Goal: Information Seeking & Learning: Learn about a topic

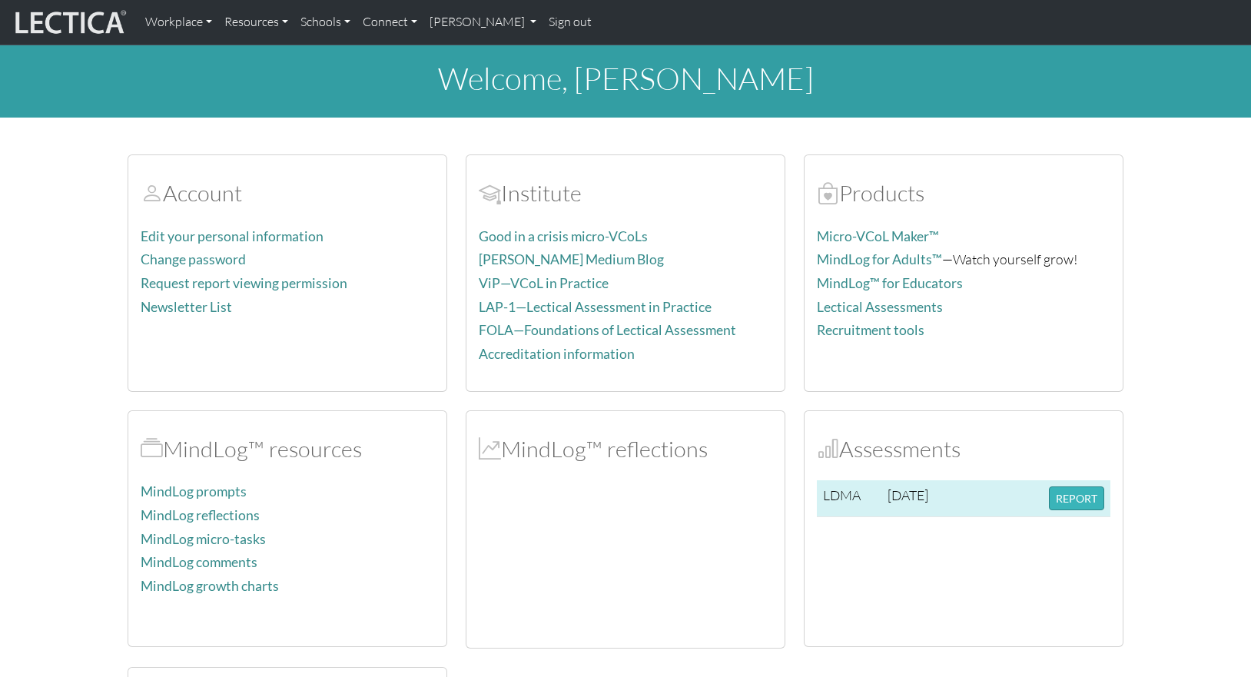
scroll to position [102, 0]
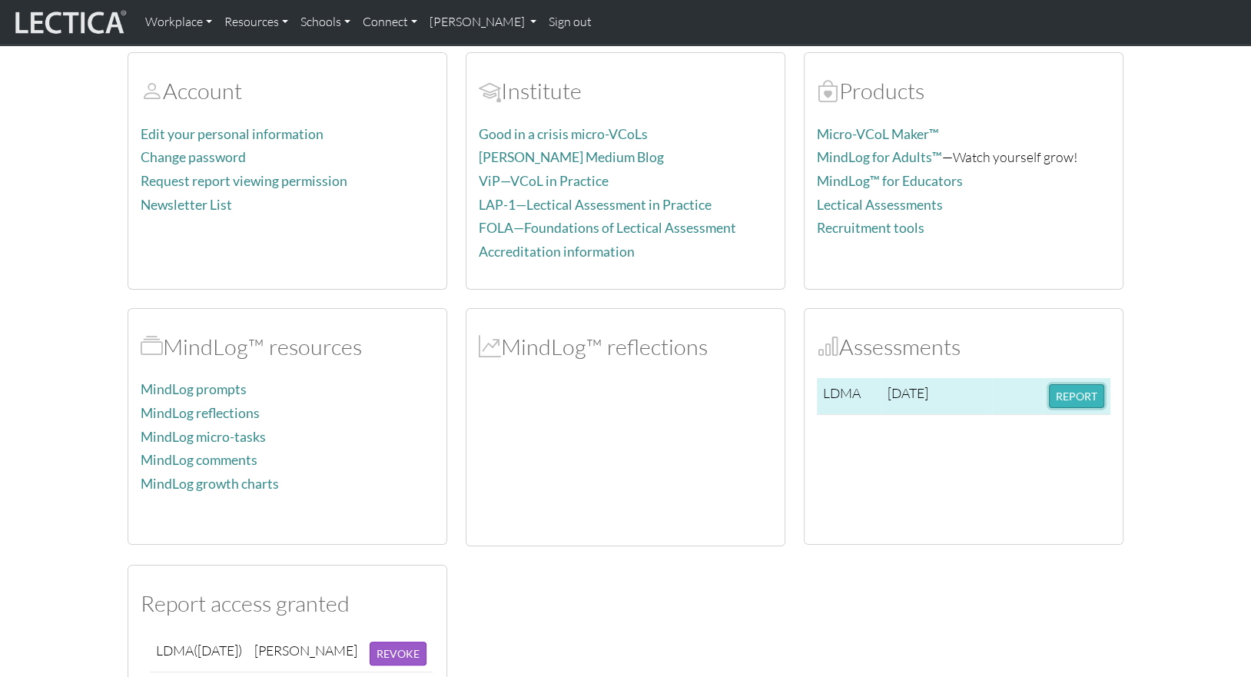
click at [1081, 400] on button "REPORT" at bounding box center [1076, 396] width 55 height 24
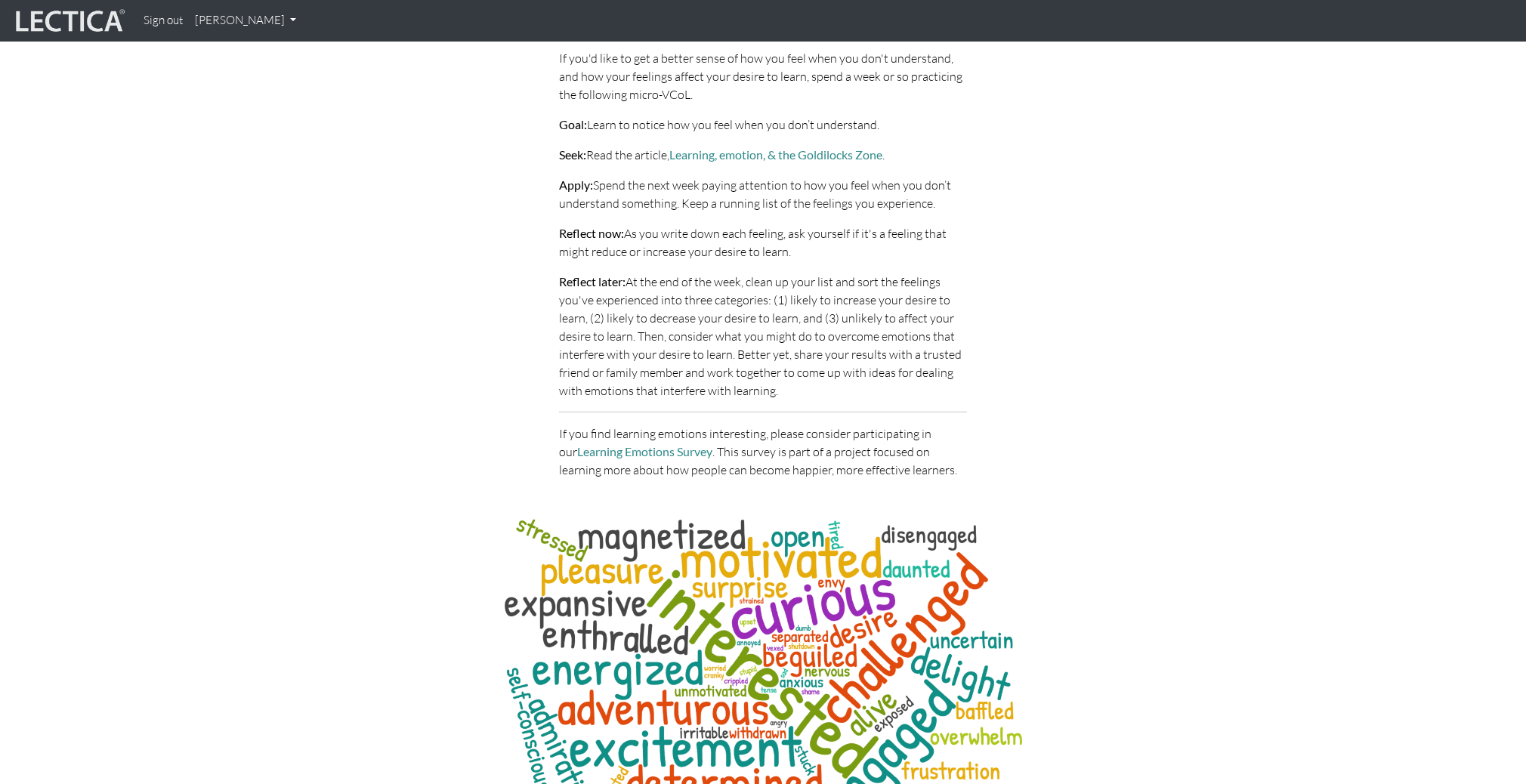
scroll to position [7087, 0]
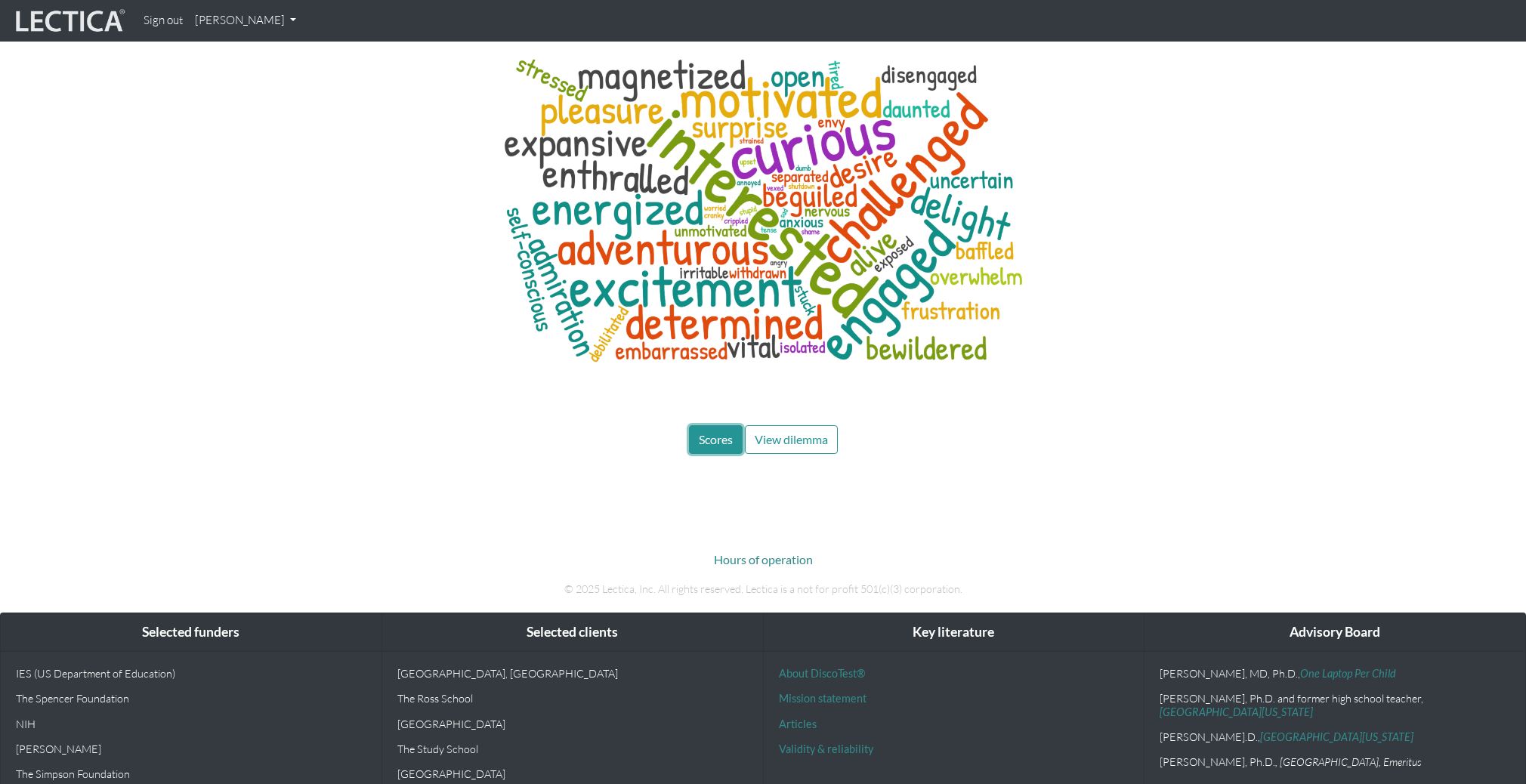
click at [706, 432] on span "Scores" at bounding box center [715, 439] width 34 height 15
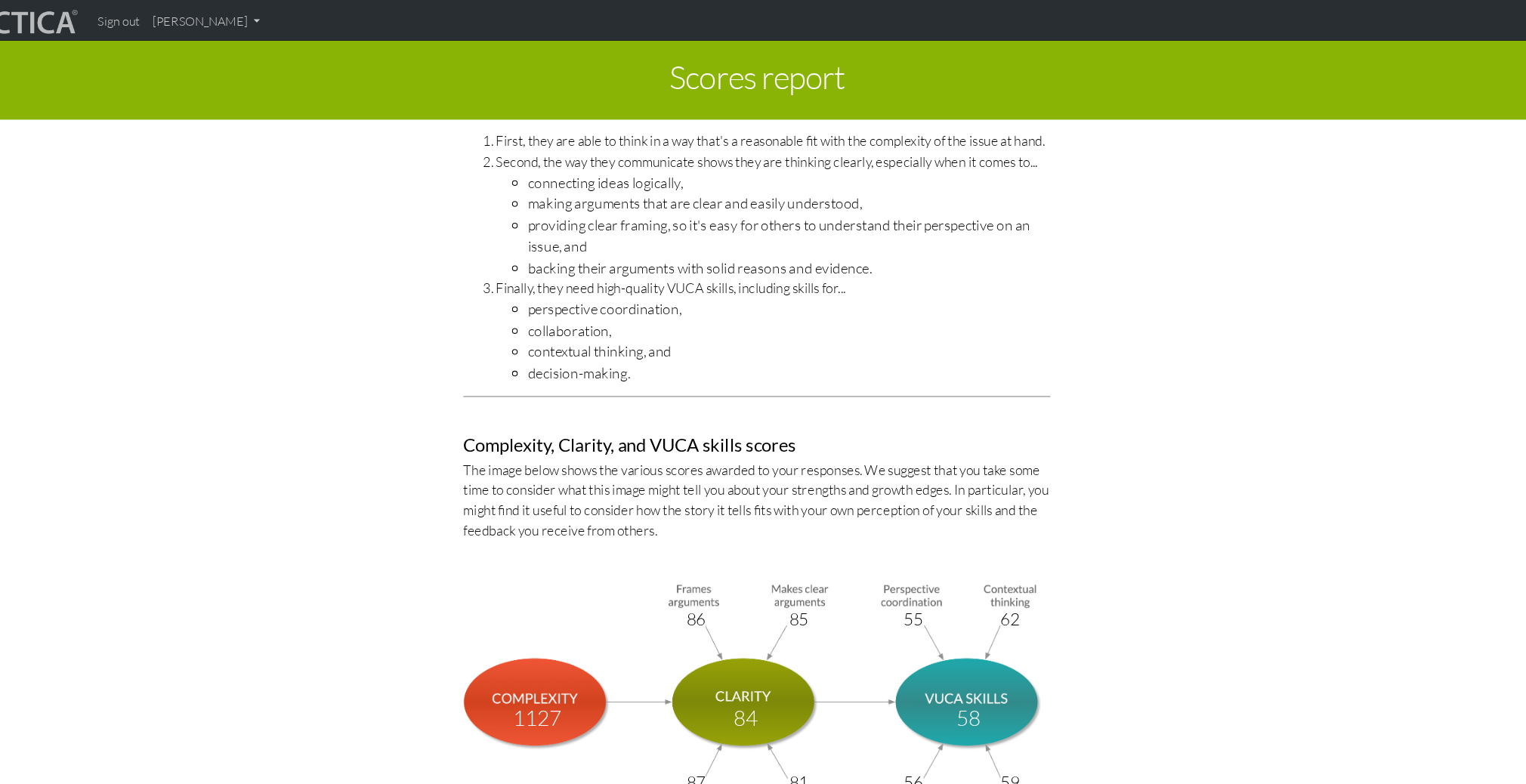
scroll to position [5042, 0]
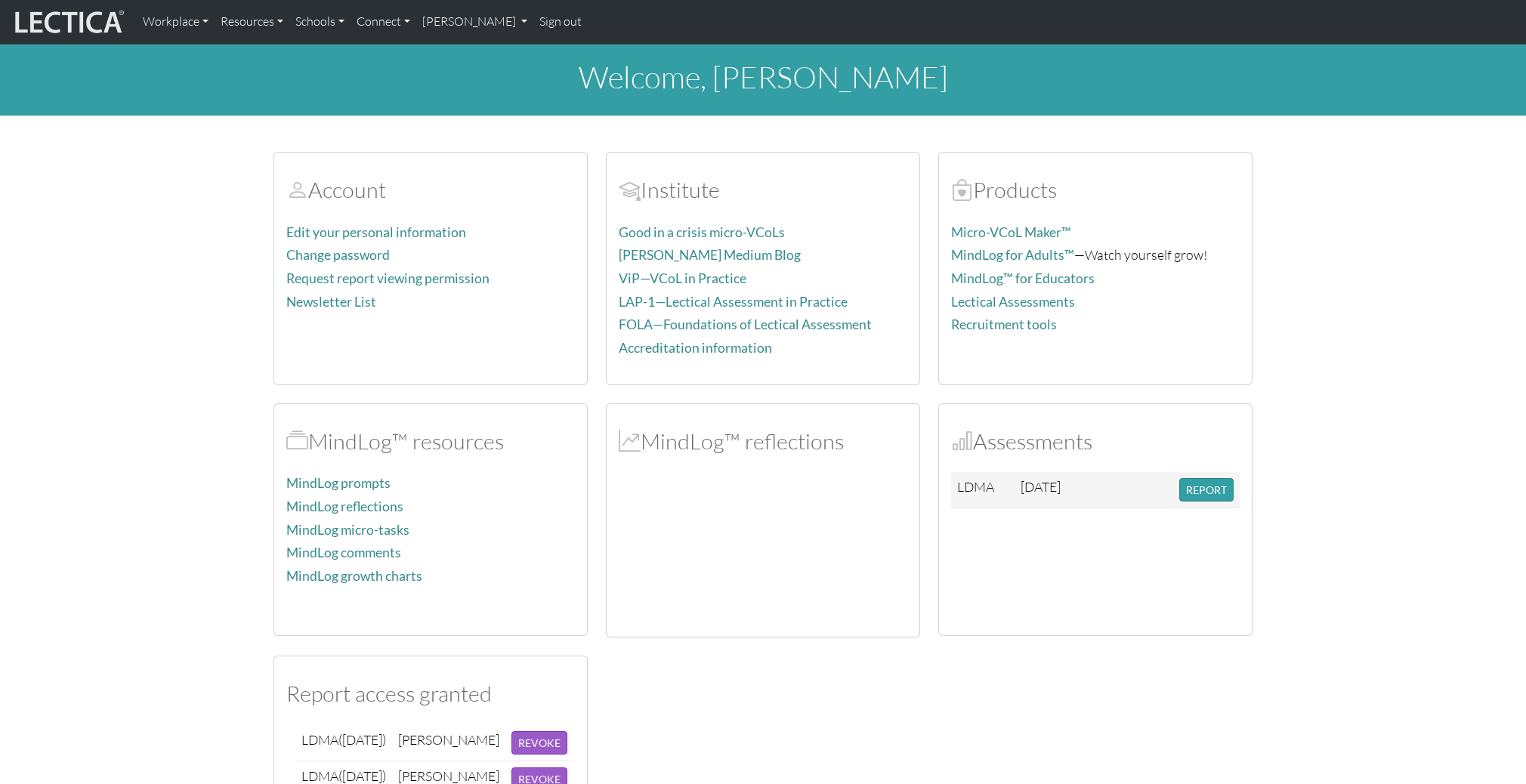
scroll to position [100, 0]
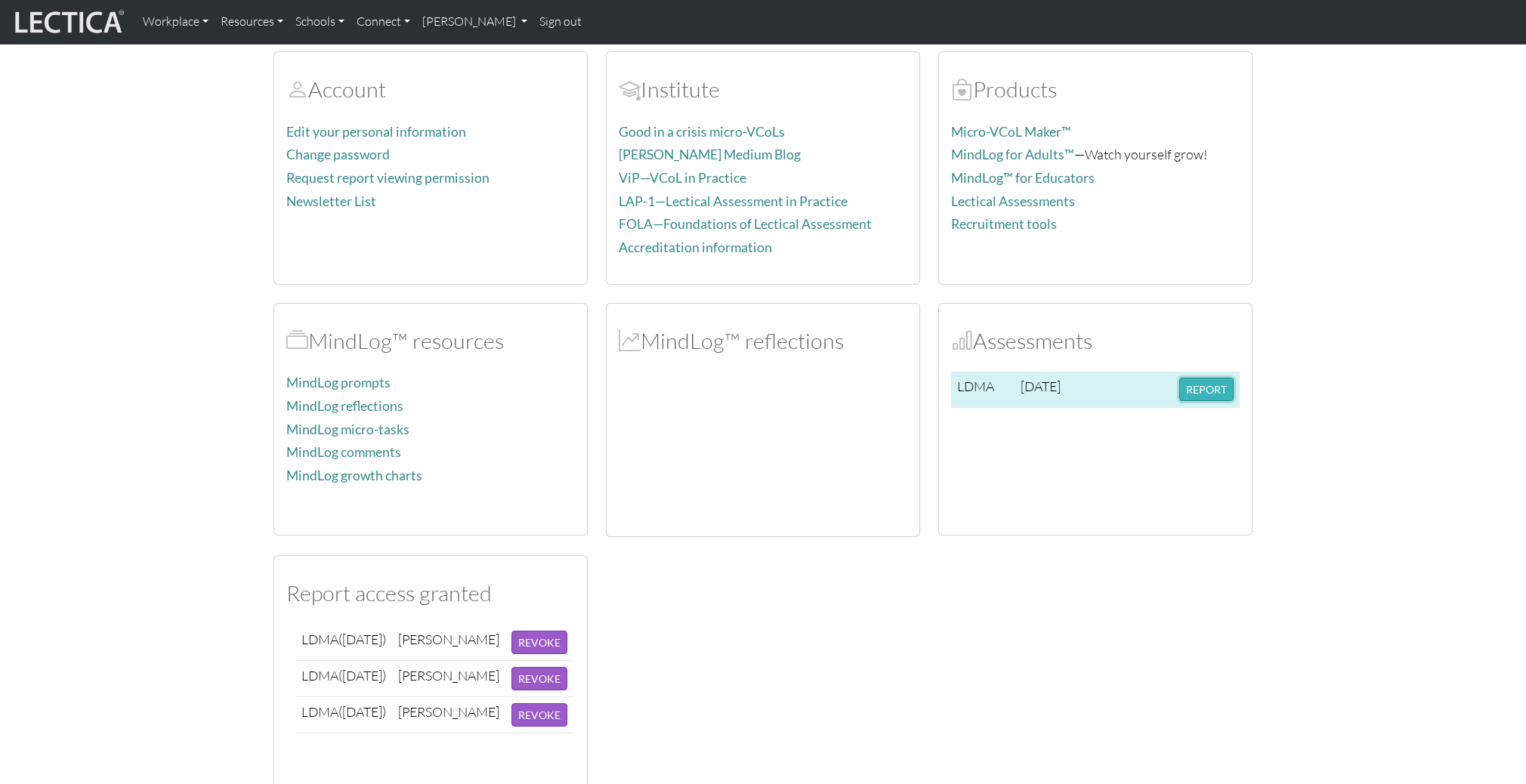
click at [1218, 388] on button "REPORT" at bounding box center [1206, 389] width 54 height 24
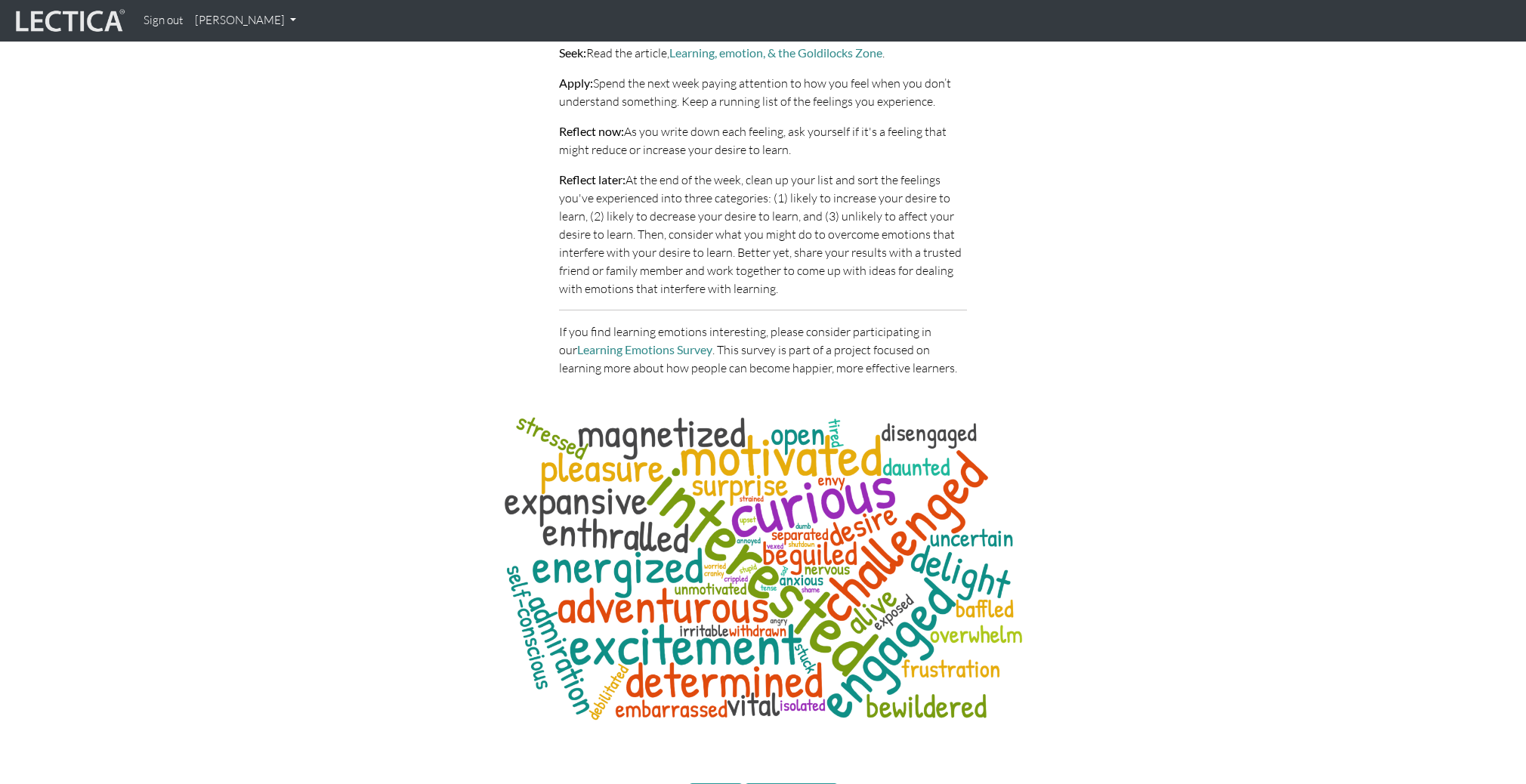
scroll to position [7087, 0]
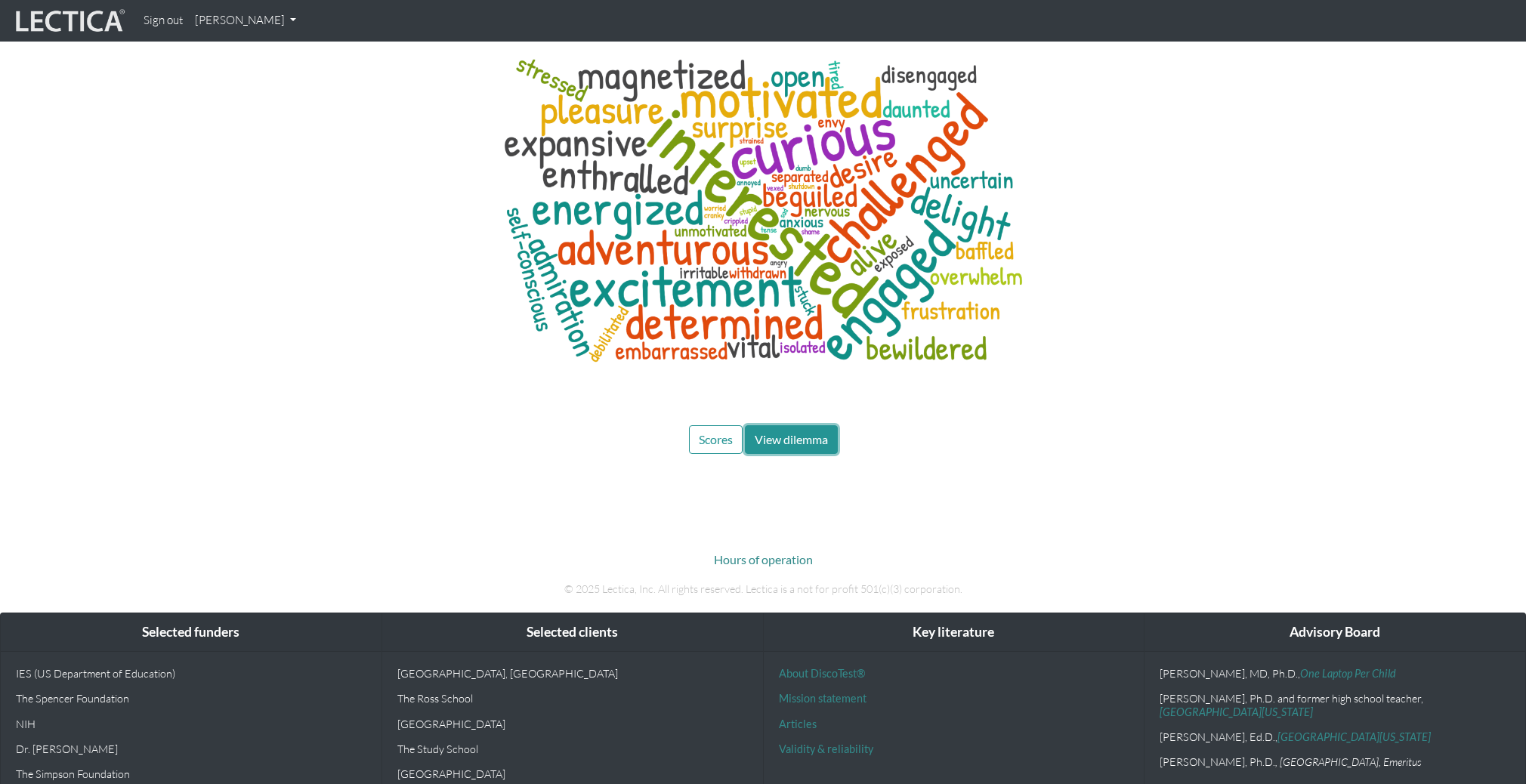
click at [814, 432] on span "View dilemma" at bounding box center [791, 439] width 74 height 15
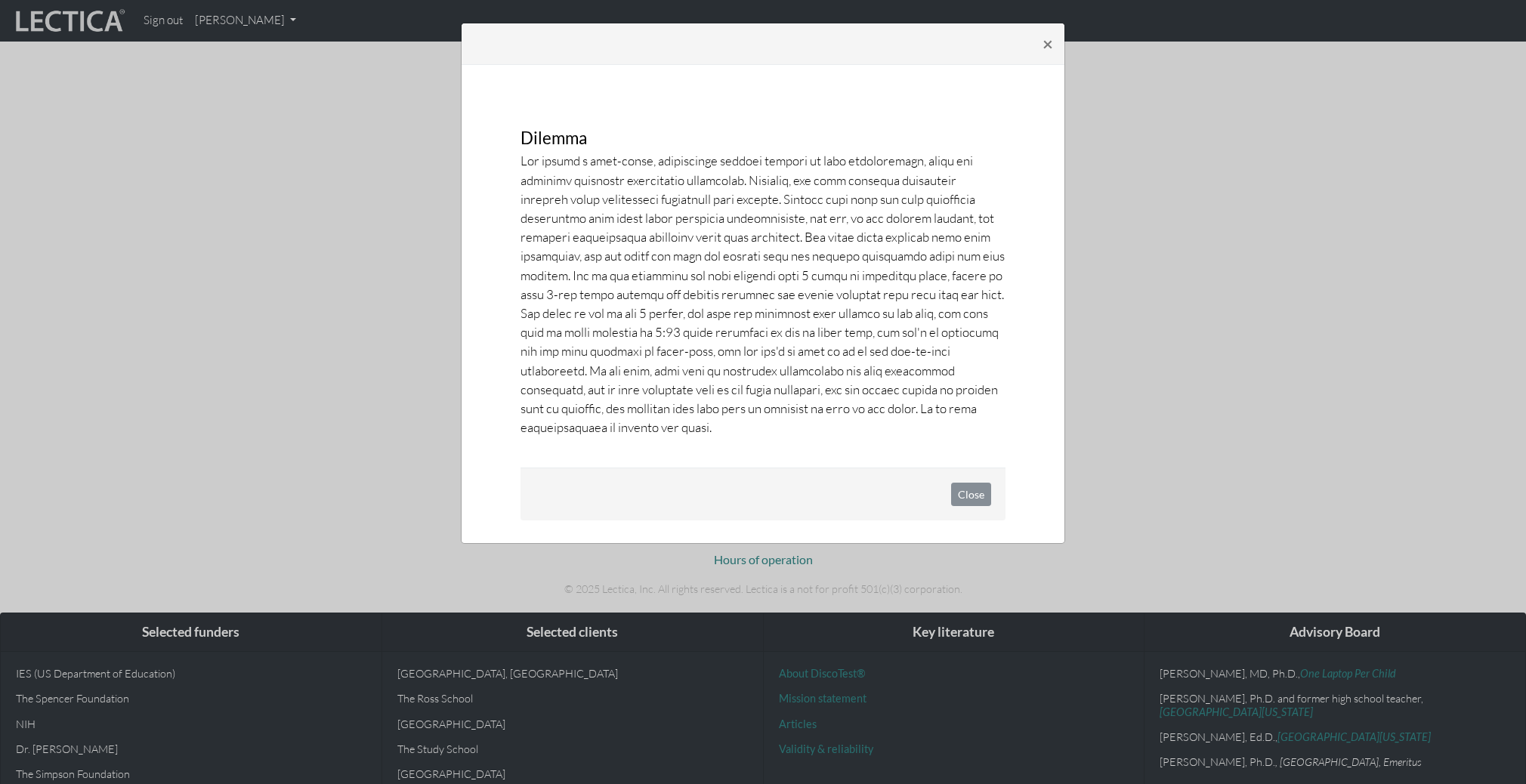
click at [1291, 84] on div "× Dilemma Close" at bounding box center [763, 392] width 1526 height 784
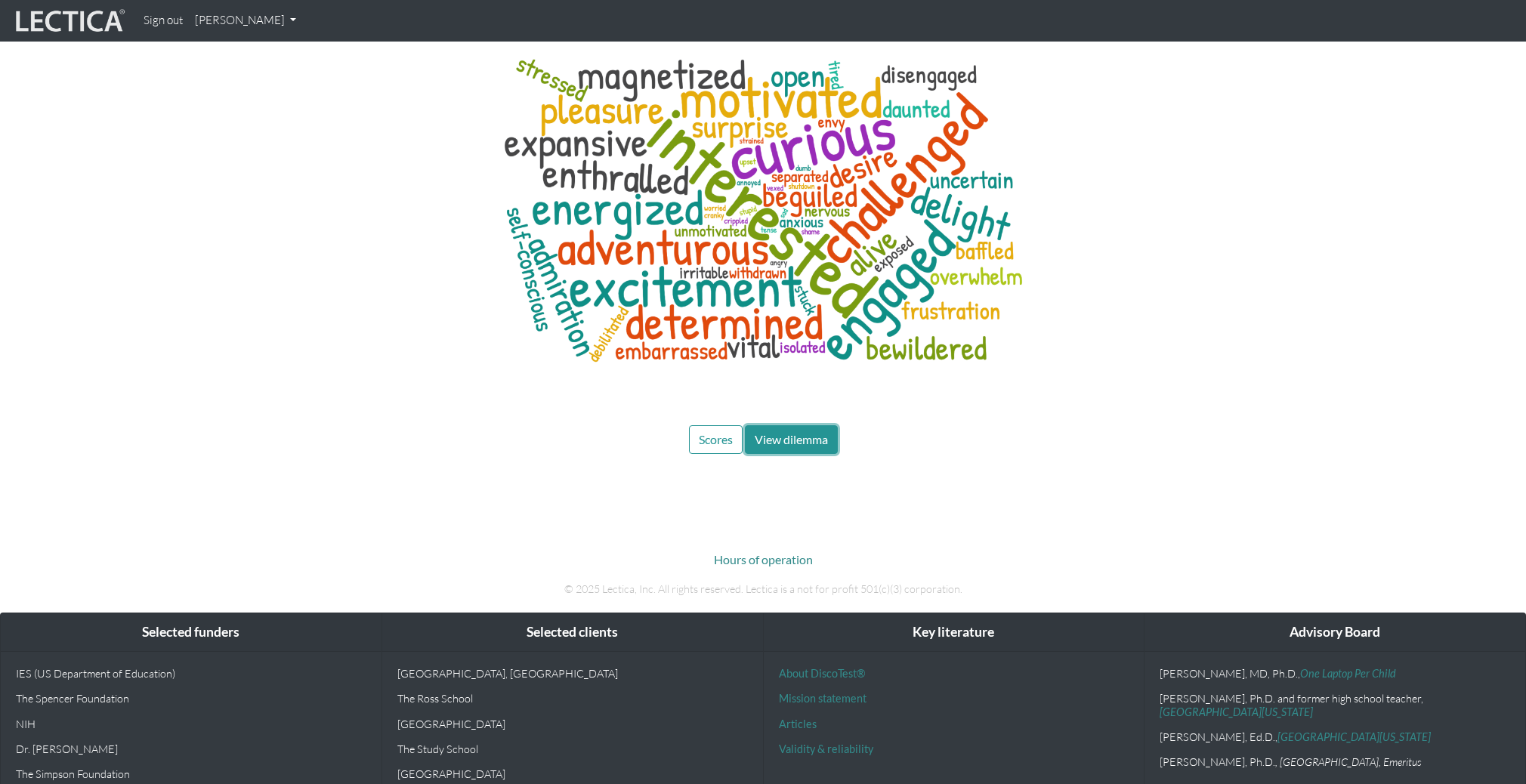
click at [824, 432] on span "View dilemma" at bounding box center [791, 439] width 74 height 15
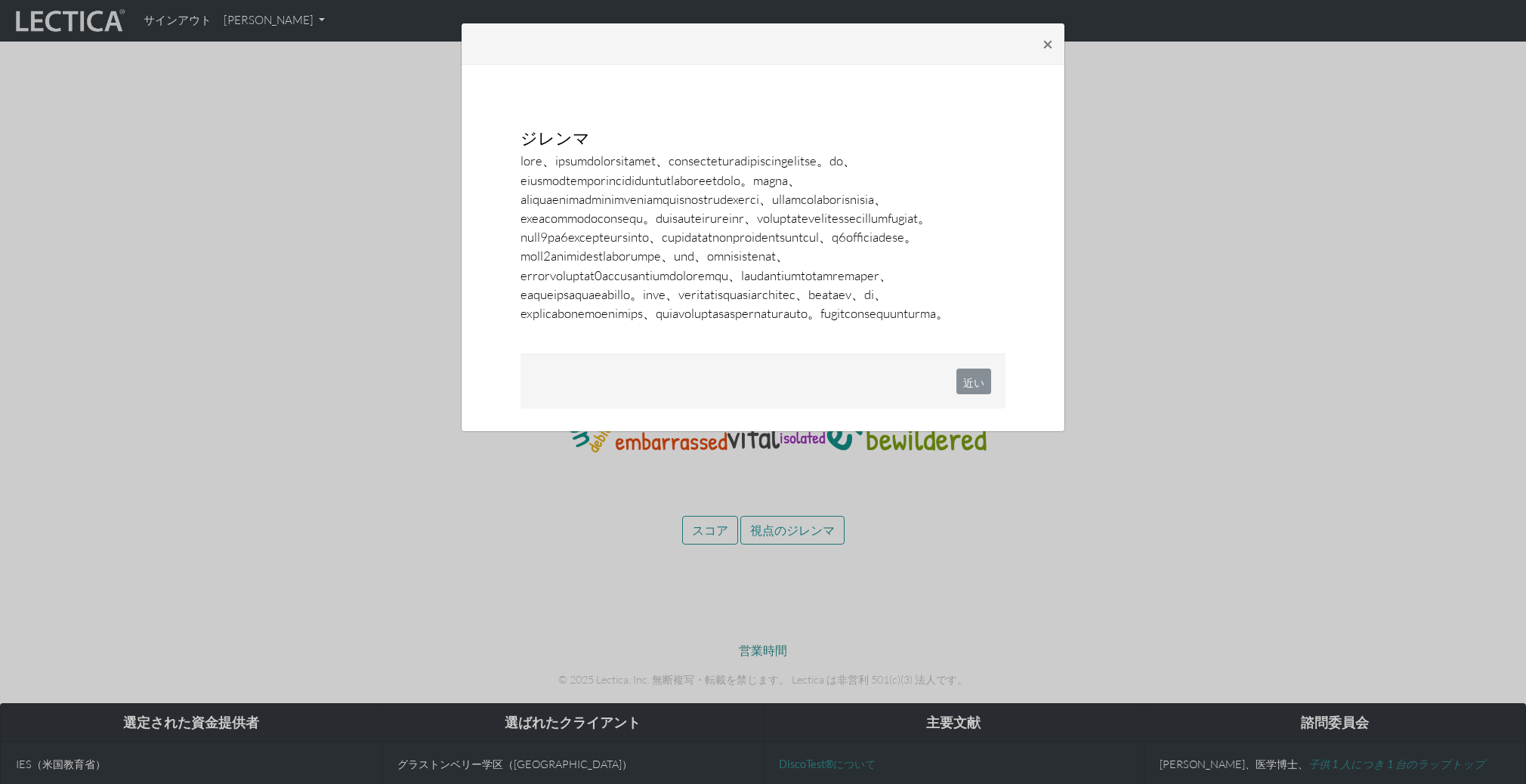
scroll to position [7196, 0]
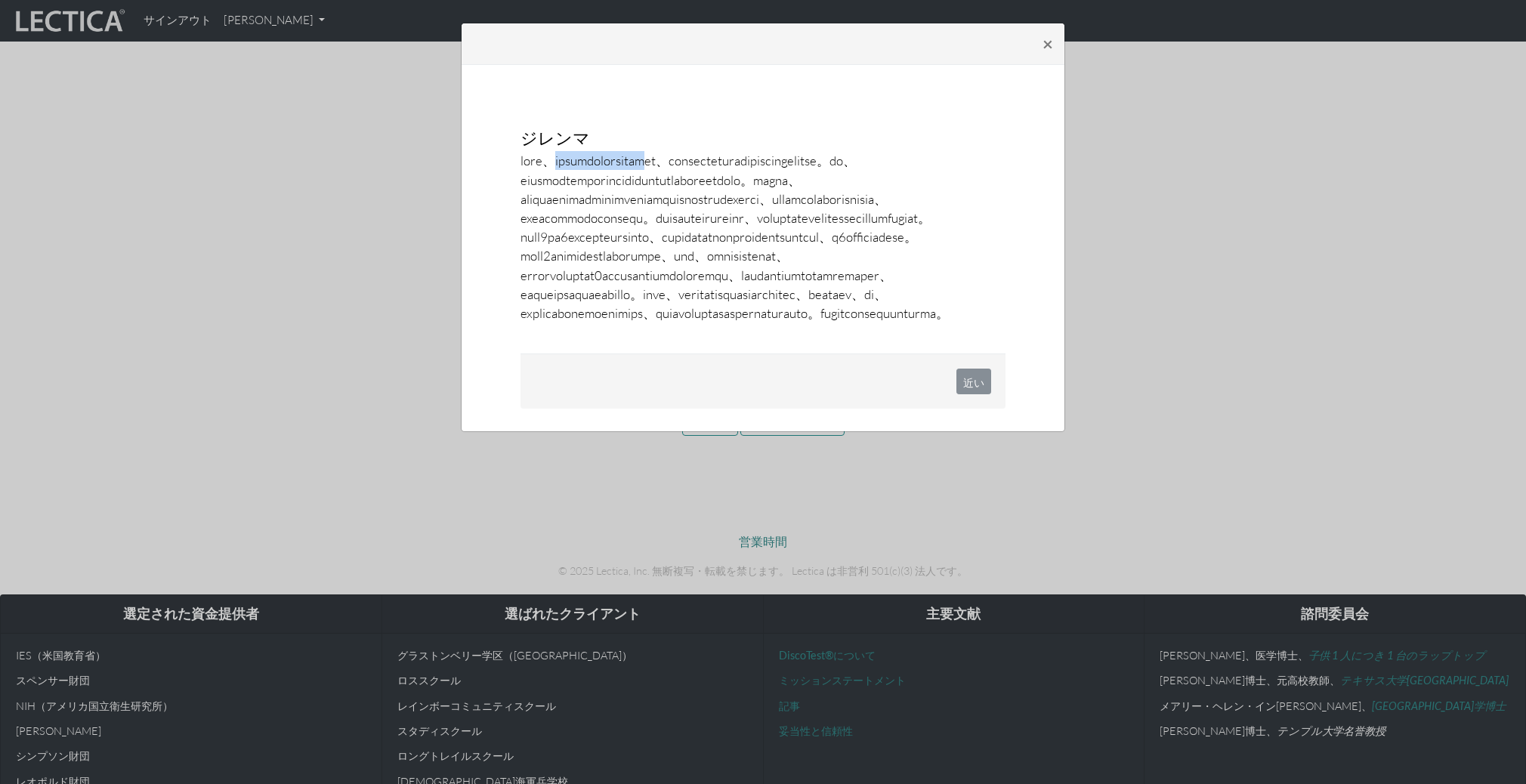
drag, startPoint x: 583, startPoint y: 159, endPoint x: 775, endPoint y: 155, distance: 192.0
click at [776, 155] on font at bounding box center [735, 236] width 428 height 168
drag, startPoint x: 803, startPoint y: 155, endPoint x: 676, endPoint y: 186, distance: 130.7
click at [677, 186] on font at bounding box center [735, 236] width 428 height 168
click at [687, 185] on font at bounding box center [735, 236] width 428 height 168
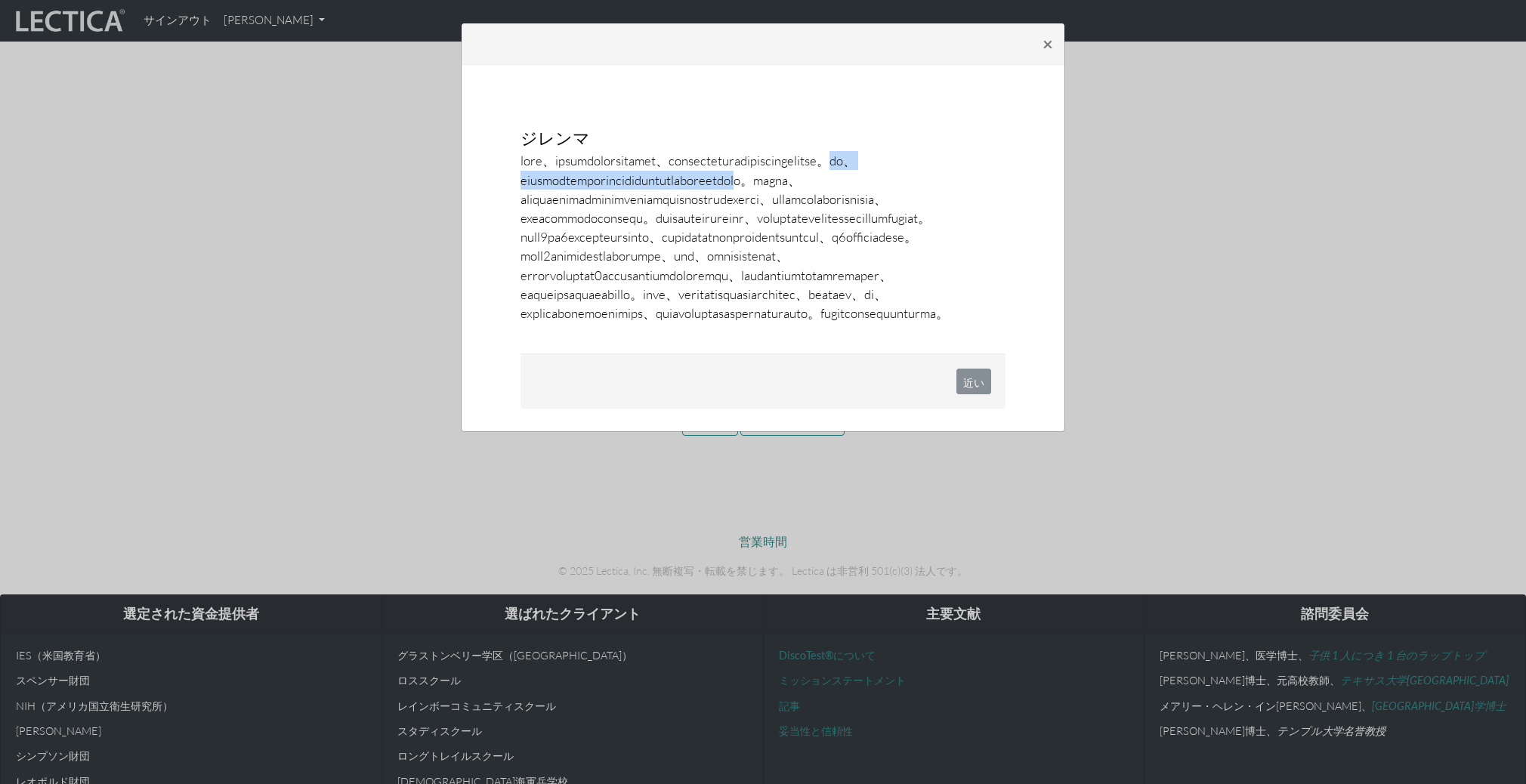
drag, startPoint x: 684, startPoint y: 181, endPoint x: 691, endPoint y: 197, distance: 17.5
click at [691, 197] on font at bounding box center [735, 236] width 428 height 168
drag, startPoint x: 721, startPoint y: 197, endPoint x: 804, endPoint y: 213, distance: 84.5
click at [805, 213] on font at bounding box center [735, 236] width 428 height 168
drag, startPoint x: 840, startPoint y: 218, endPoint x: 801, endPoint y: 231, distance: 41.1
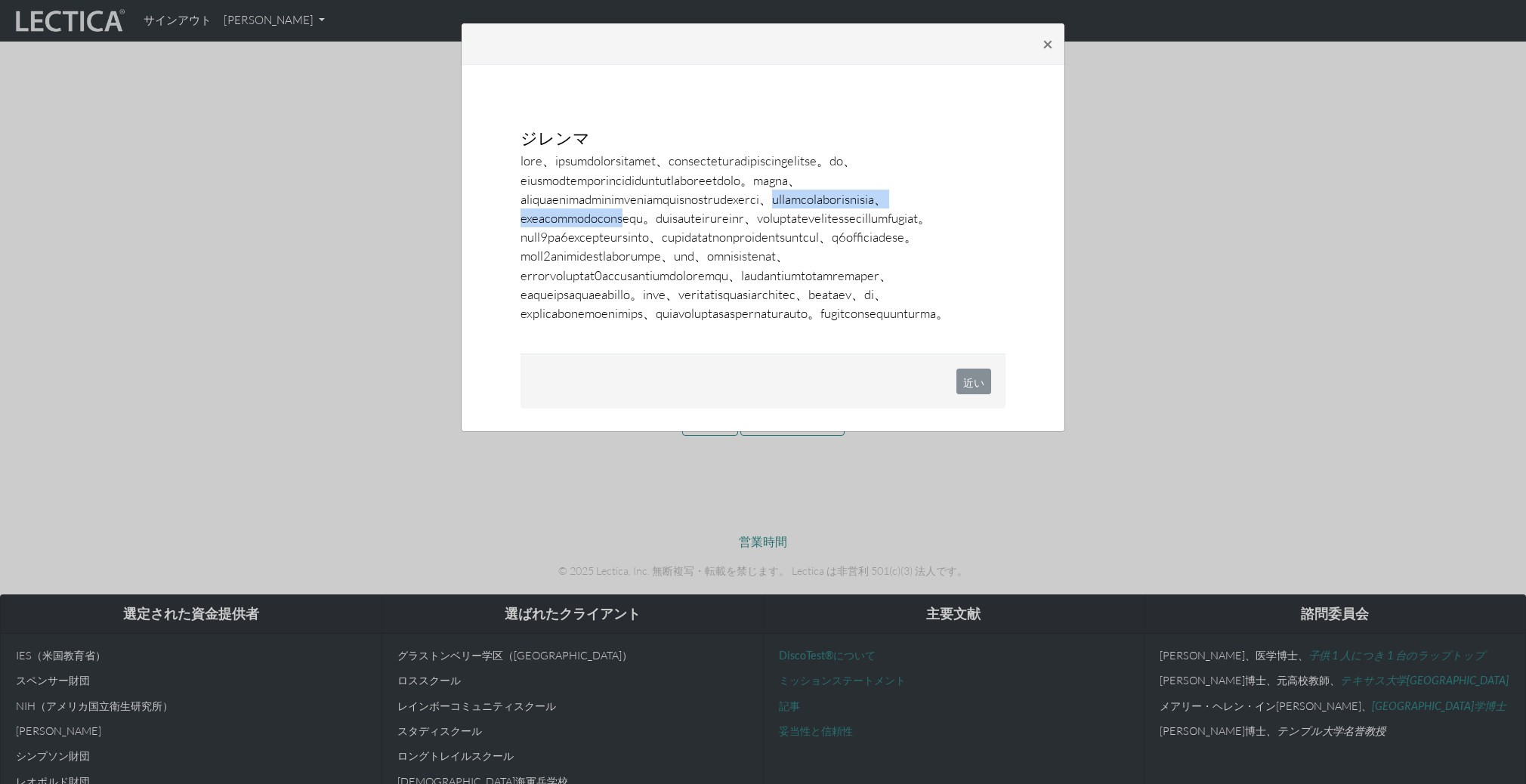
click at [801, 231] on font at bounding box center [735, 236] width 428 height 168
drag, startPoint x: 840, startPoint y: 237, endPoint x: 771, endPoint y: 257, distance: 71.8
click at [771, 257] on font at bounding box center [735, 236] width 428 height 168
drag, startPoint x: 803, startPoint y: 254, endPoint x: 912, endPoint y: 255, distance: 109.0
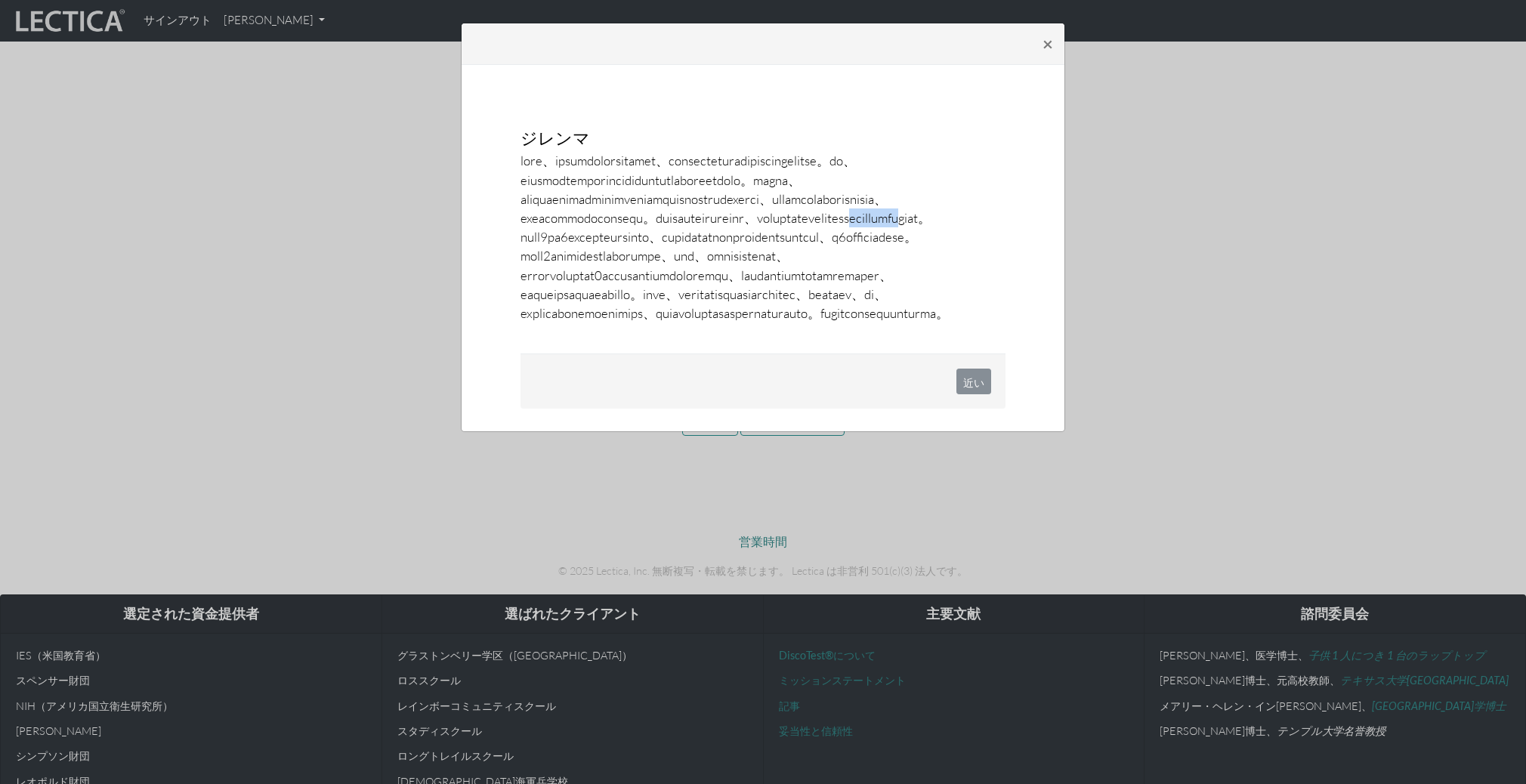
click at [913, 255] on font at bounding box center [735, 236] width 428 height 168
drag, startPoint x: 975, startPoint y: 252, endPoint x: 749, endPoint y: 272, distance: 226.9
click at [749, 272] on font at bounding box center [735, 236] width 428 height 168
drag, startPoint x: 775, startPoint y: 272, endPoint x: 727, endPoint y: 298, distance: 54.6
click at [727, 298] on font at bounding box center [735, 236] width 428 height 168
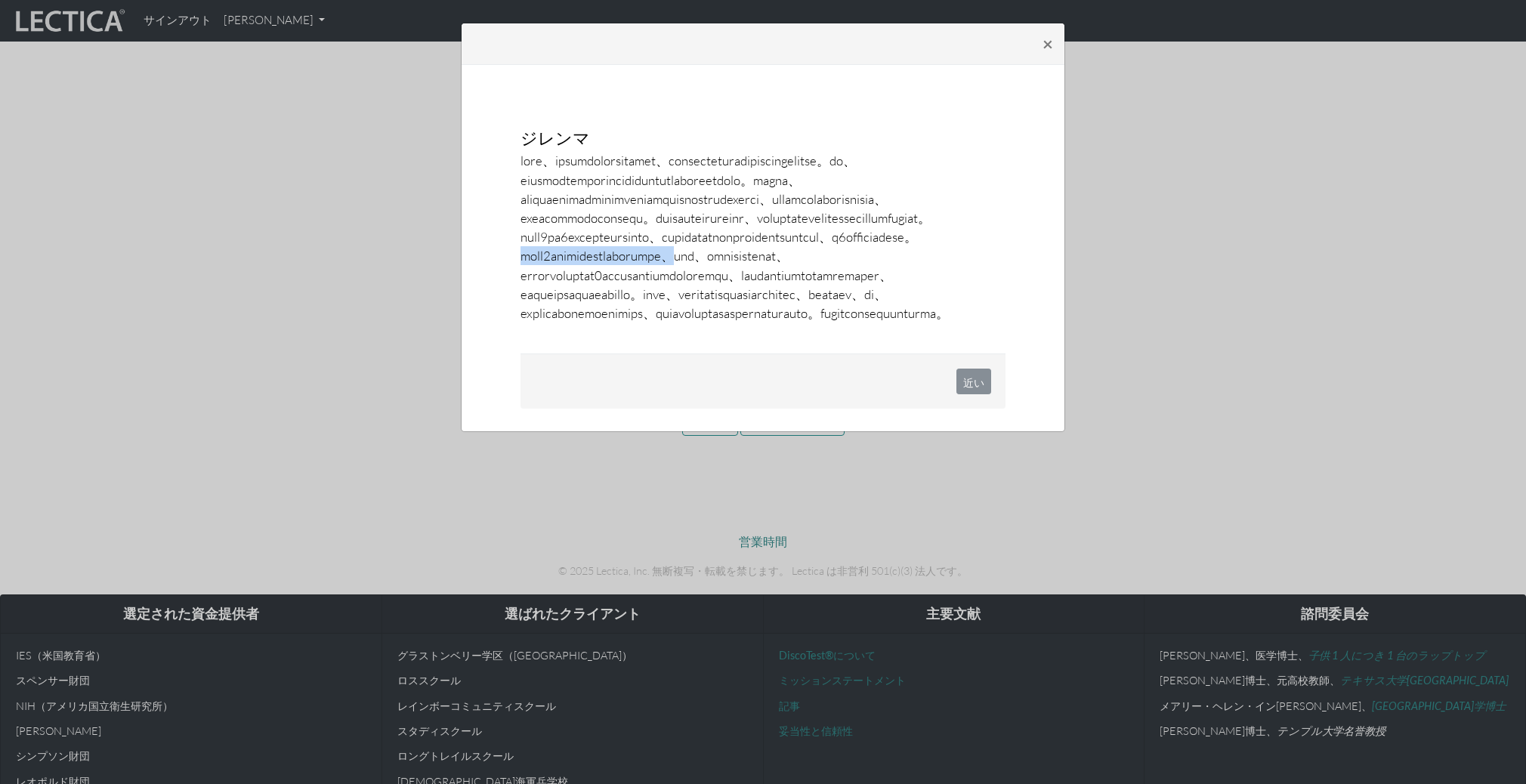
drag, startPoint x: 821, startPoint y: 294, endPoint x: 632, endPoint y: 308, distance: 189.5
click at [632, 308] on font at bounding box center [735, 236] width 428 height 168
drag, startPoint x: 632, startPoint y: 308, endPoint x: 785, endPoint y: 308, distance: 153.0
click at [785, 308] on font at bounding box center [735, 236] width 428 height 168
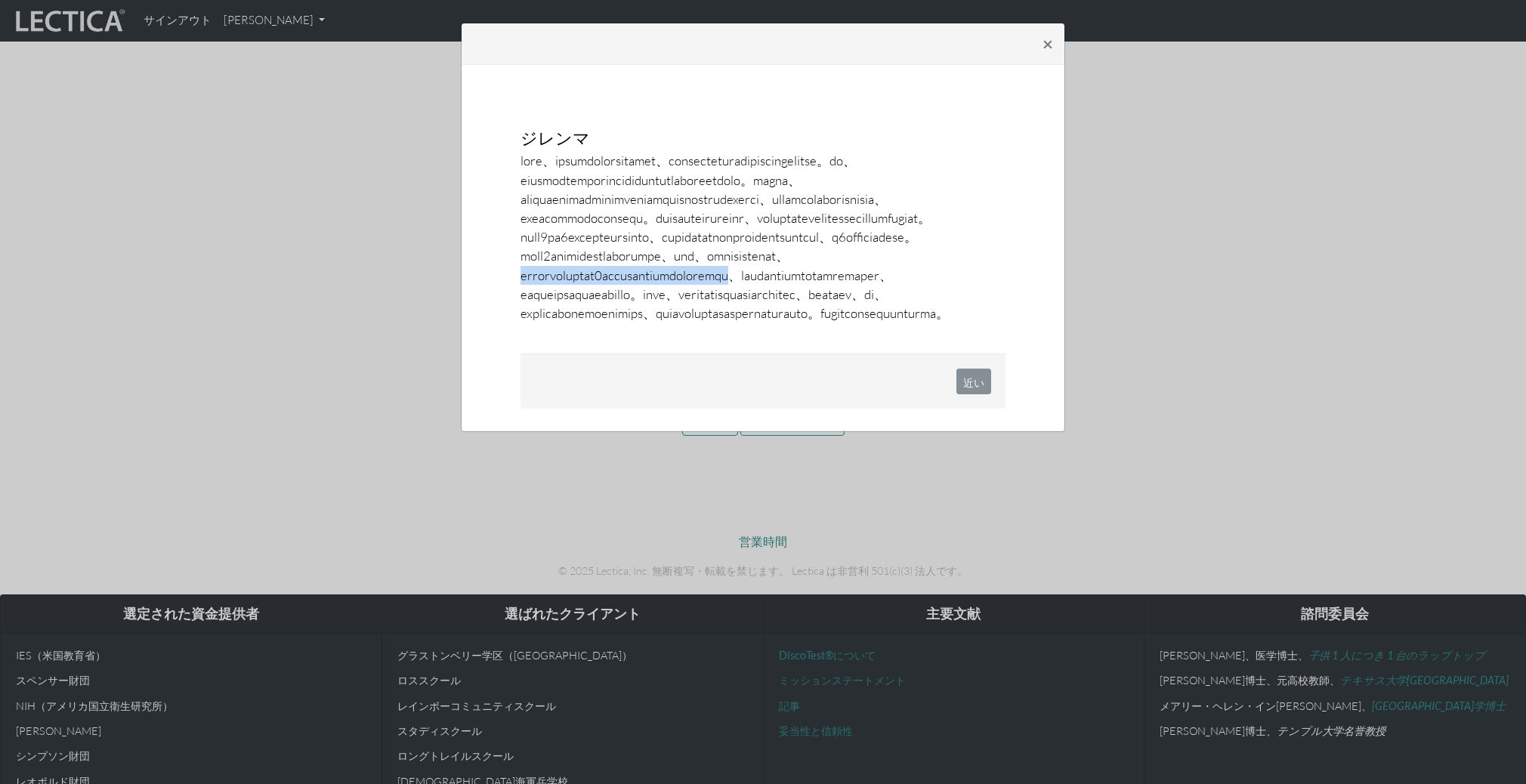
drag, startPoint x: 850, startPoint y: 311, endPoint x: 788, endPoint y: 339, distance: 68.0
click at [788, 322] on p at bounding box center [763, 237] width 484 height 171
drag, startPoint x: 803, startPoint y: 333, endPoint x: 602, endPoint y: 351, distance: 201.8
click at [602, 321] on font at bounding box center [735, 236] width 428 height 168
drag, startPoint x: 620, startPoint y: 351, endPoint x: 796, endPoint y: 343, distance: 176.2
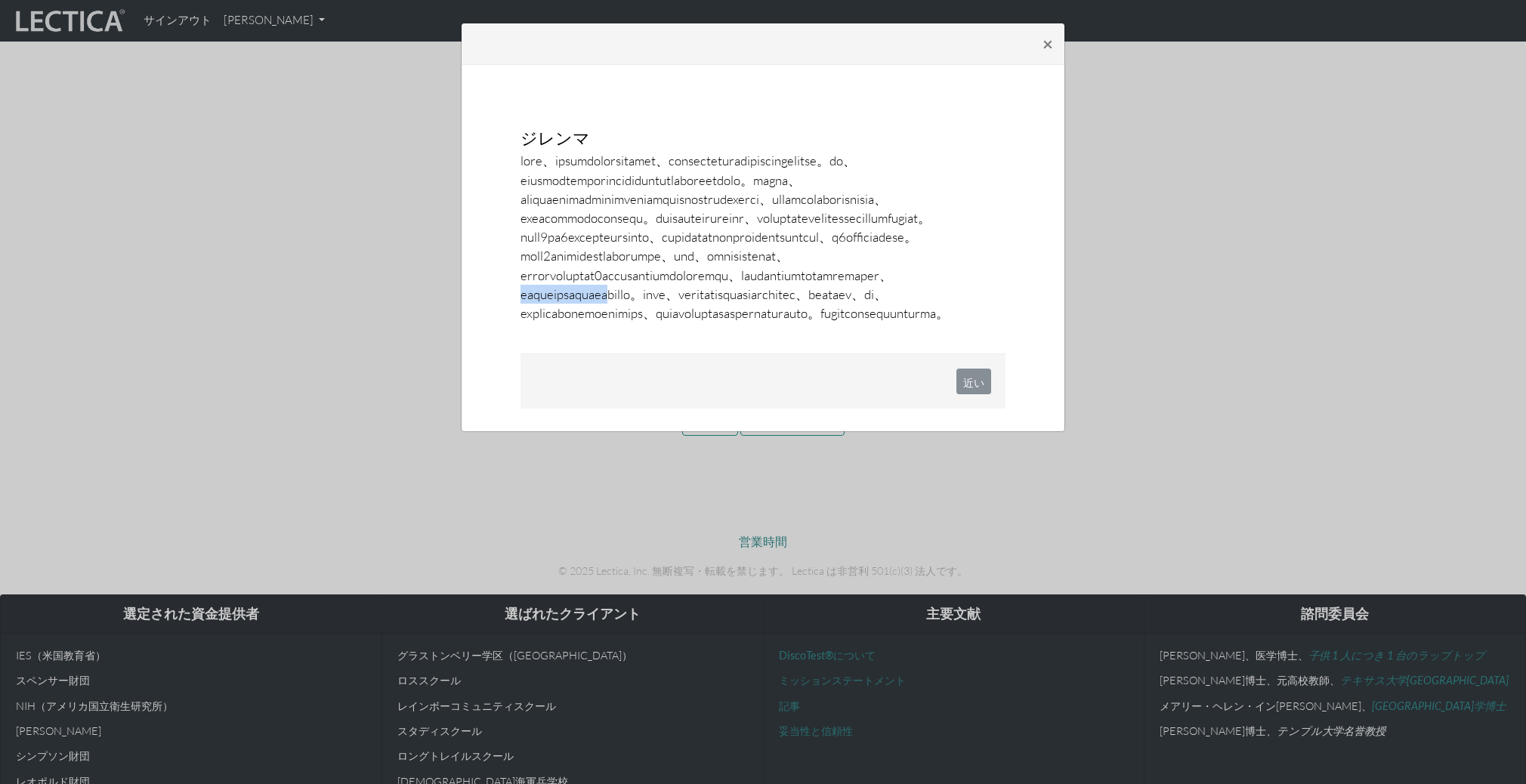
click at [796, 321] on font at bounding box center [735, 236] width 428 height 168
drag, startPoint x: 868, startPoint y: 348, endPoint x: 716, endPoint y: 368, distance: 153.3
click at [716, 321] on font at bounding box center [735, 236] width 428 height 168
click at [734, 322] on p at bounding box center [763, 237] width 484 height 171
drag, startPoint x: 751, startPoint y: 367, endPoint x: 874, endPoint y: 364, distance: 123.0
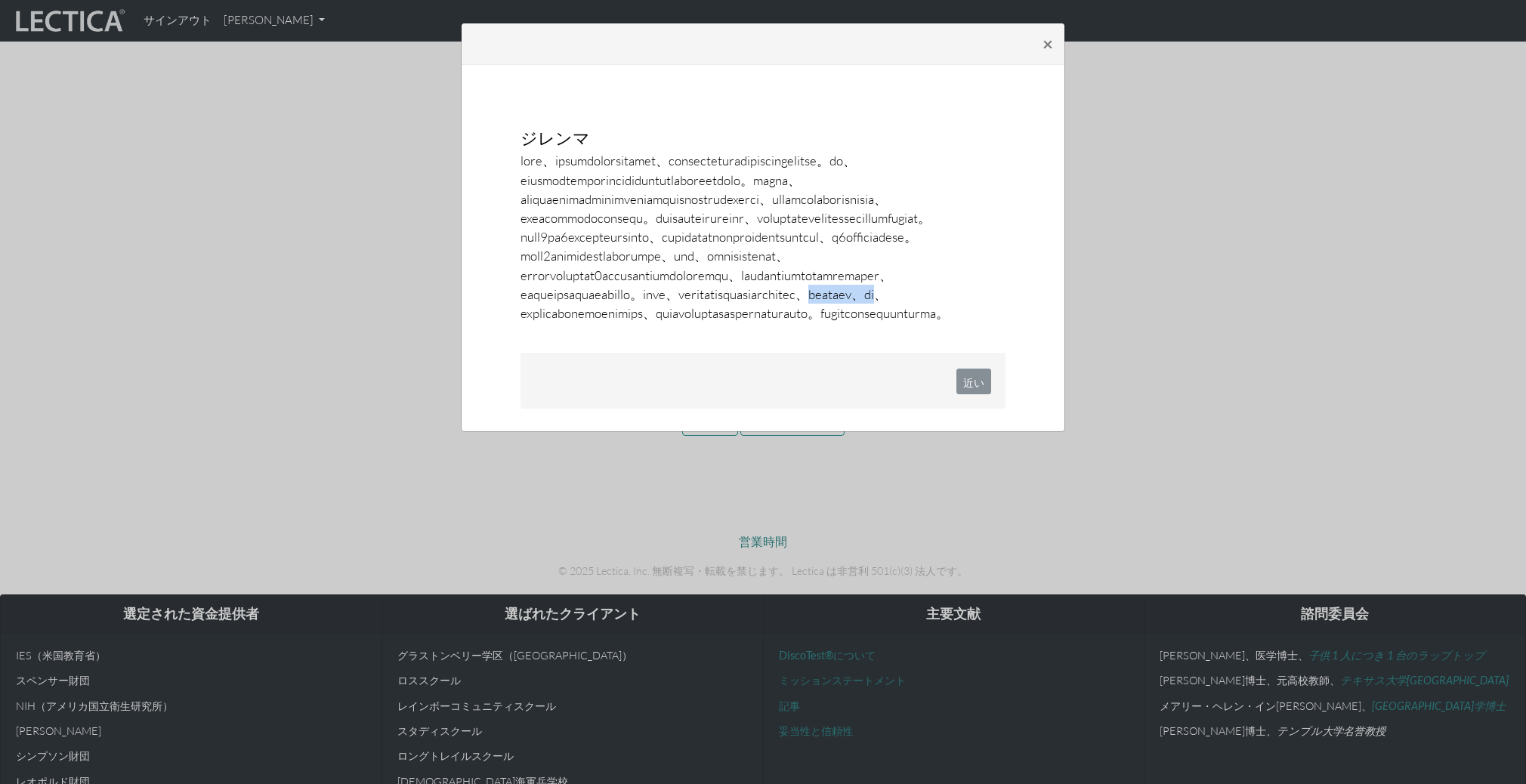
click at [874, 321] on font at bounding box center [735, 236] width 428 height 168
drag, startPoint x: 894, startPoint y: 364, endPoint x: 675, endPoint y: 393, distance: 220.9
click at [675, 321] on font at bounding box center [735, 236] width 428 height 168
click at [694, 321] on font at bounding box center [735, 236] width 428 height 168
drag, startPoint x: 707, startPoint y: 386, endPoint x: 913, endPoint y: 403, distance: 206.7
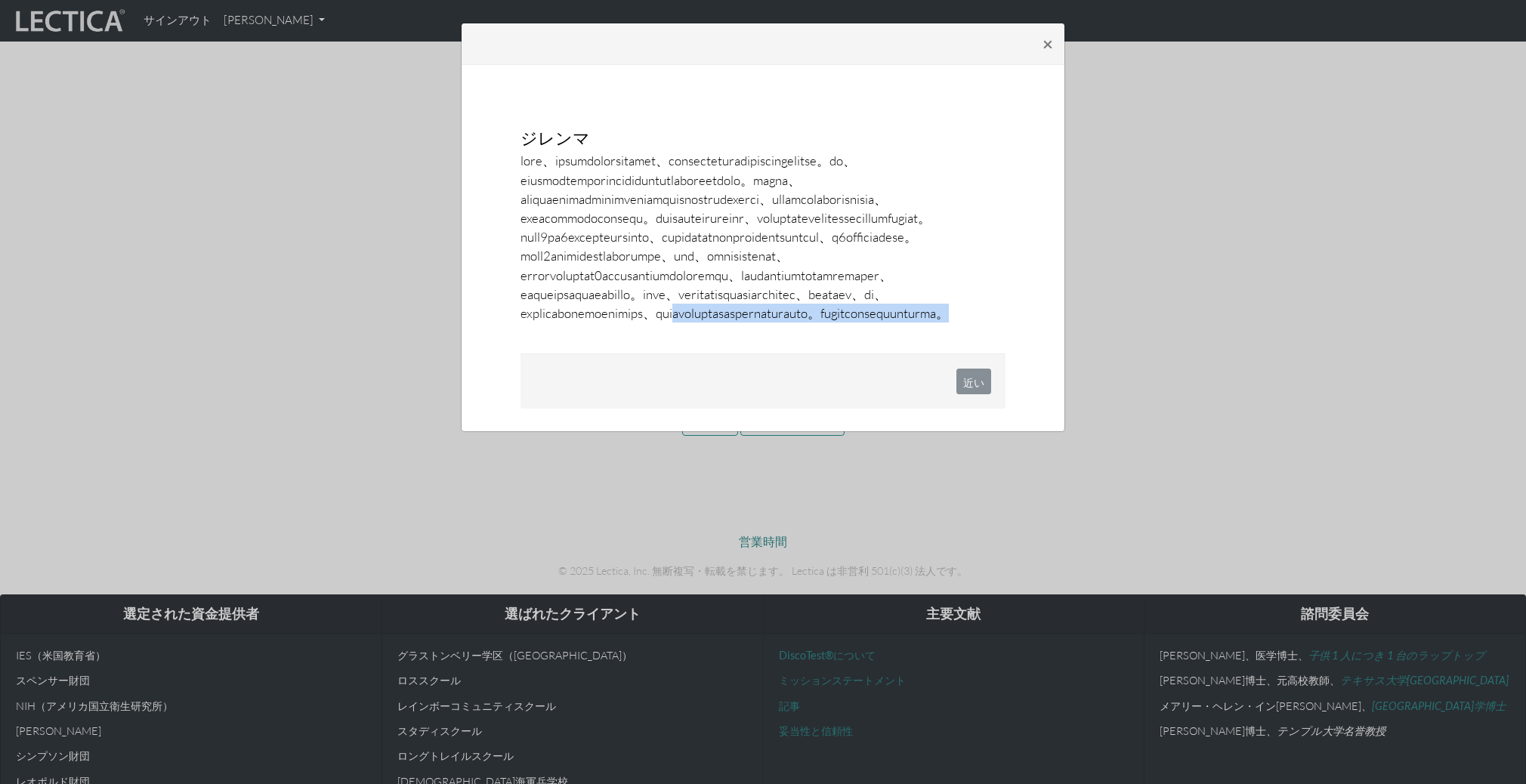
click at [913, 322] on p at bounding box center [763, 237] width 484 height 171
click at [434, 400] on div "× ジレンマ 近い" at bounding box center [763, 392] width 1526 height 784
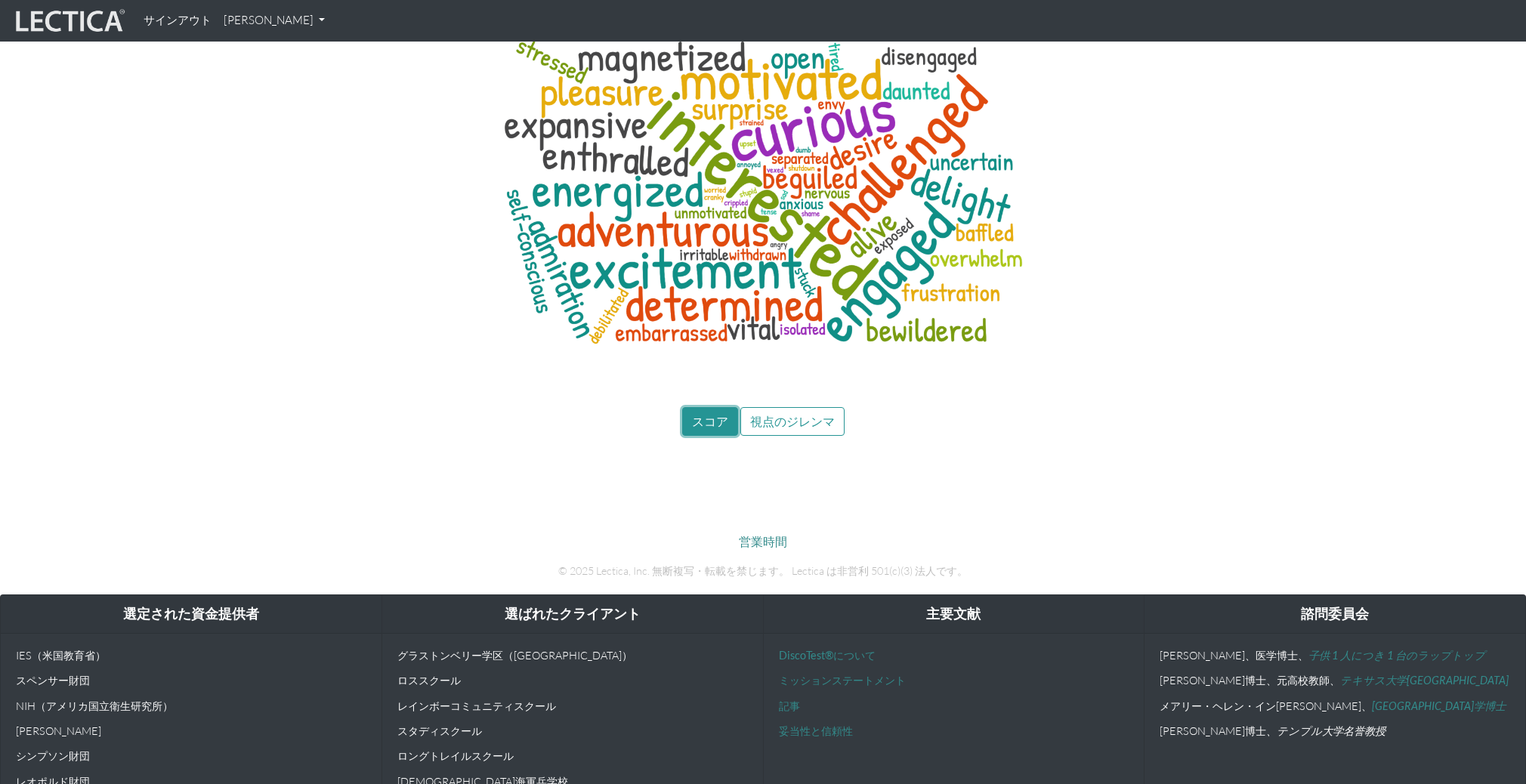
click at [710, 414] on font "スコア" at bounding box center [709, 420] width 36 height 15
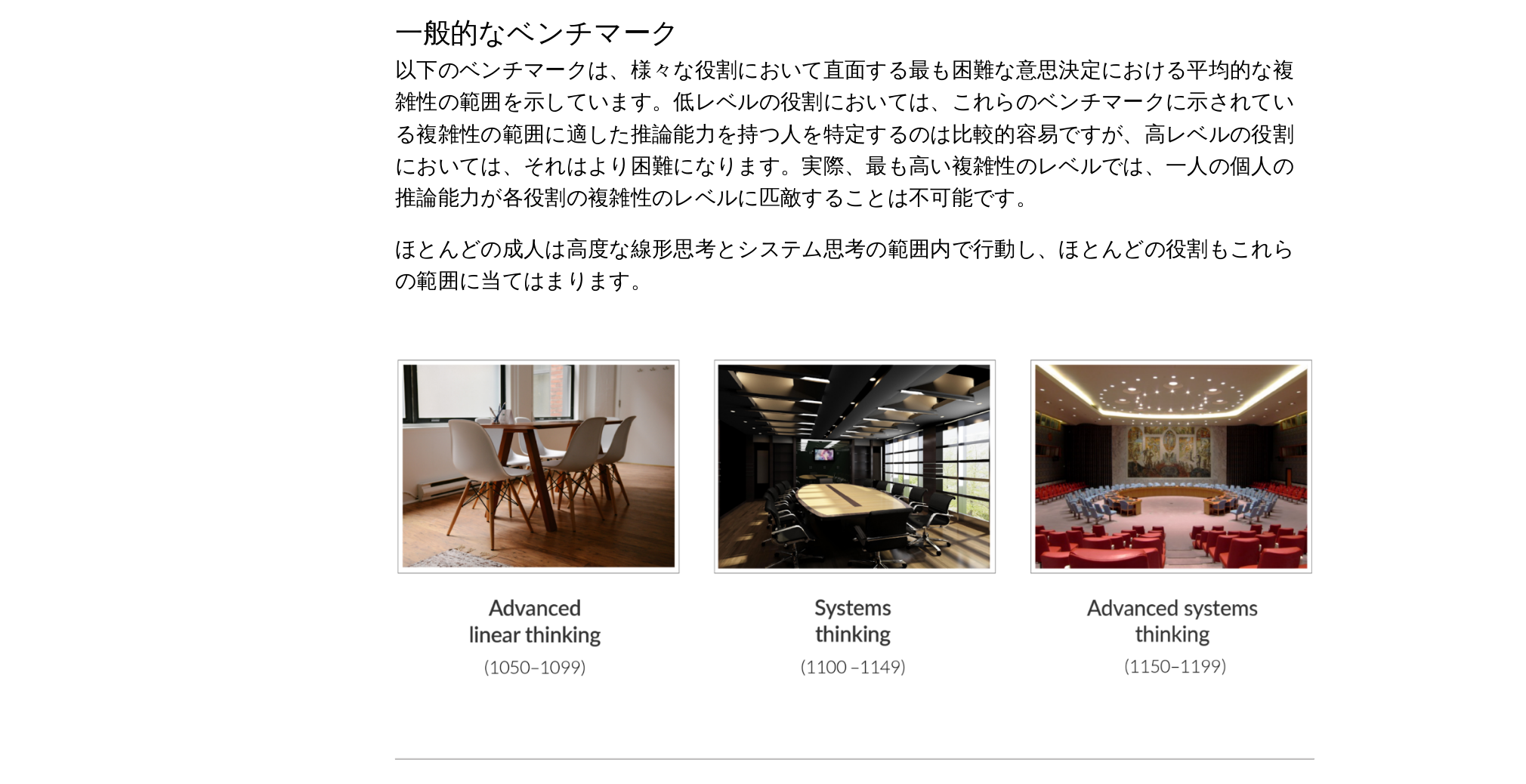
click at [590, 544] on img at bounding box center [763, 530] width 551 height 193
click at [770, 540] on img at bounding box center [763, 530] width 551 height 193
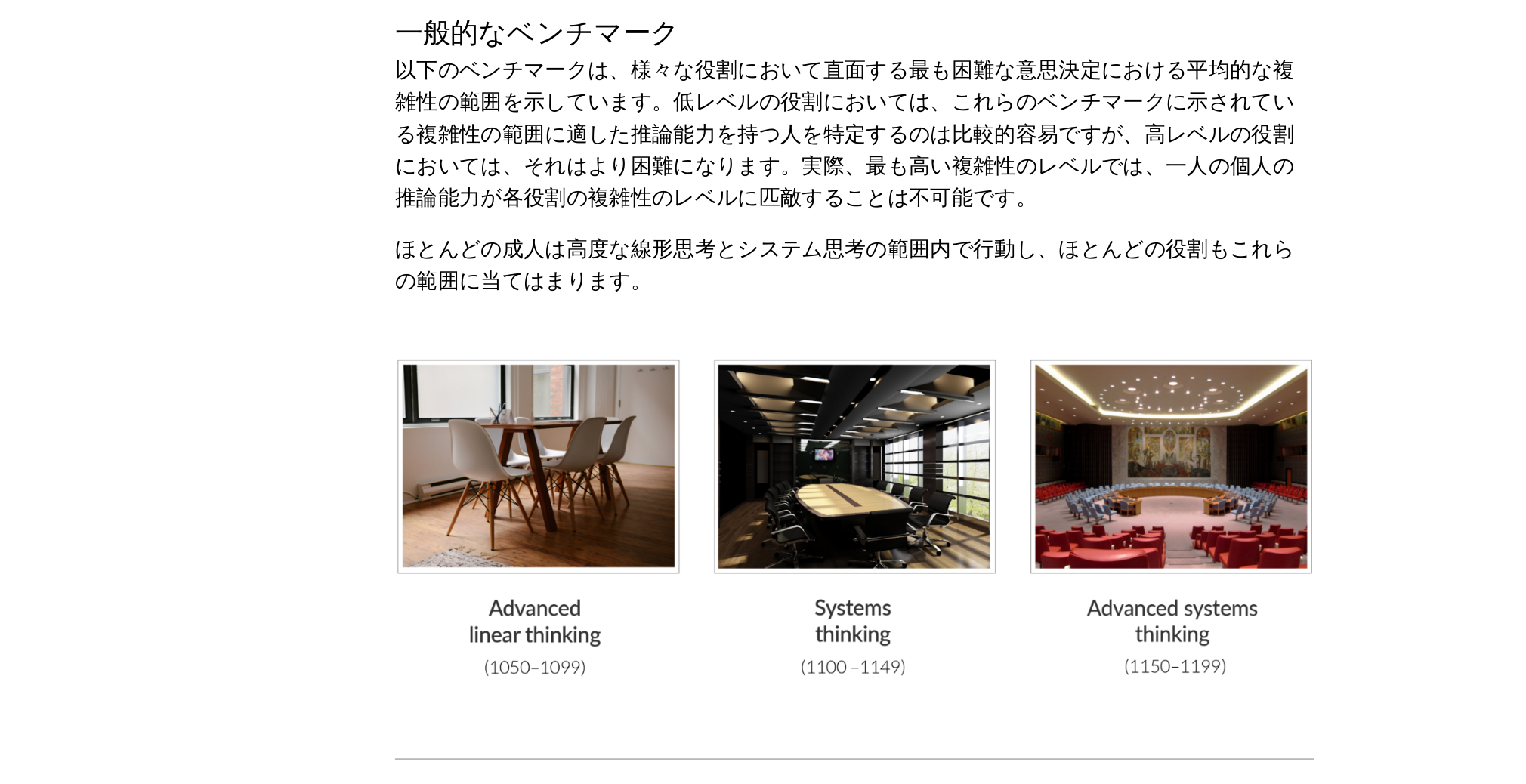
click at [770, 540] on img at bounding box center [763, 530] width 551 height 193
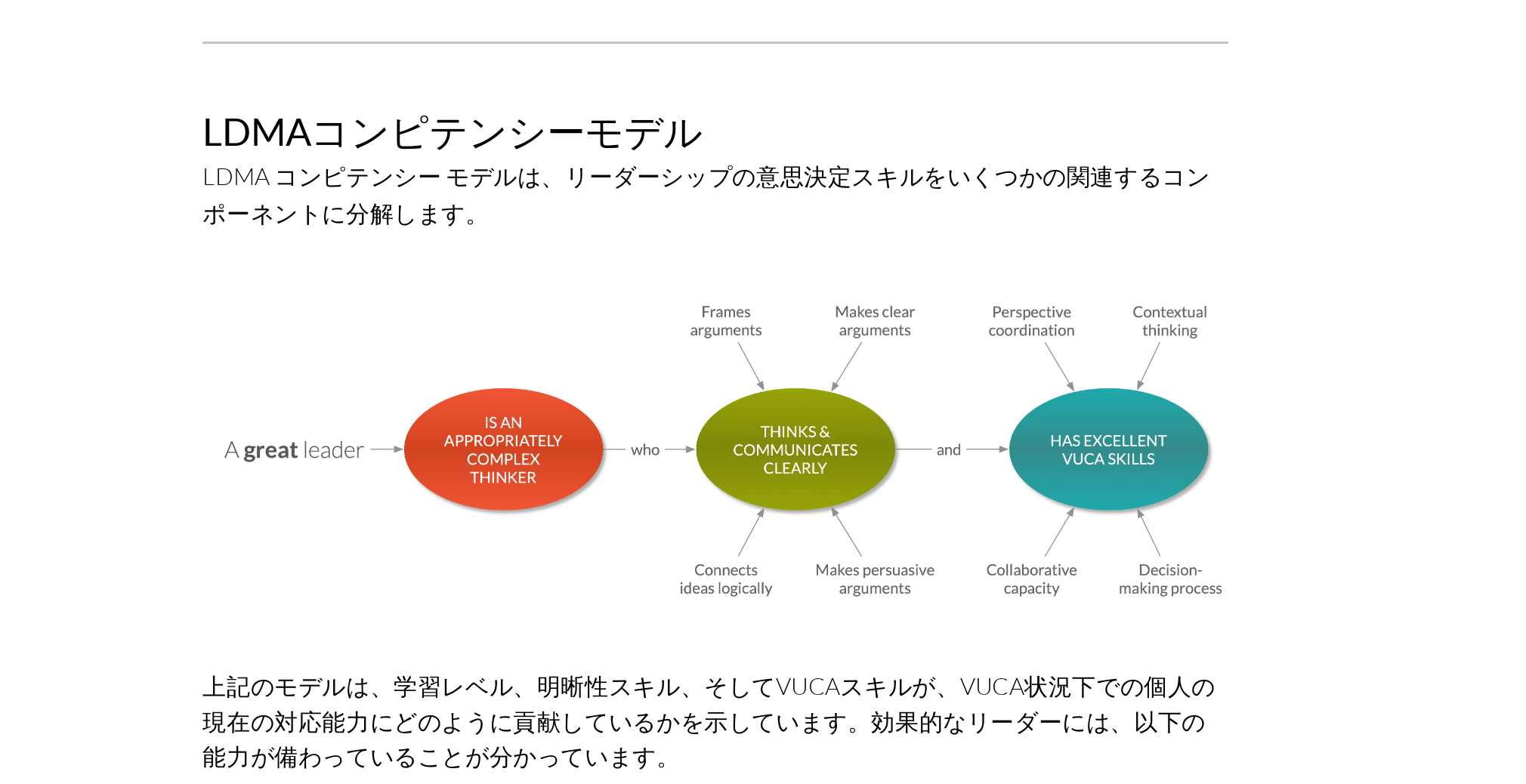
click at [645, 383] on img at bounding box center [763, 440] width 551 height 163
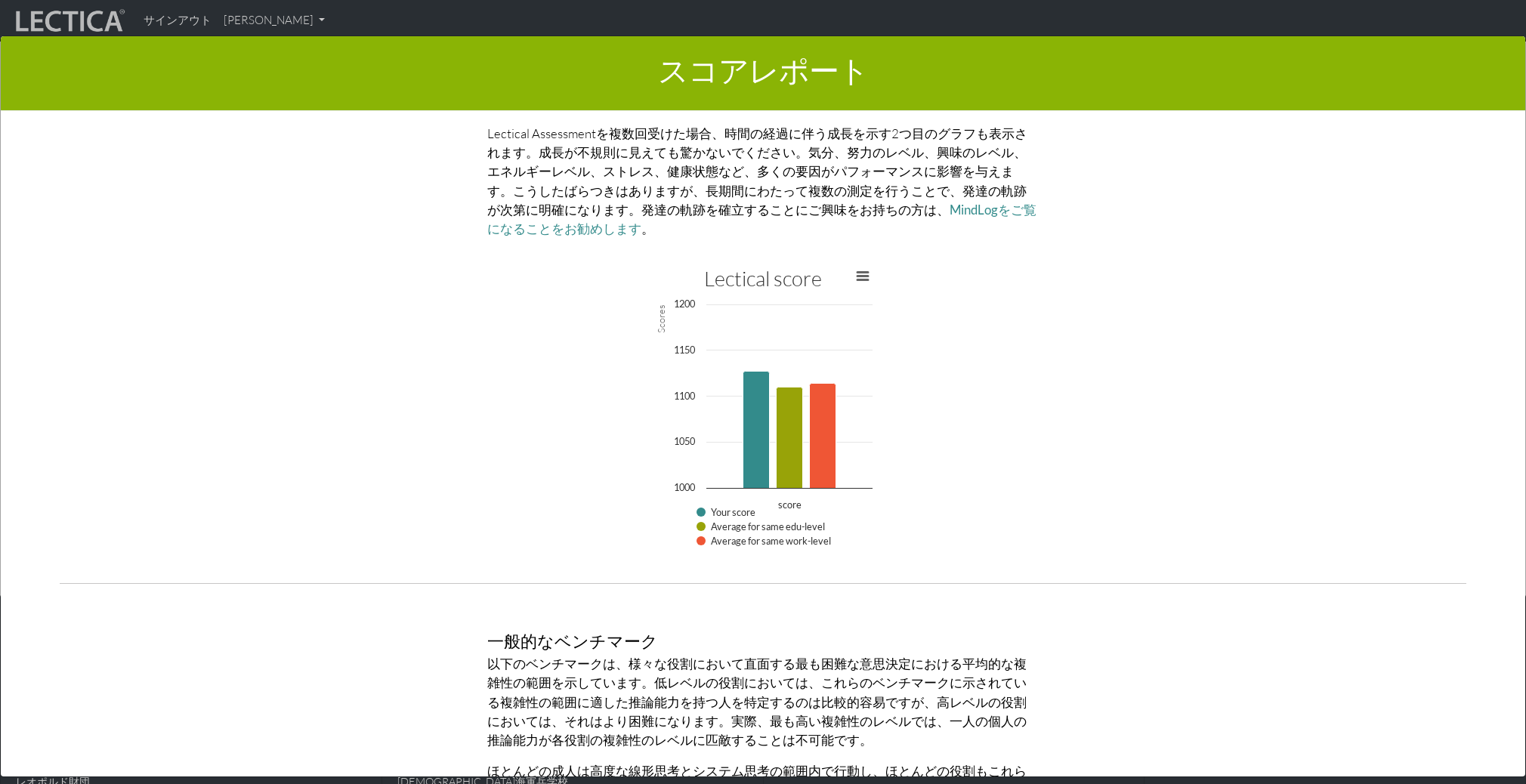
scroll to position [3372, 0]
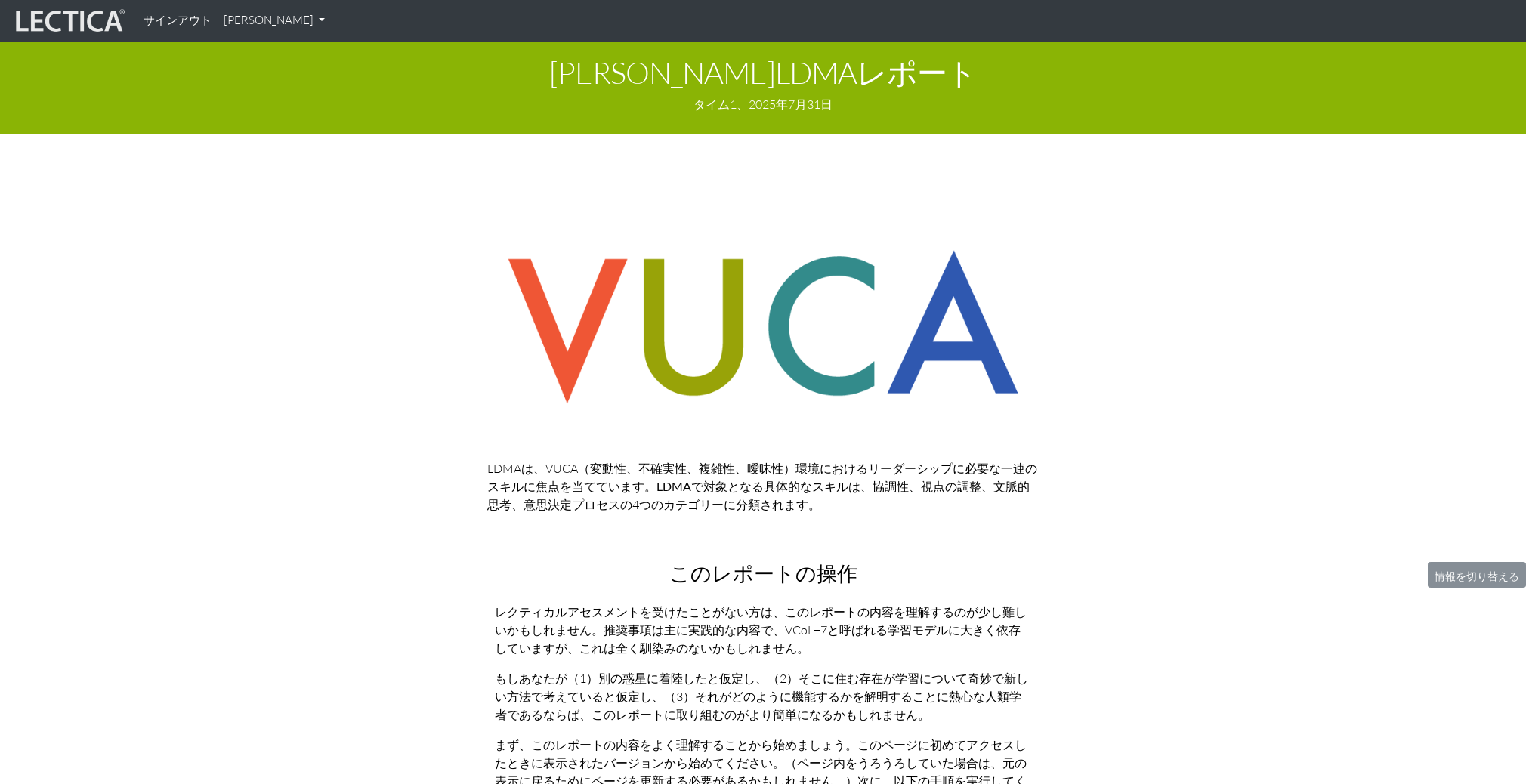
click at [639, 234] on img at bounding box center [763, 326] width 551 height 192
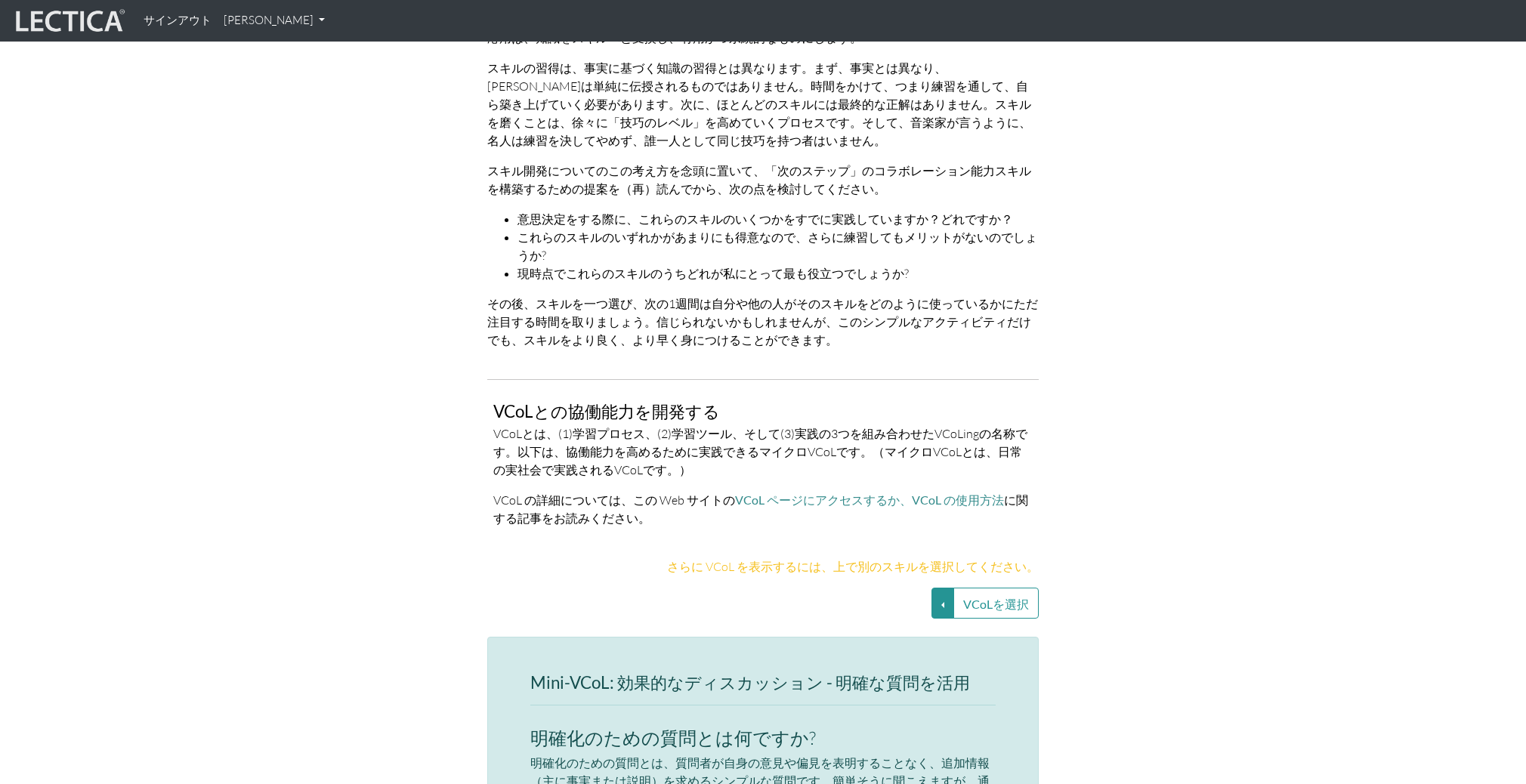
scroll to position [2881, 0]
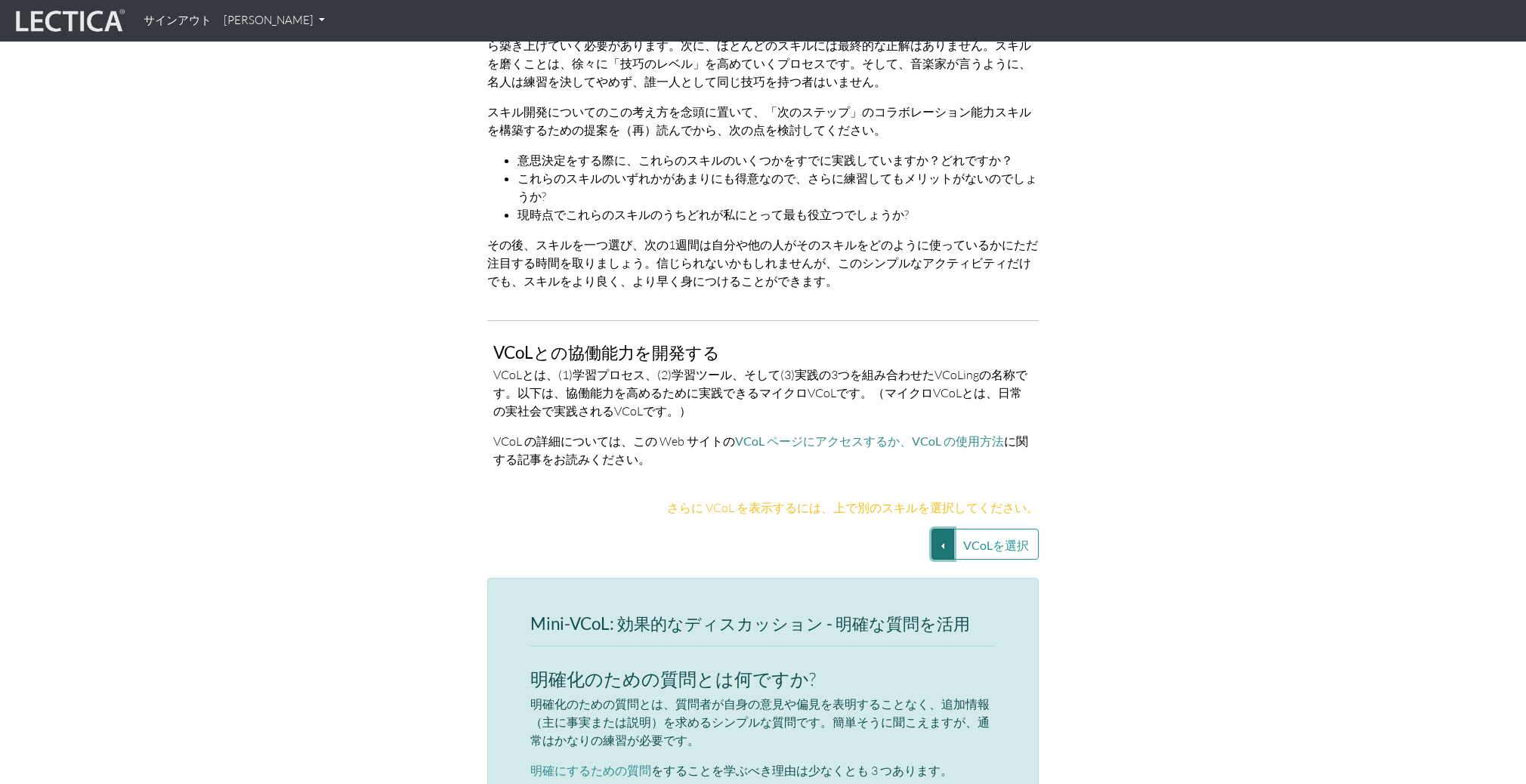
click at [946, 529] on button "VCoLを選択" at bounding box center [942, 544] width 23 height 31
click at [818, 553] on link "確証バイアスの検出と解消" at bounding box center [819, 562] width 185 height 18
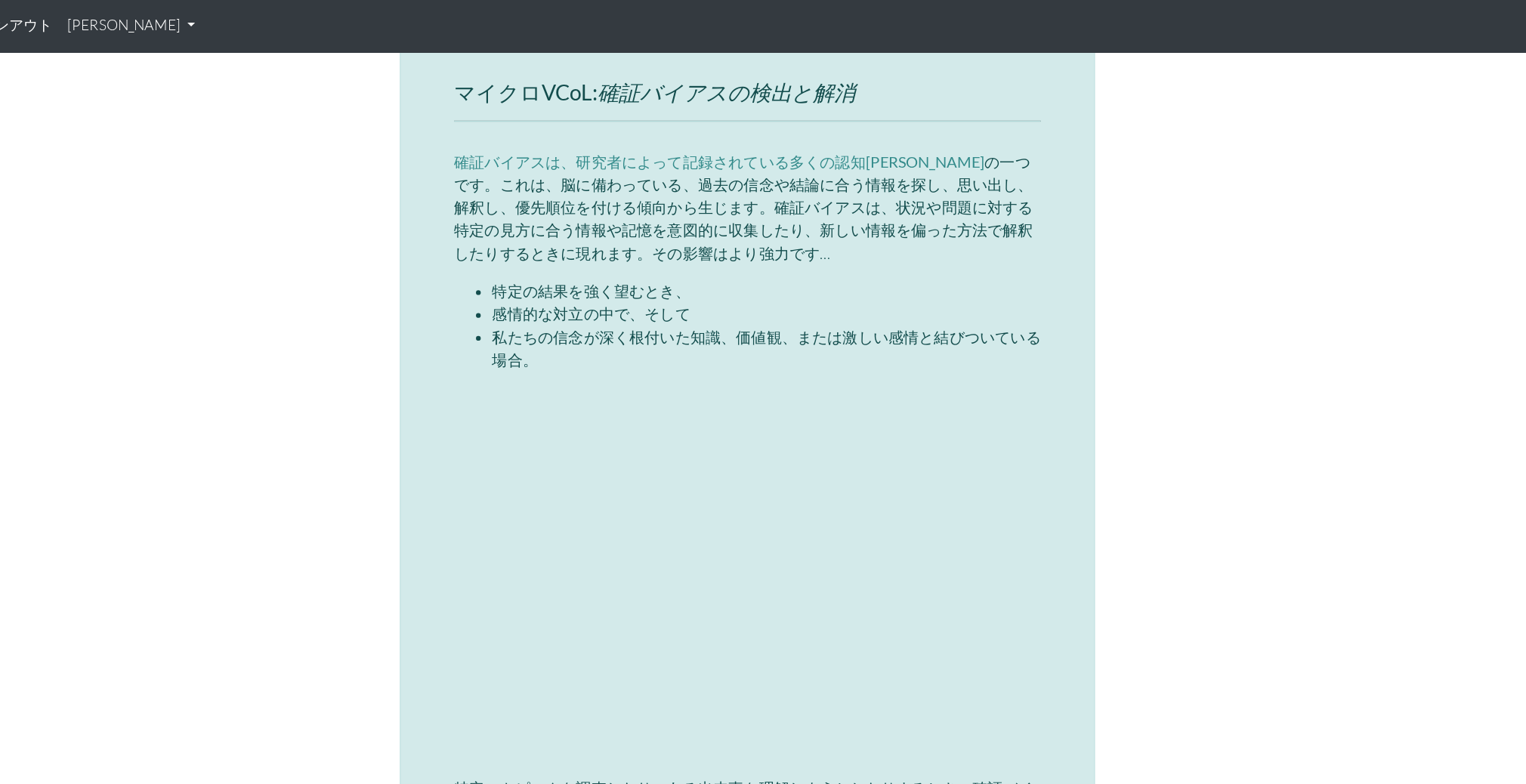
scroll to position [3243, 0]
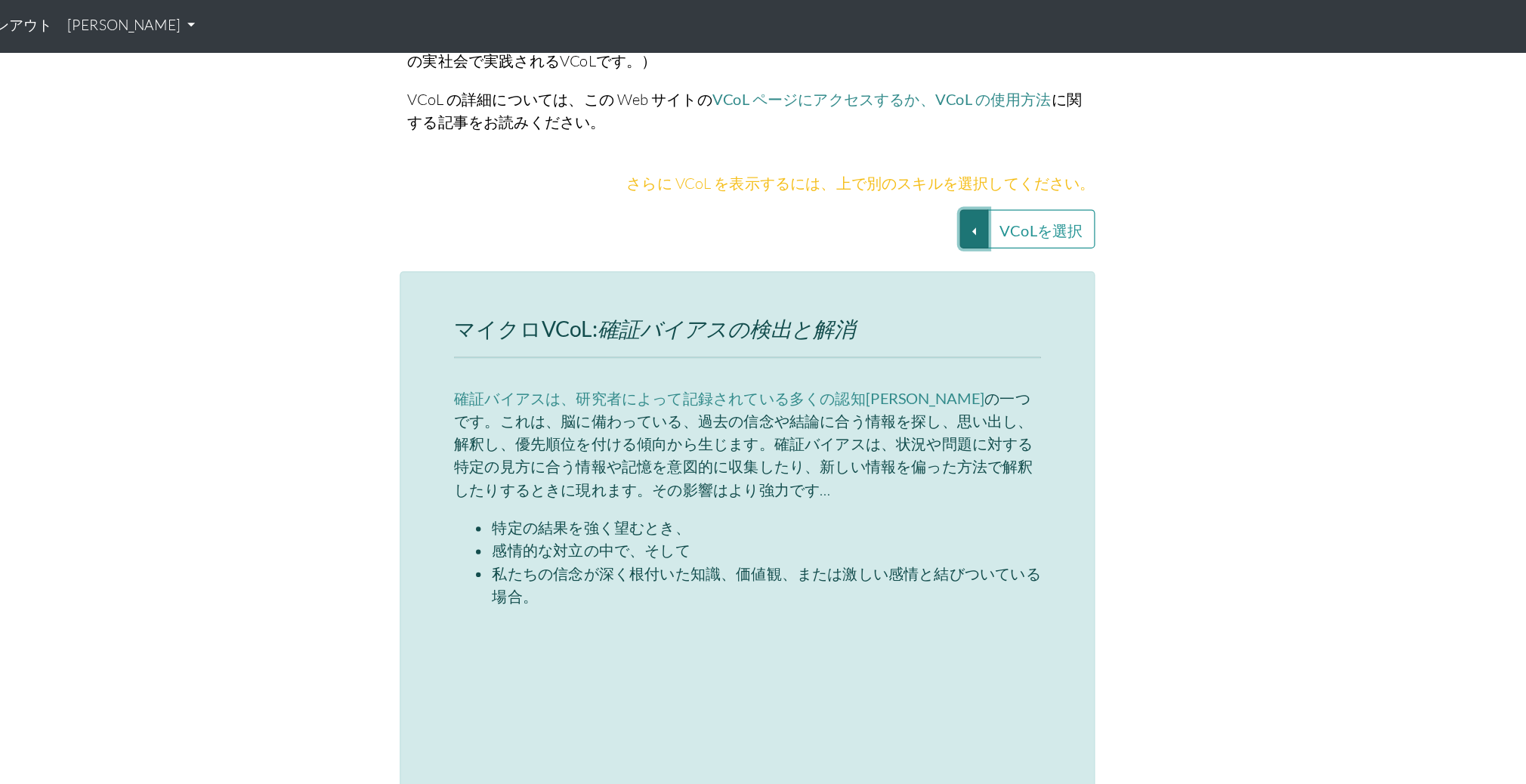
click at [937, 166] on button "VCoLを選択" at bounding box center [942, 182] width 23 height 31
click at [873, 175] on font "効果的な議論 - 明確な質問を活用する" at bounding box center [819, 181] width 178 height 13
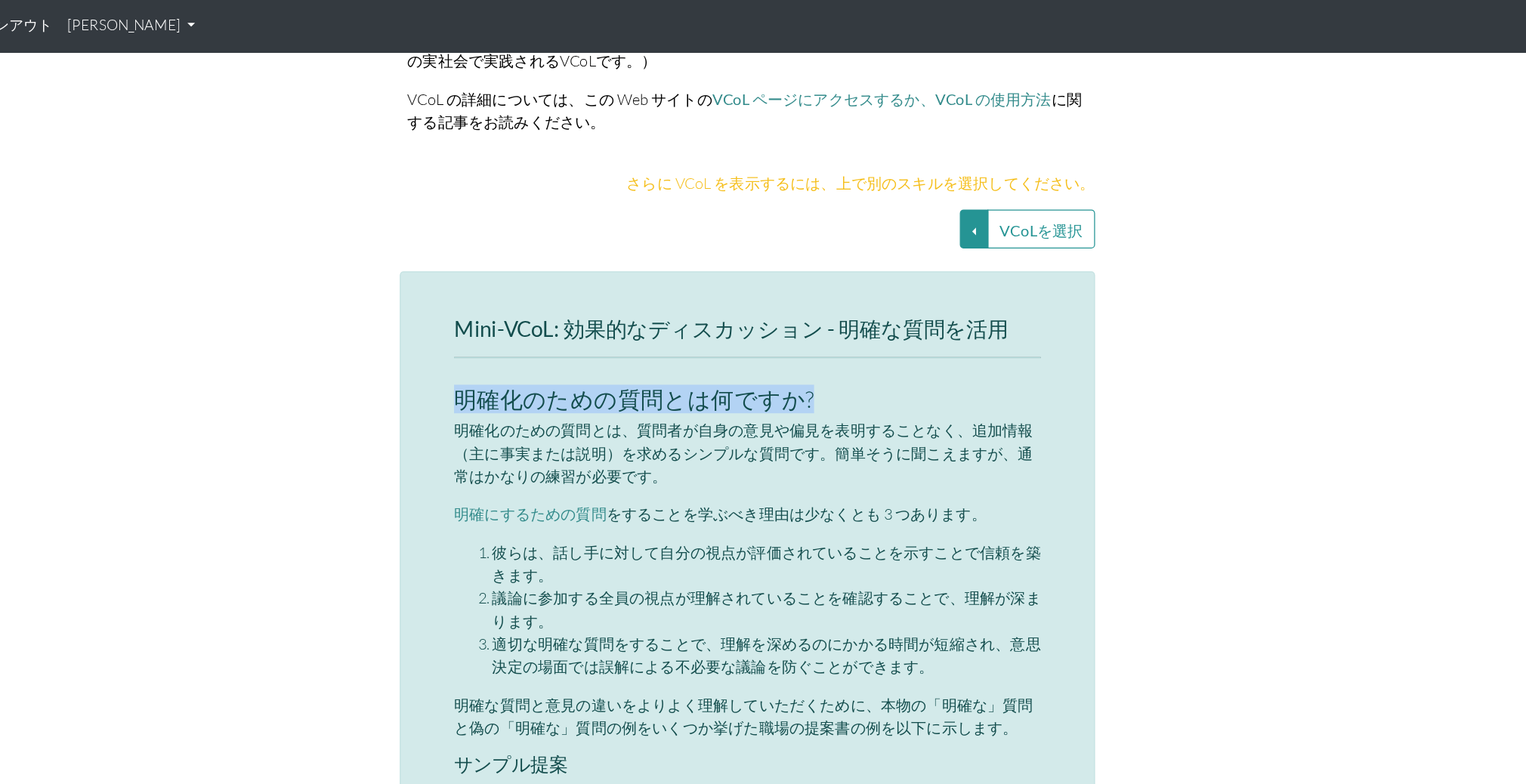
drag, startPoint x: 531, startPoint y: 279, endPoint x: 838, endPoint y: 266, distance: 307.3
click at [840, 307] on h4 "明確化のための質問とは何ですか?" at bounding box center [763, 316] width 465 height 20
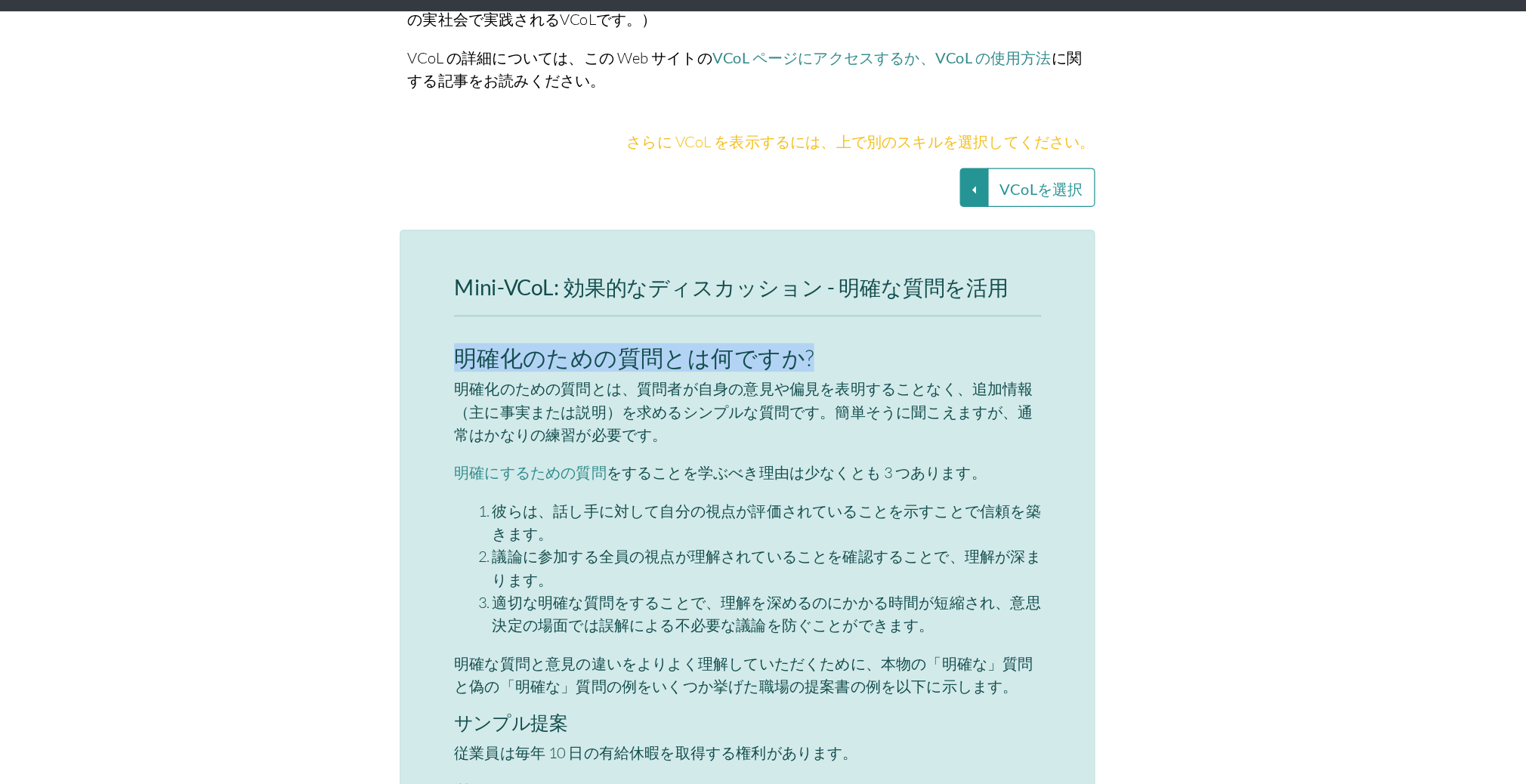
scroll to position [3242, 0]
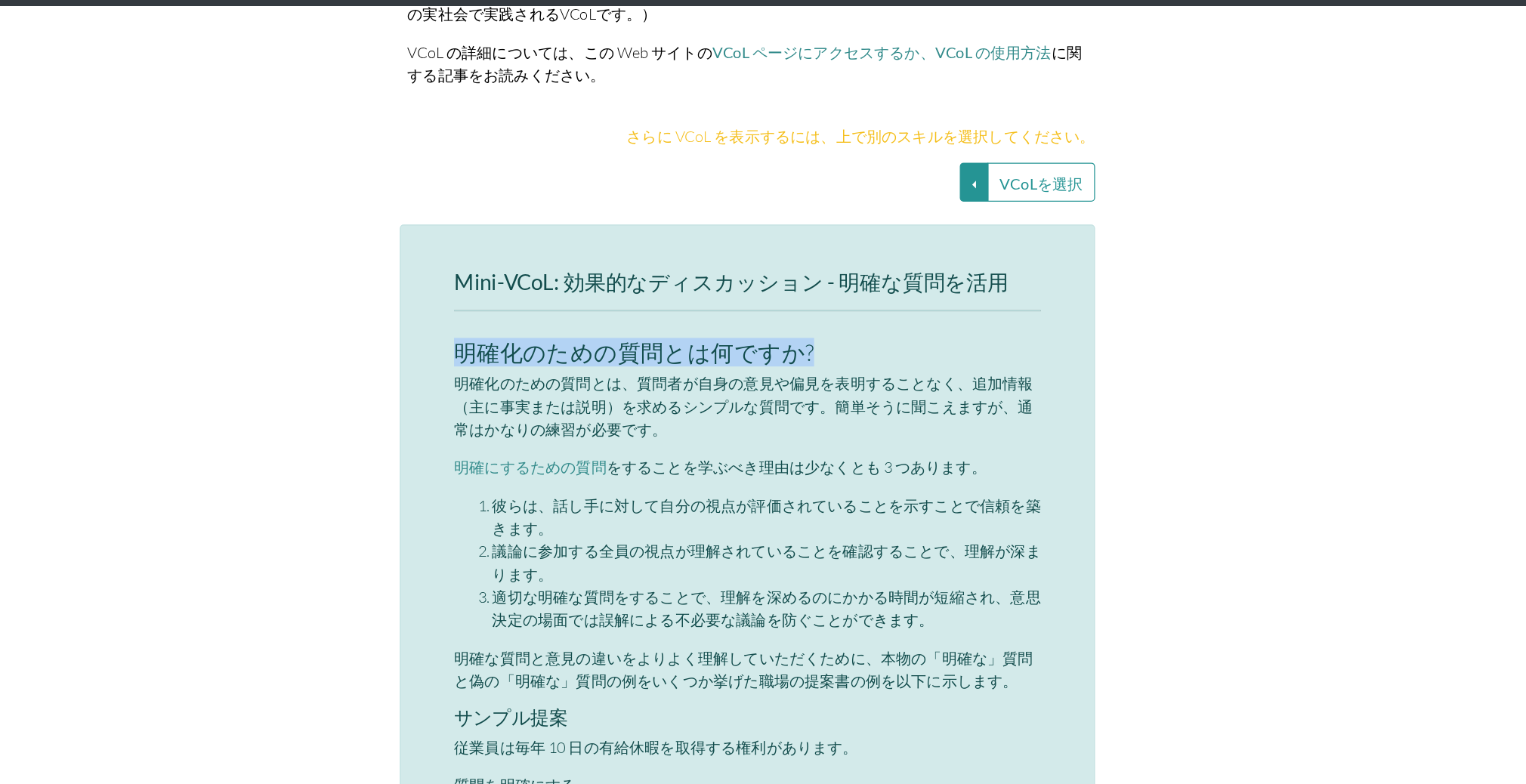
drag, startPoint x: 531, startPoint y: 271, endPoint x: 817, endPoint y: 282, distance: 286.2
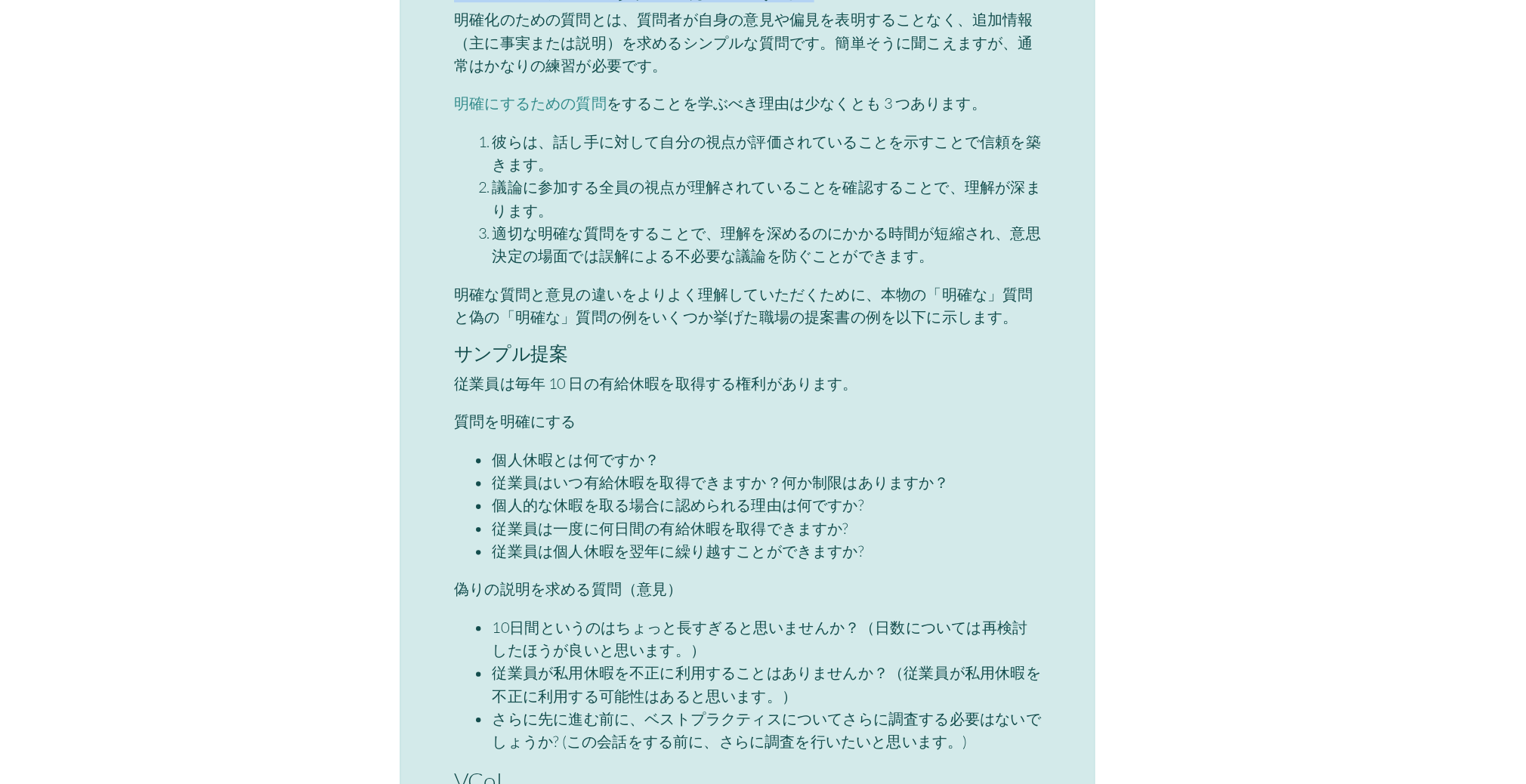
scroll to position [3410, 0]
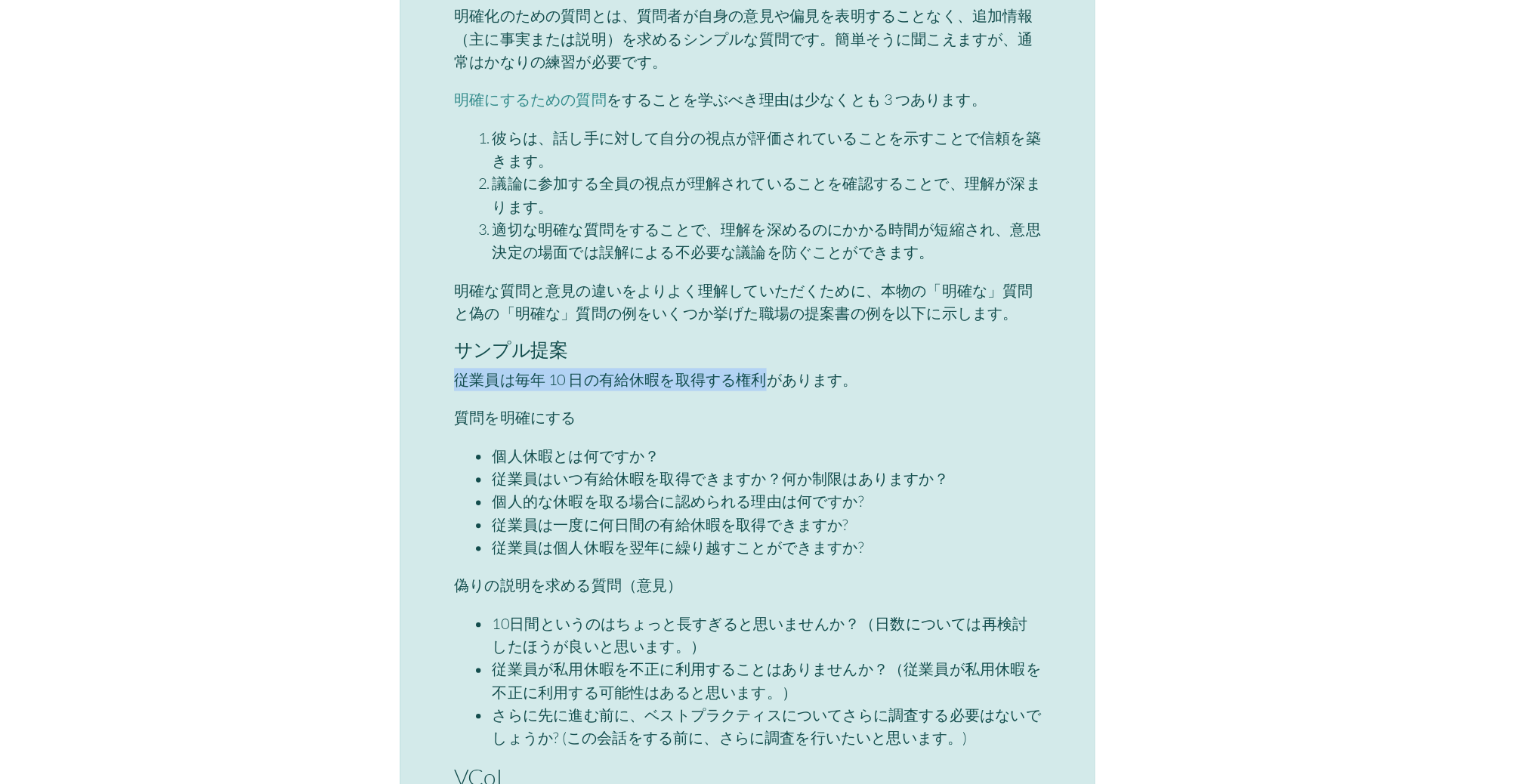
drag, startPoint x: 525, startPoint y: 419, endPoint x: 775, endPoint y: 417, distance: 250.0
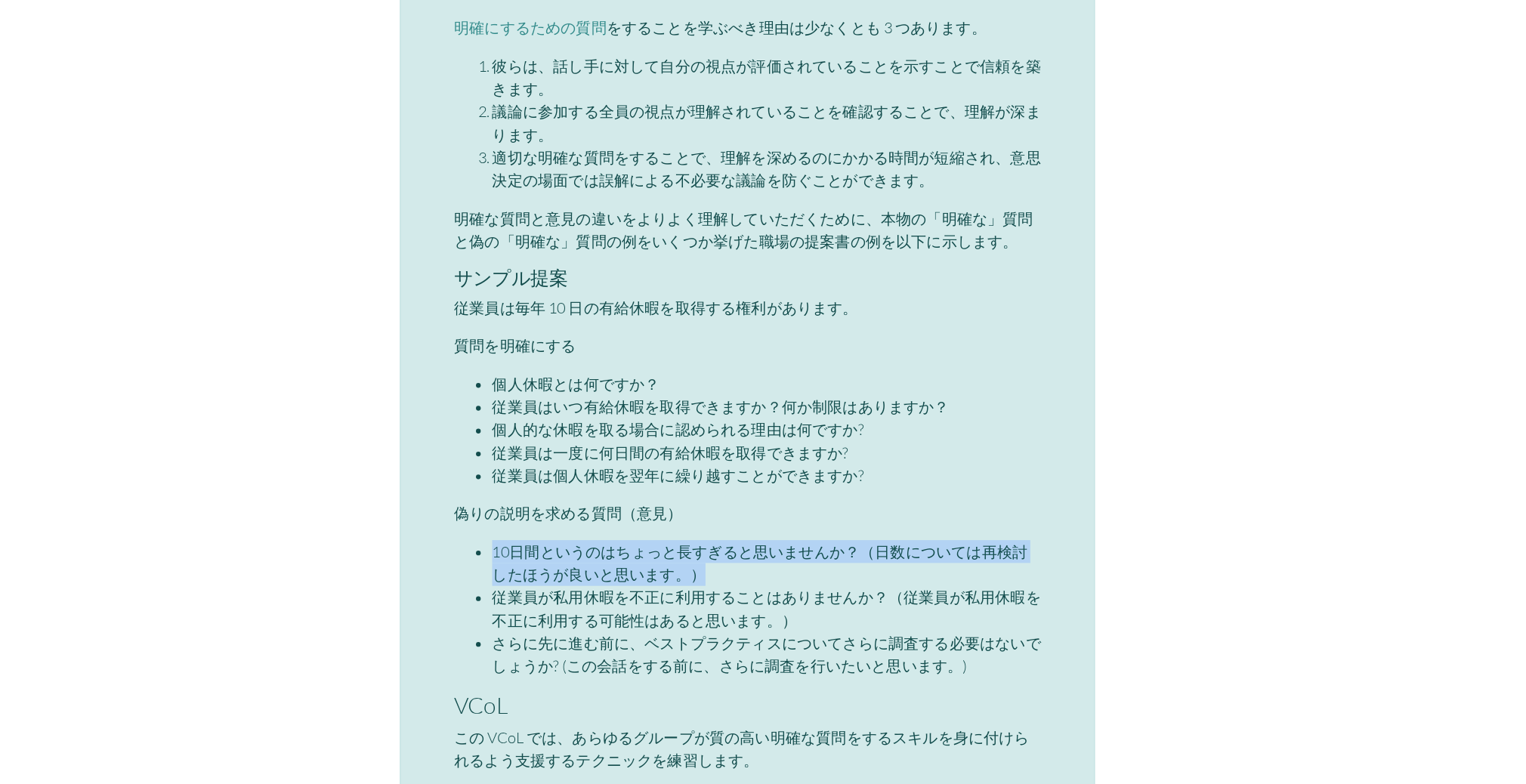
drag, startPoint x: 555, startPoint y: 555, endPoint x: 786, endPoint y: 576, distance: 232.0
click at [786, 590] on ul "10日間というのはちょっと長すぎると思いませんか？（日数については再検討したほうが良いと思います。） 従業員が私用休暇を不正に利用することはありませんか？（従…" at bounding box center [763, 644] width 465 height 109
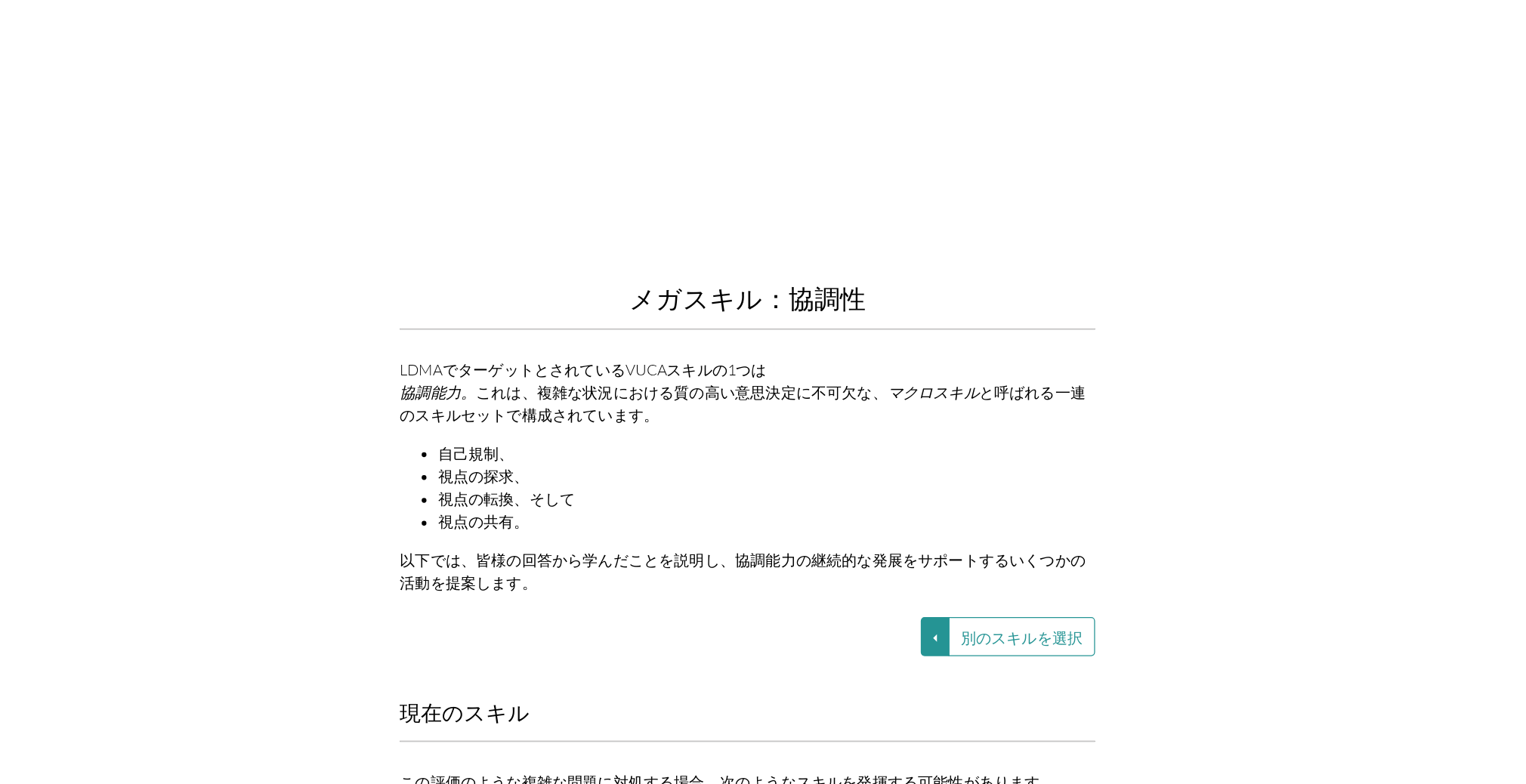
scroll to position [1450, 0]
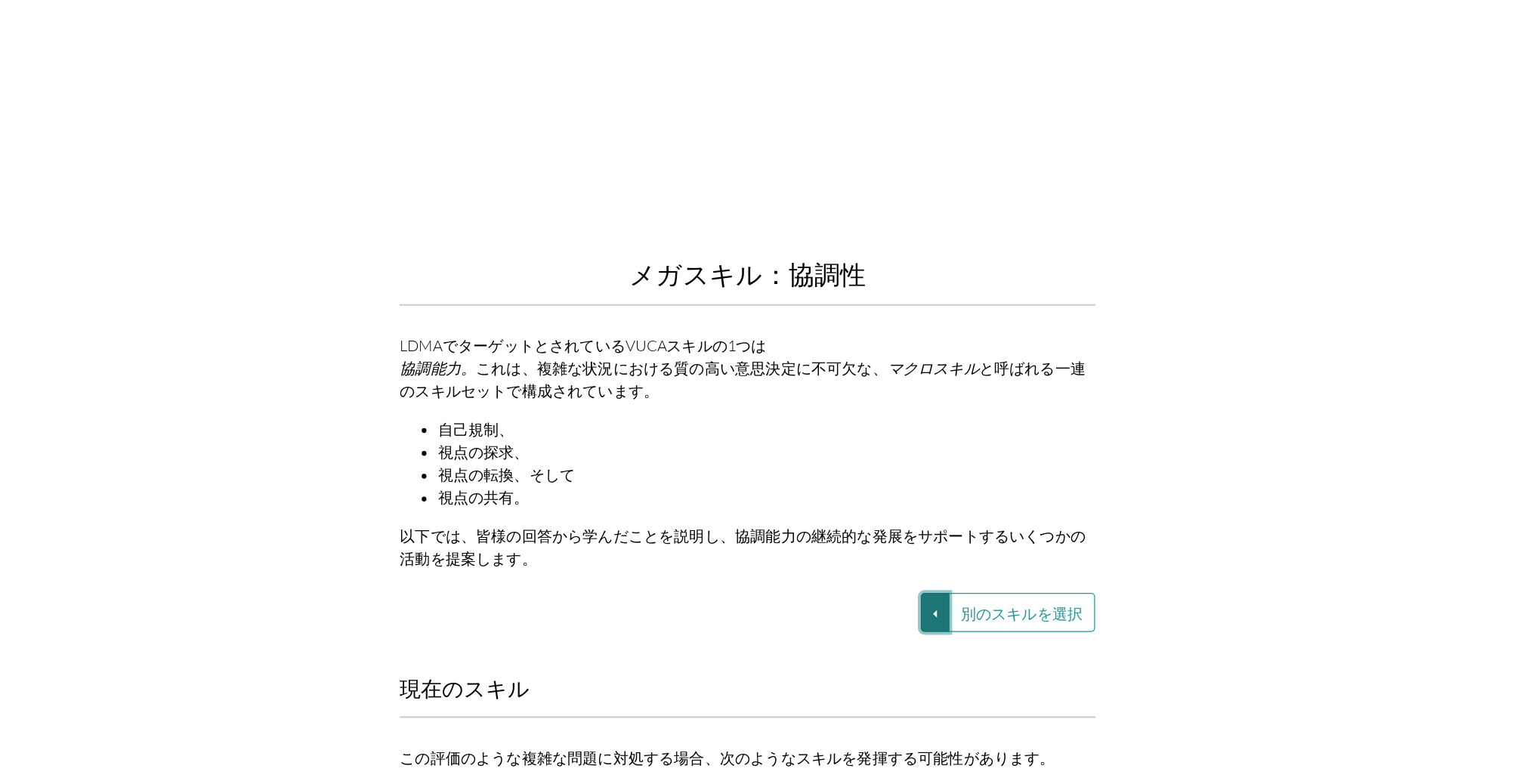
click at [919, 632] on button "別のスキルを選択" at bounding box center [911, 647] width 23 height 31
click at [839, 694] on font "VUCA—視点の調整" at bounding box center [801, 700] width 90 height 13
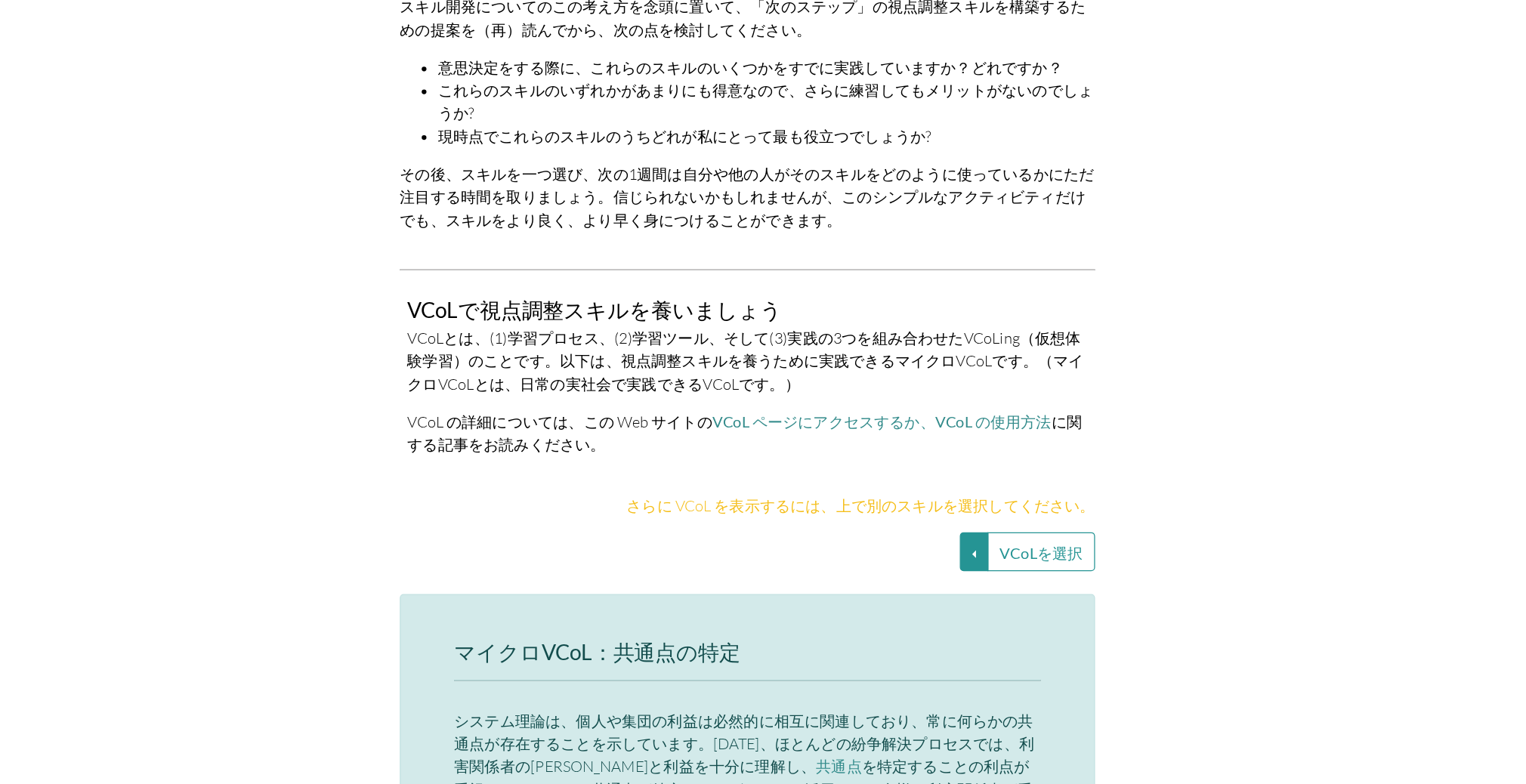
scroll to position [2857, 0]
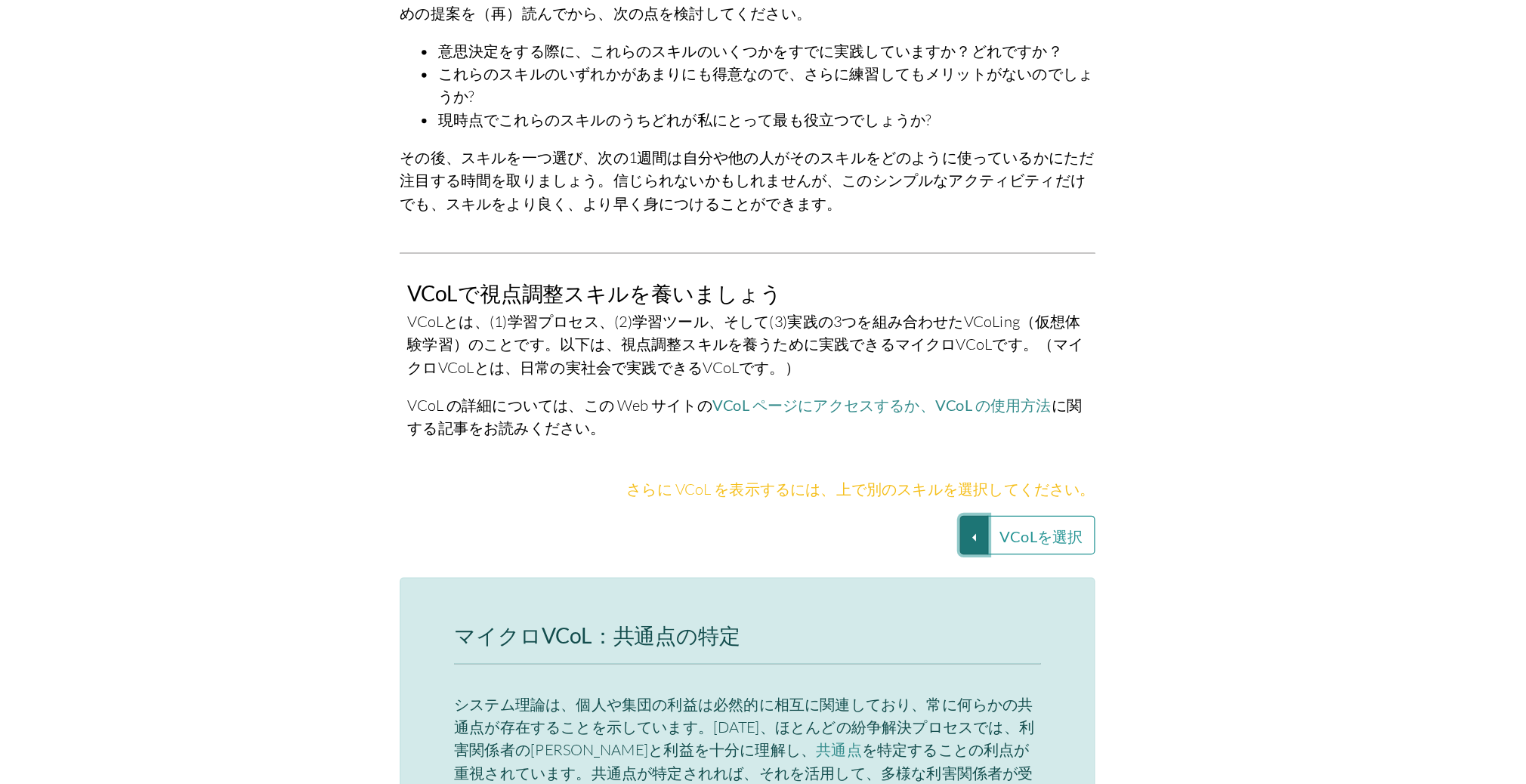
click at [948, 571] on button "VCoLを選択" at bounding box center [942, 587] width 23 height 31
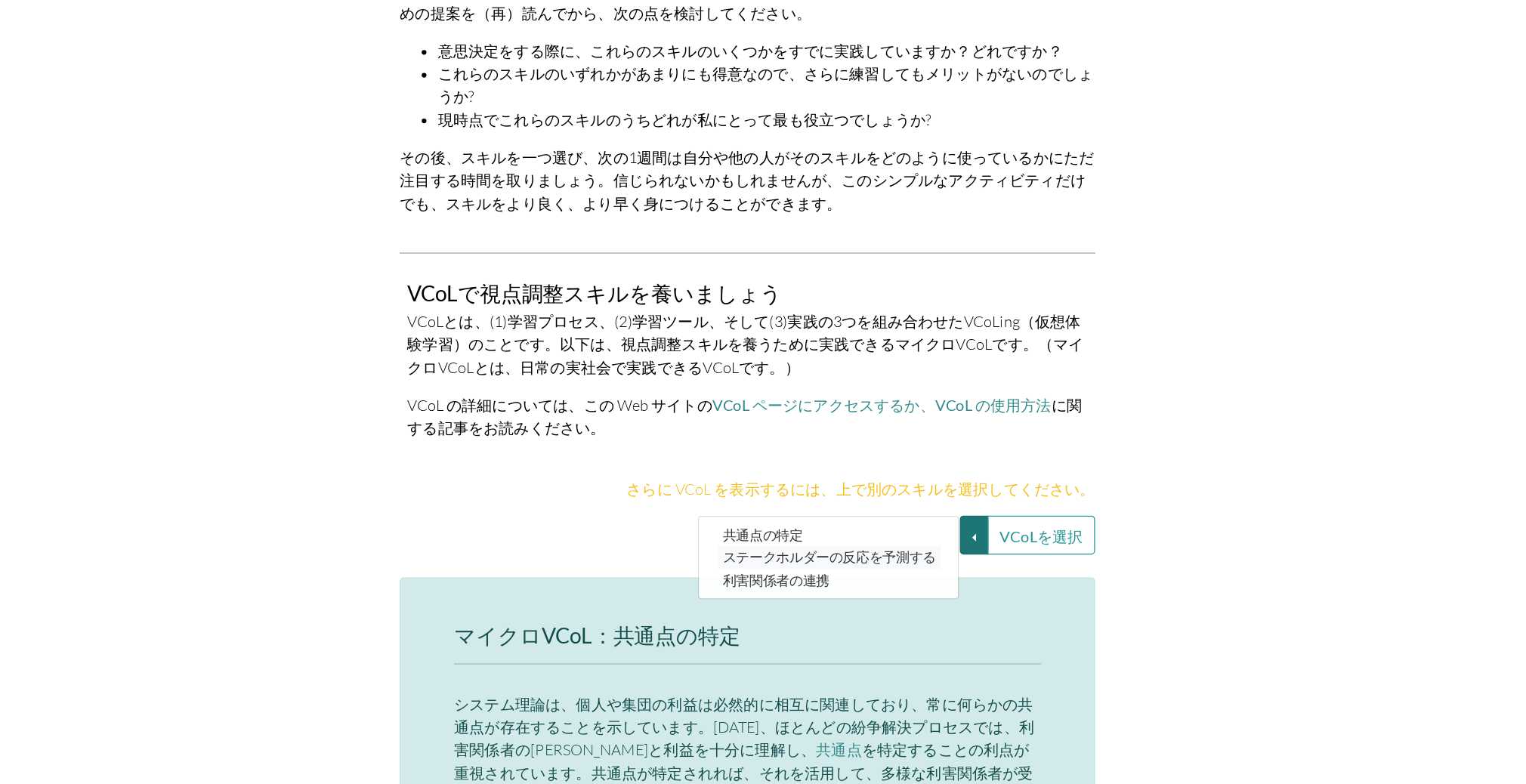
click at [808, 598] on font "ステークホルダーの反応を予測する" at bounding box center [827, 604] width 169 height 13
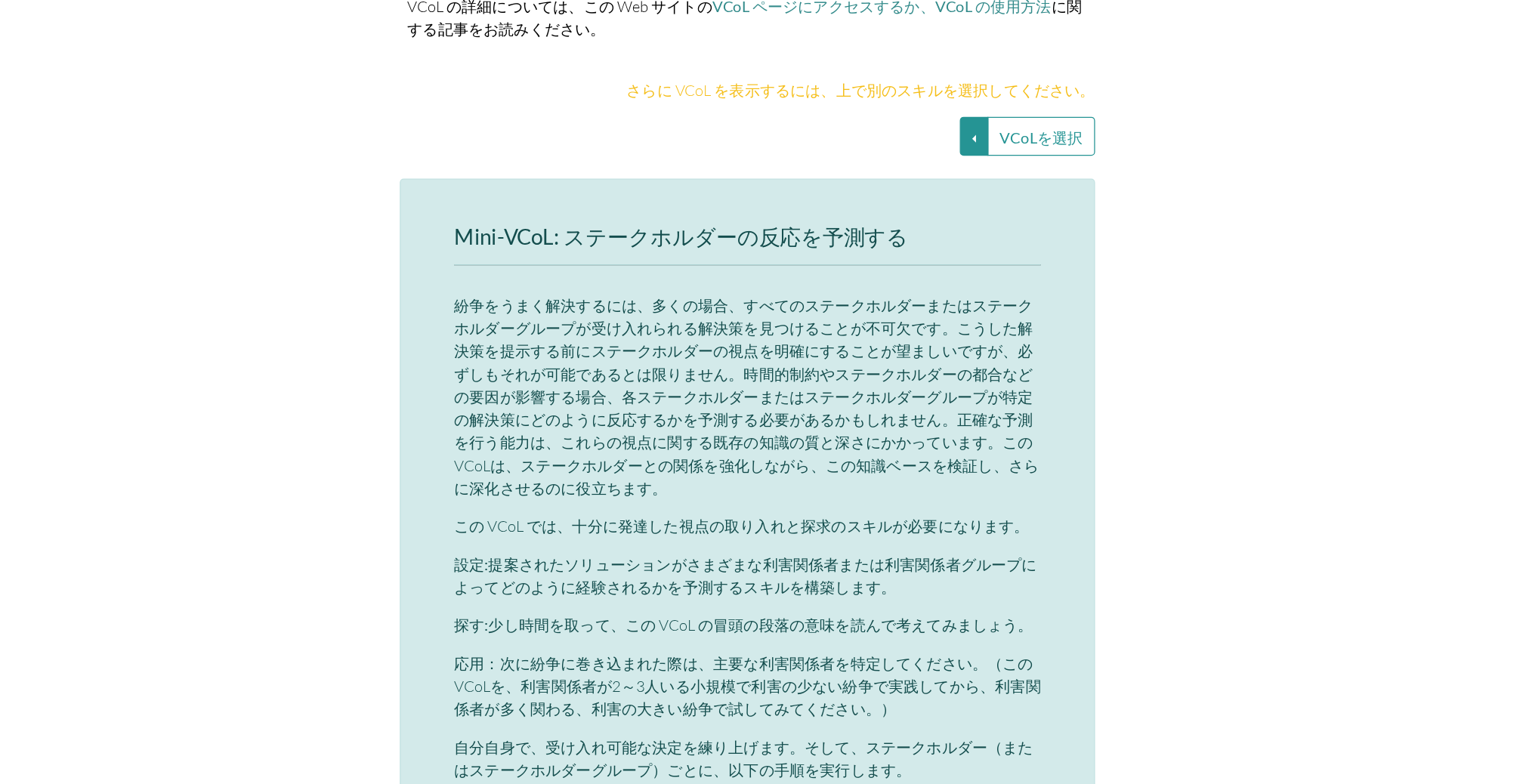
scroll to position [3204, 0]
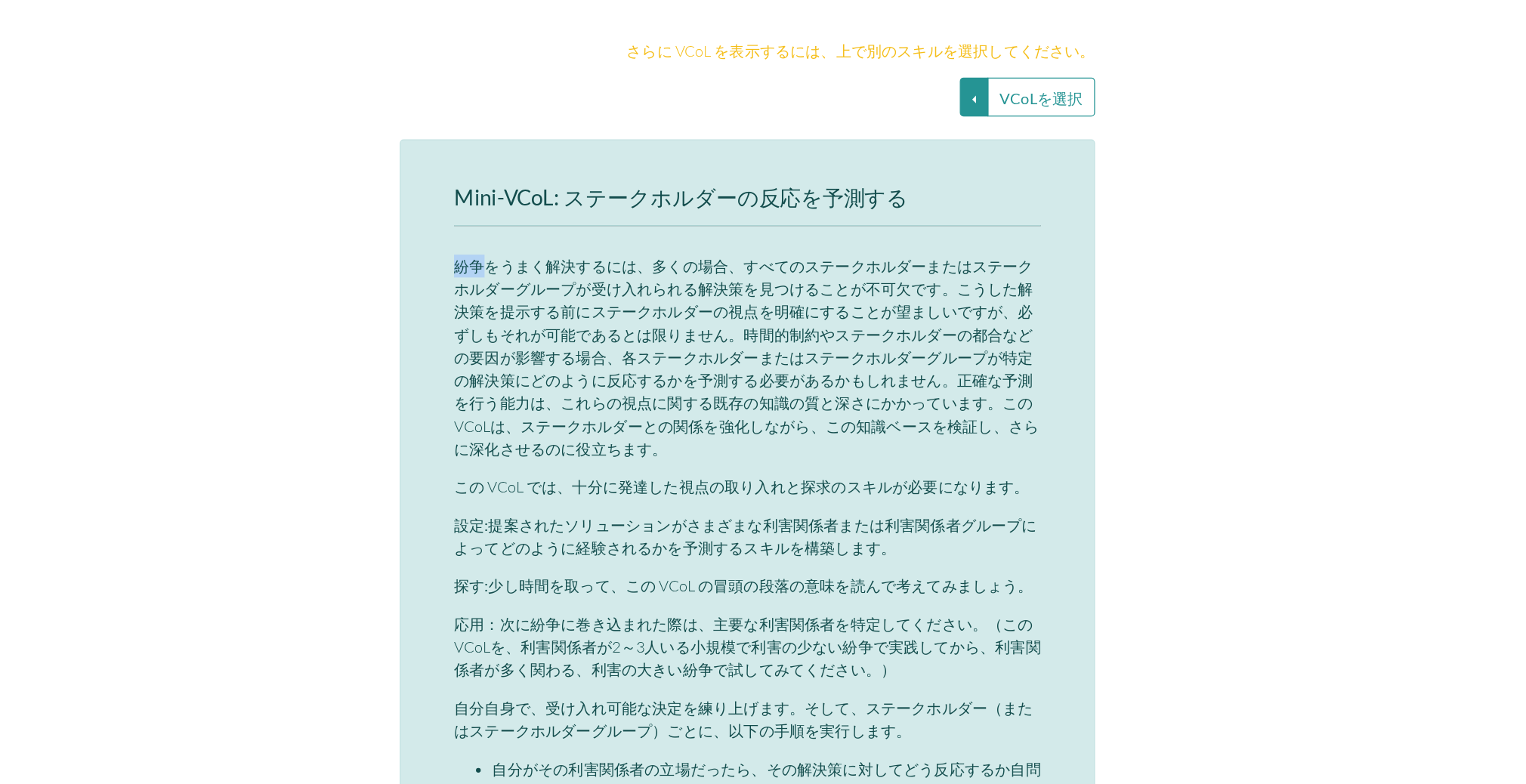
drag, startPoint x: 531, startPoint y: 328, endPoint x: 559, endPoint y: 330, distance: 28.1
click at [559, 365] on font "紛争をうまく解決するには、多くの場合、すべてのステークホルダーまたはステークホルダーグループが受け入れられる解決策を見つけることが不可欠です。こうした解決策を…" at bounding box center [763, 445] width 464 height 160
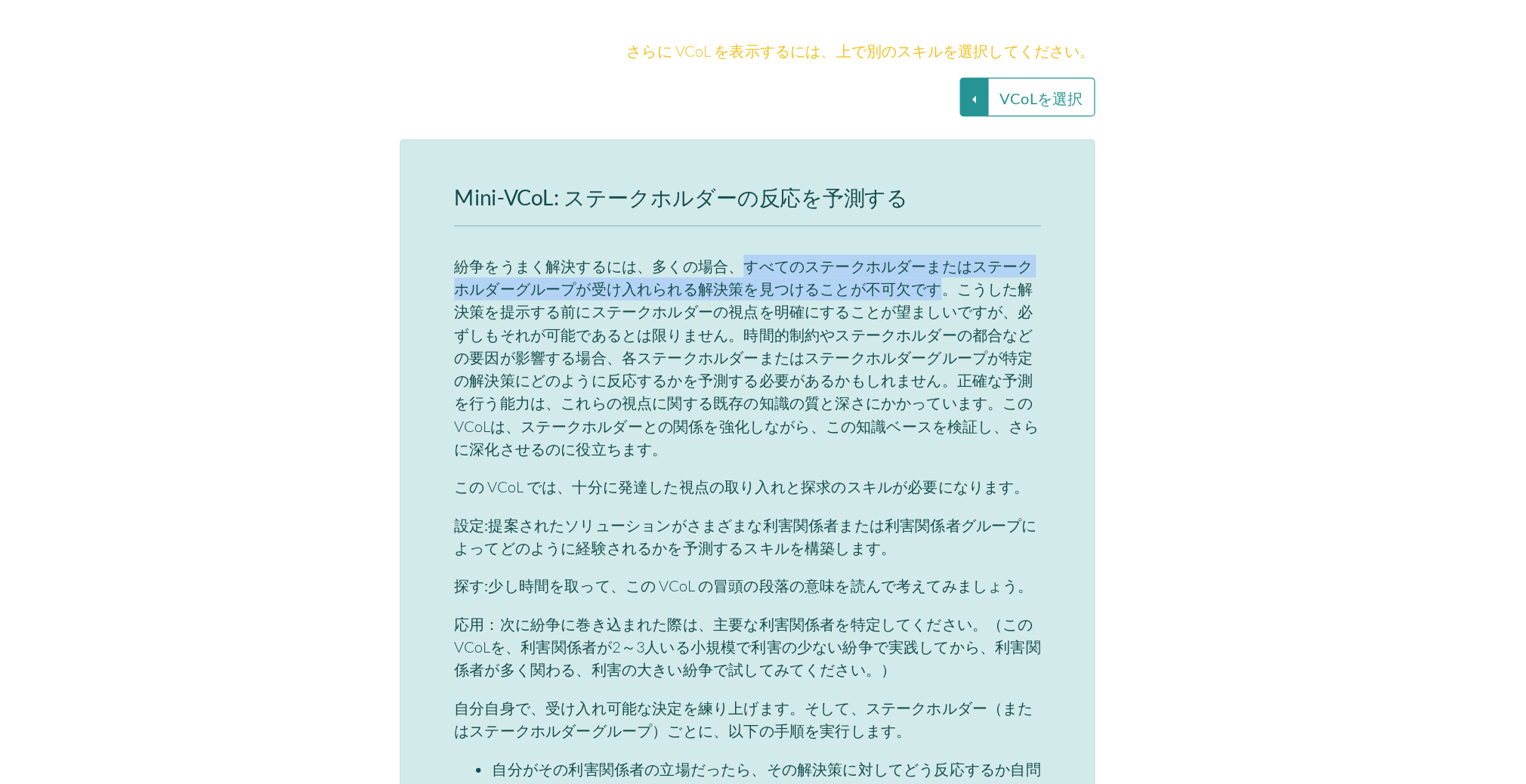
drag, startPoint x: 756, startPoint y: 328, endPoint x: 912, endPoint y: 346, distance: 157.0
click at [912, 365] on font "紛争をうまく解決するには、多くの場合、すべてのステークホルダーまたはステークホルダーグループが受け入れられる解決策を見つけることが不可欠です。こうした解決策を…" at bounding box center [763, 445] width 464 height 160
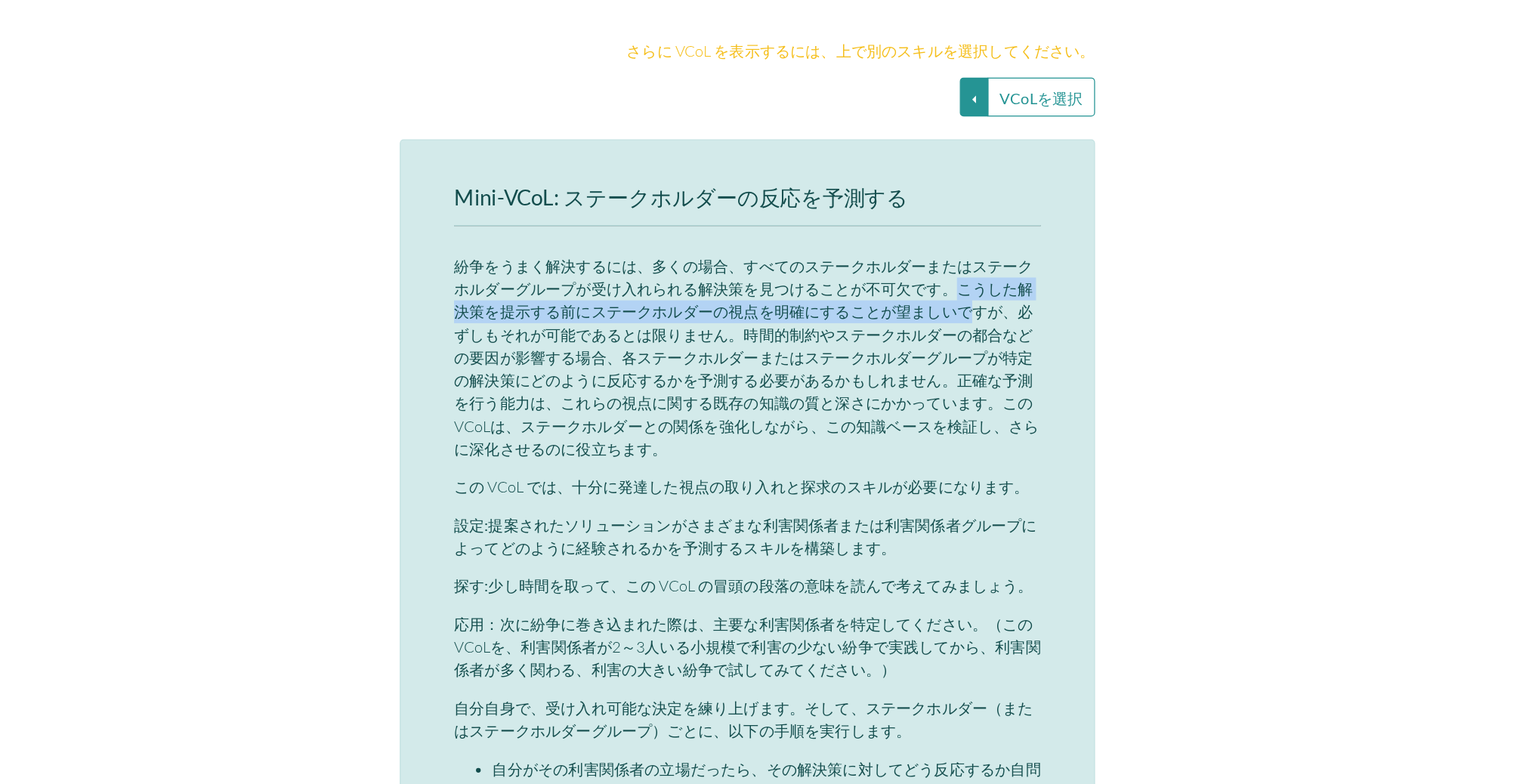
drag, startPoint x: 927, startPoint y: 348, endPoint x: 932, endPoint y: 361, distance: 13.9
click at [932, 365] on font "紛争をうまく解決するには、多くの場合、すべてのステークホルダーまたはステークホルダーグループが受け入れられる解決策を見つけることが不可欠です。こうした解決策を…" at bounding box center [763, 445] width 464 height 160
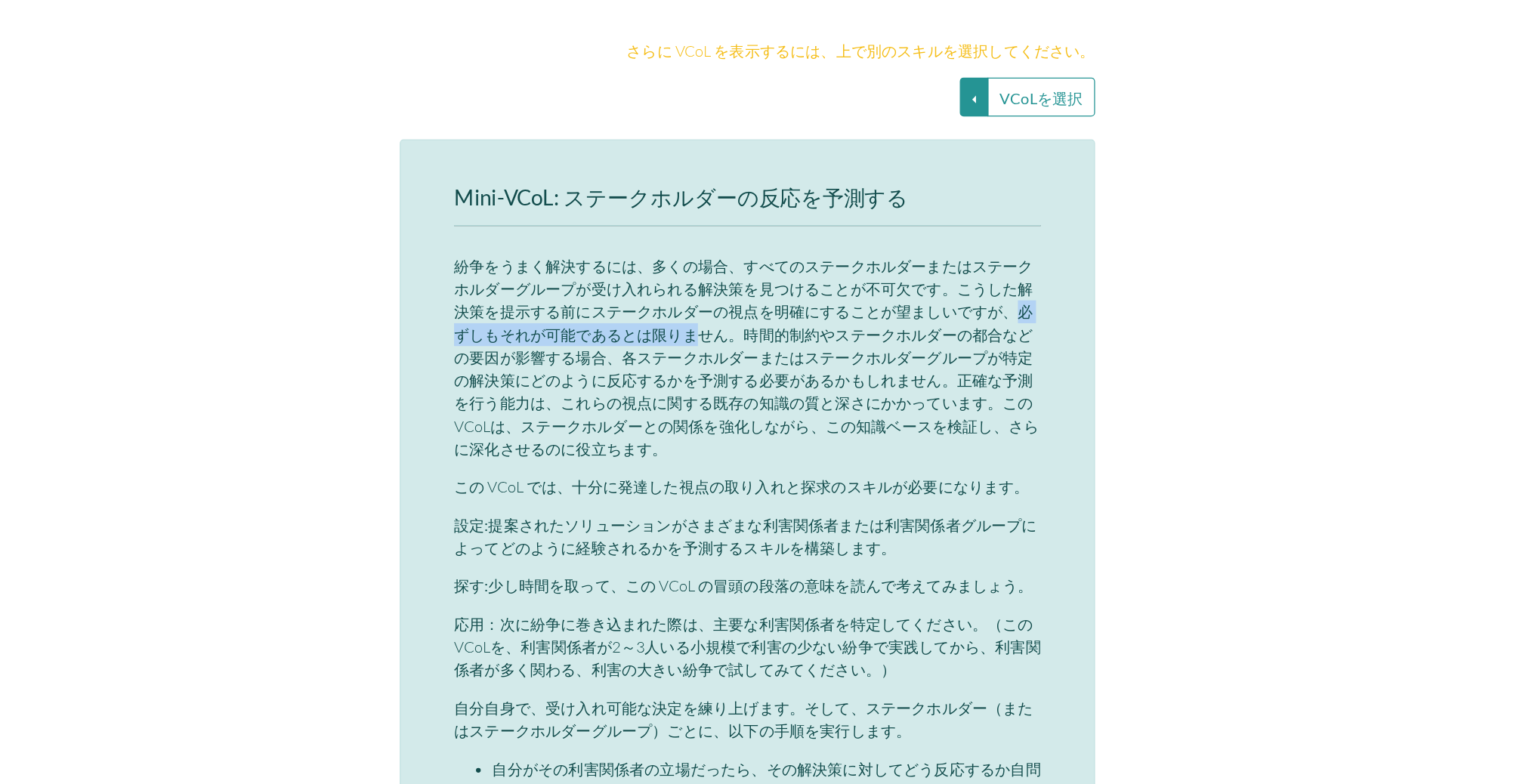
drag, startPoint x: 958, startPoint y: 362, endPoint x: 709, endPoint y: 383, distance: 249.9
click at [709, 383] on font "紛争をうまく解決するには、多くの場合、すべてのステークホルダーまたはステークホルダーグループが受け入れられる解決策を見つけることが不可欠です。こうした解決策を…" at bounding box center [763, 445] width 464 height 160
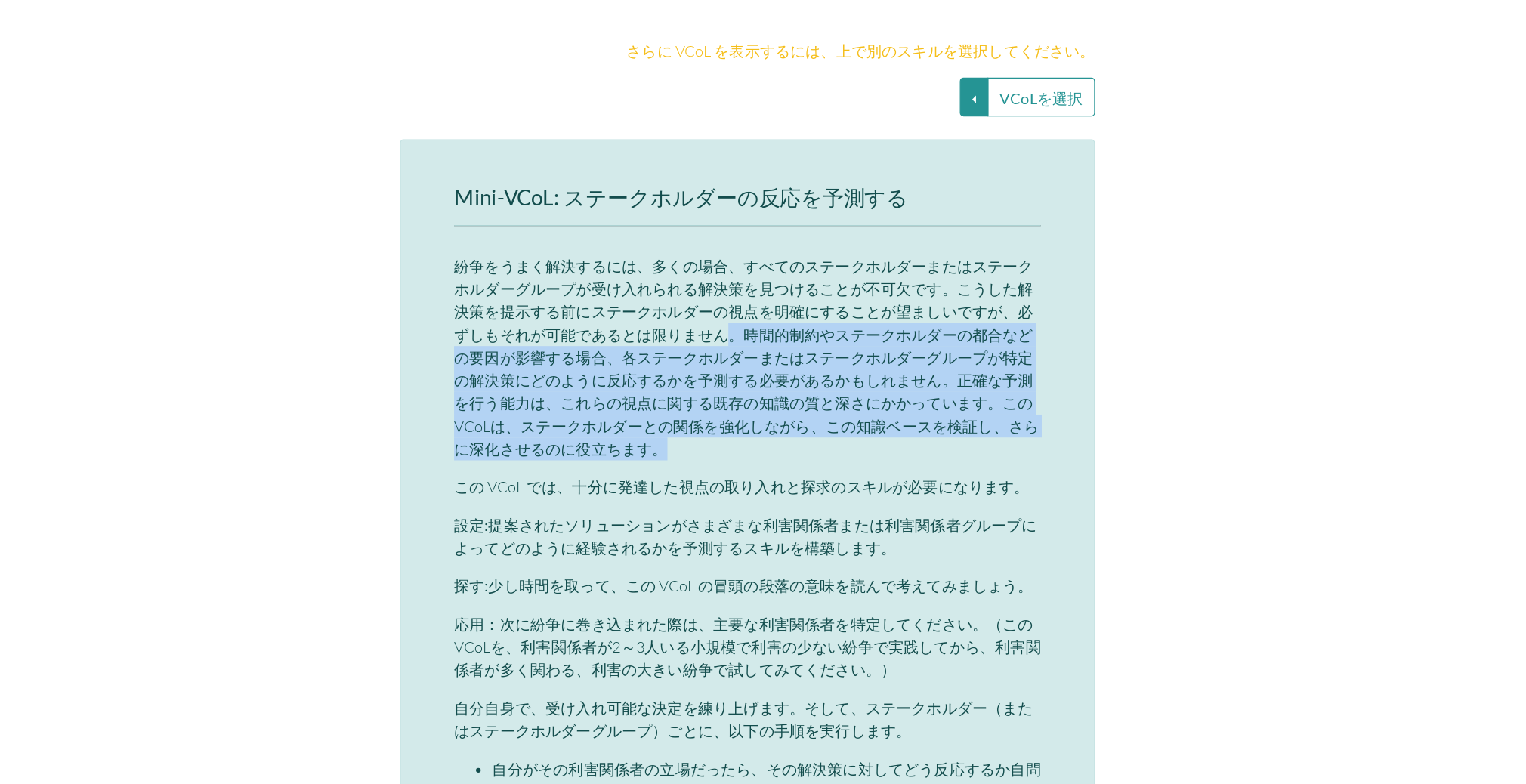
drag, startPoint x: 737, startPoint y: 383, endPoint x: 742, endPoint y: 475, distance: 92.1
click at [742, 475] on p "紛争をうまく解決するには、多くの場合、すべてのステークホルダーまたはステークホルダーグループが受け入れられる解決策を見つけることが不可欠です。こうした解決策を…" at bounding box center [763, 445] width 465 height 163
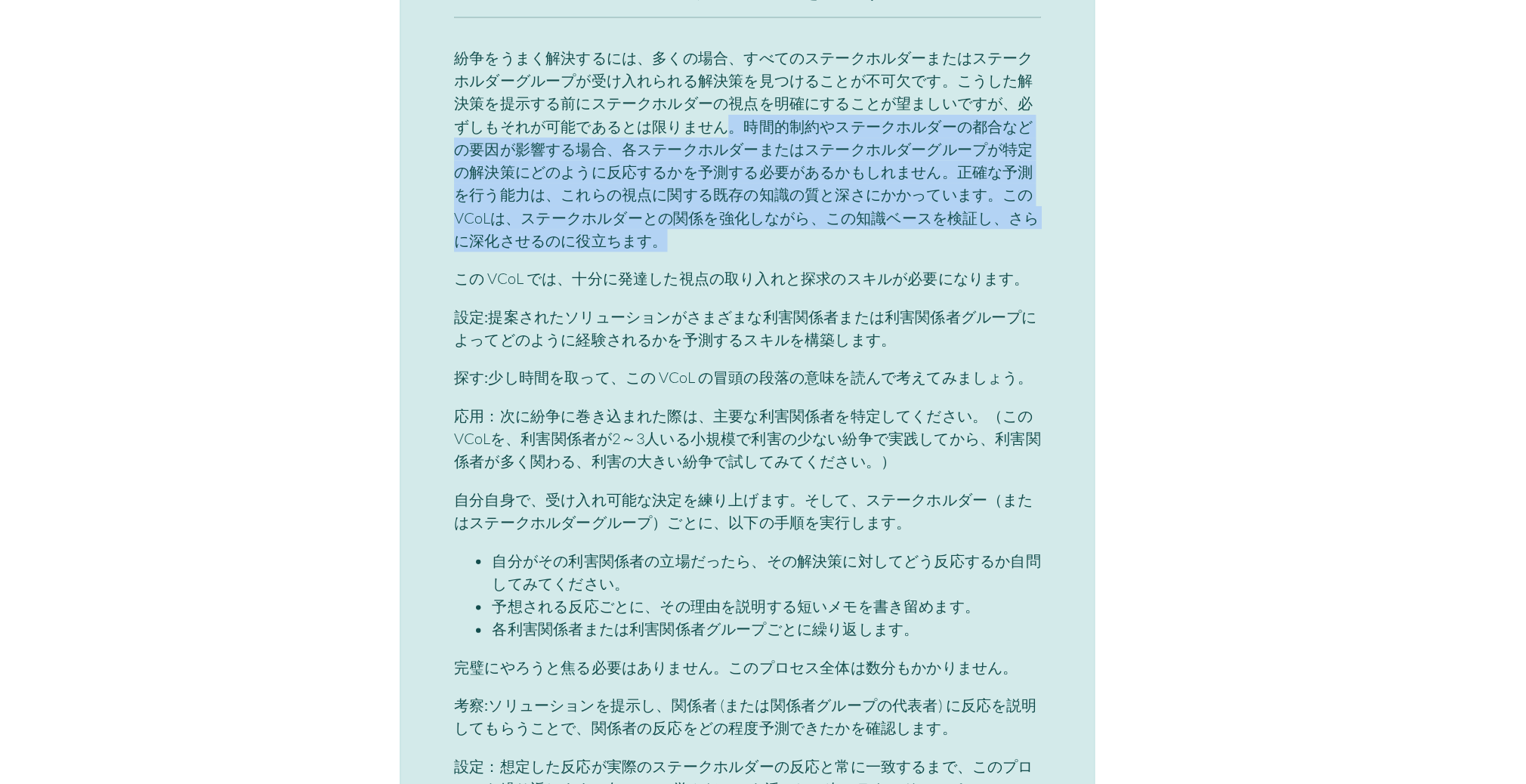
scroll to position [3377, 0]
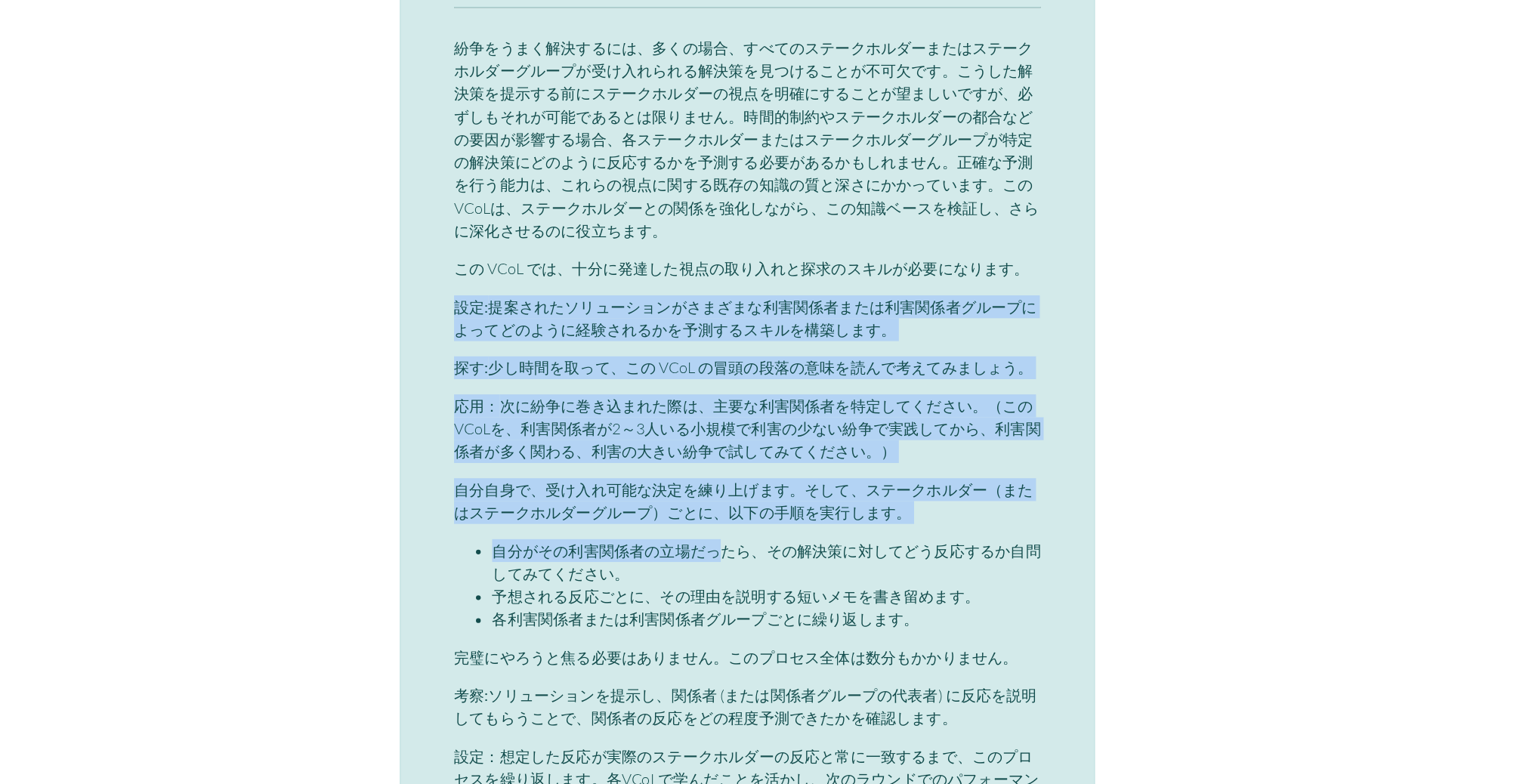
drag, startPoint x: 534, startPoint y: 367, endPoint x: 738, endPoint y: 560, distance: 280.8
click at [738, 560] on div "Mini-VCoL: ステークホルダーの反応を予測する 紛争をうまく解決するには、多くの場合、すべてのステークホルダーまたはステークホルダーグループが受け入れ…" at bounding box center [763, 511] width 465 height 749
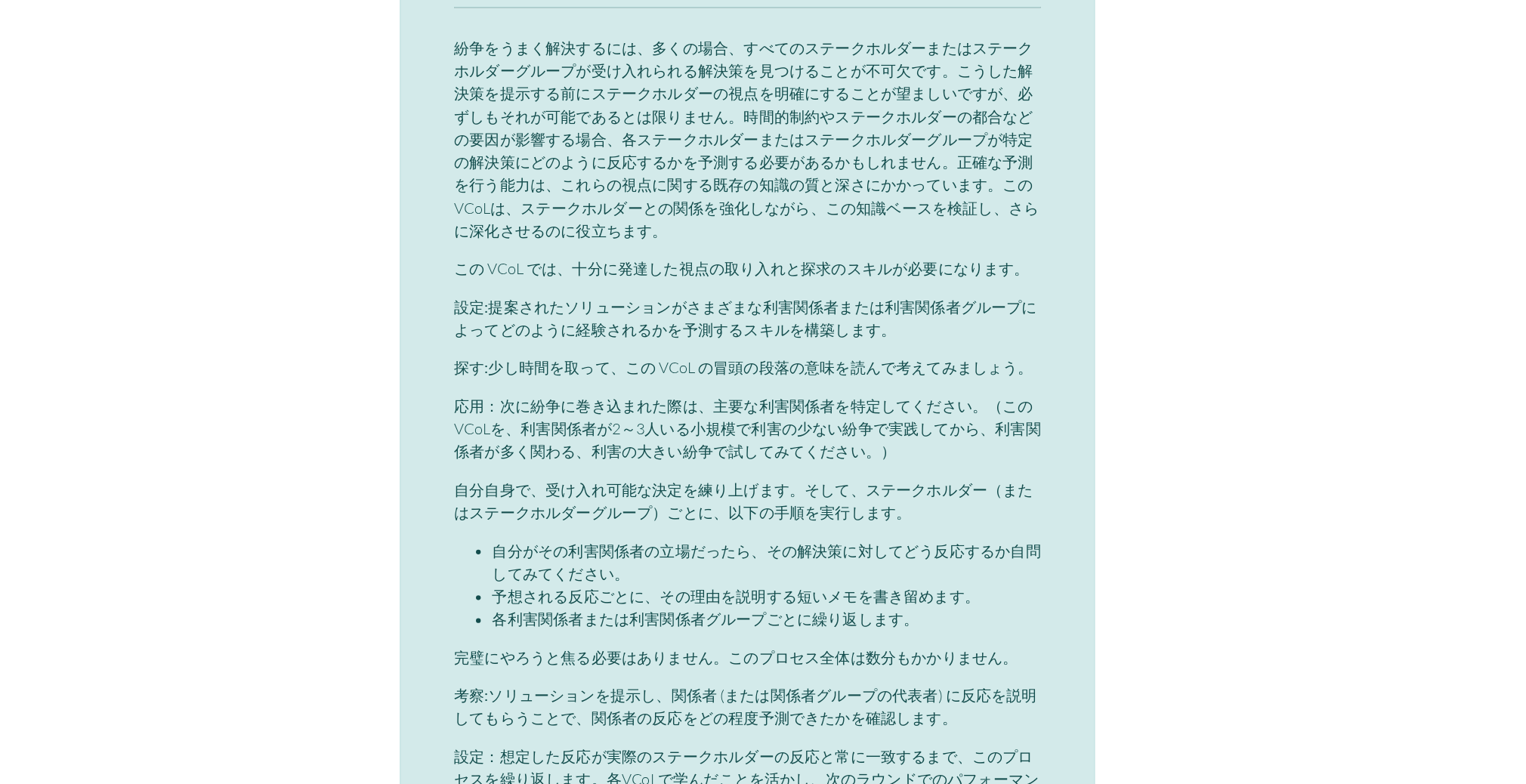
click at [573, 445] on p "探す: 少し時間を取って、この VCoL の冒頭の段落の意味を読んで考えてみましょう。" at bounding box center [763, 454] width 465 height 18
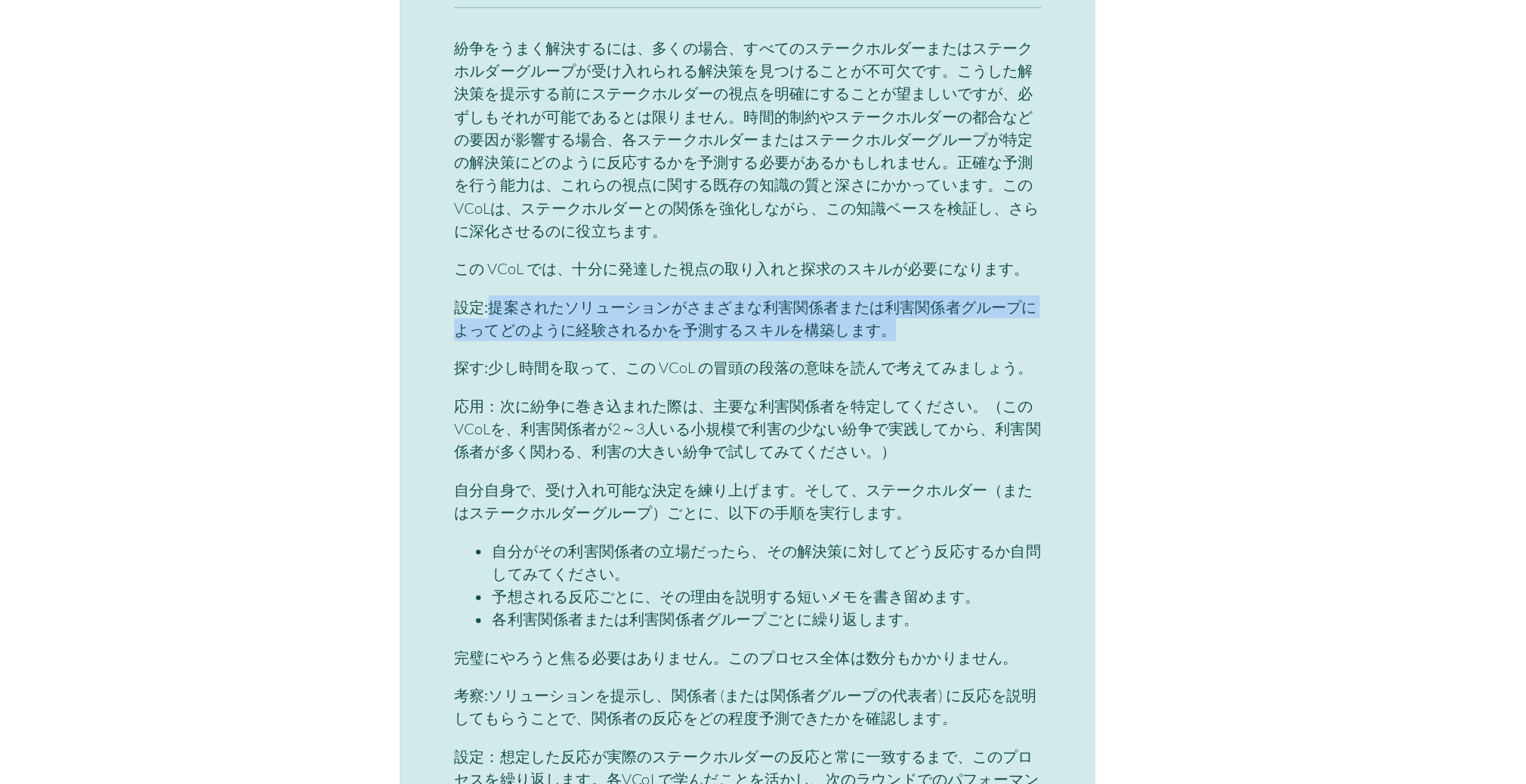
drag, startPoint x: 560, startPoint y: 359, endPoint x: 889, endPoint y: 376, distance: 329.4
click at [889, 397] on p "設定: 提案されたソリューションがさまざまな利害関係者または利害関係者グループによってどのように経験されるかを予測するスキルを構築します。" at bounding box center [763, 415] width 465 height 36
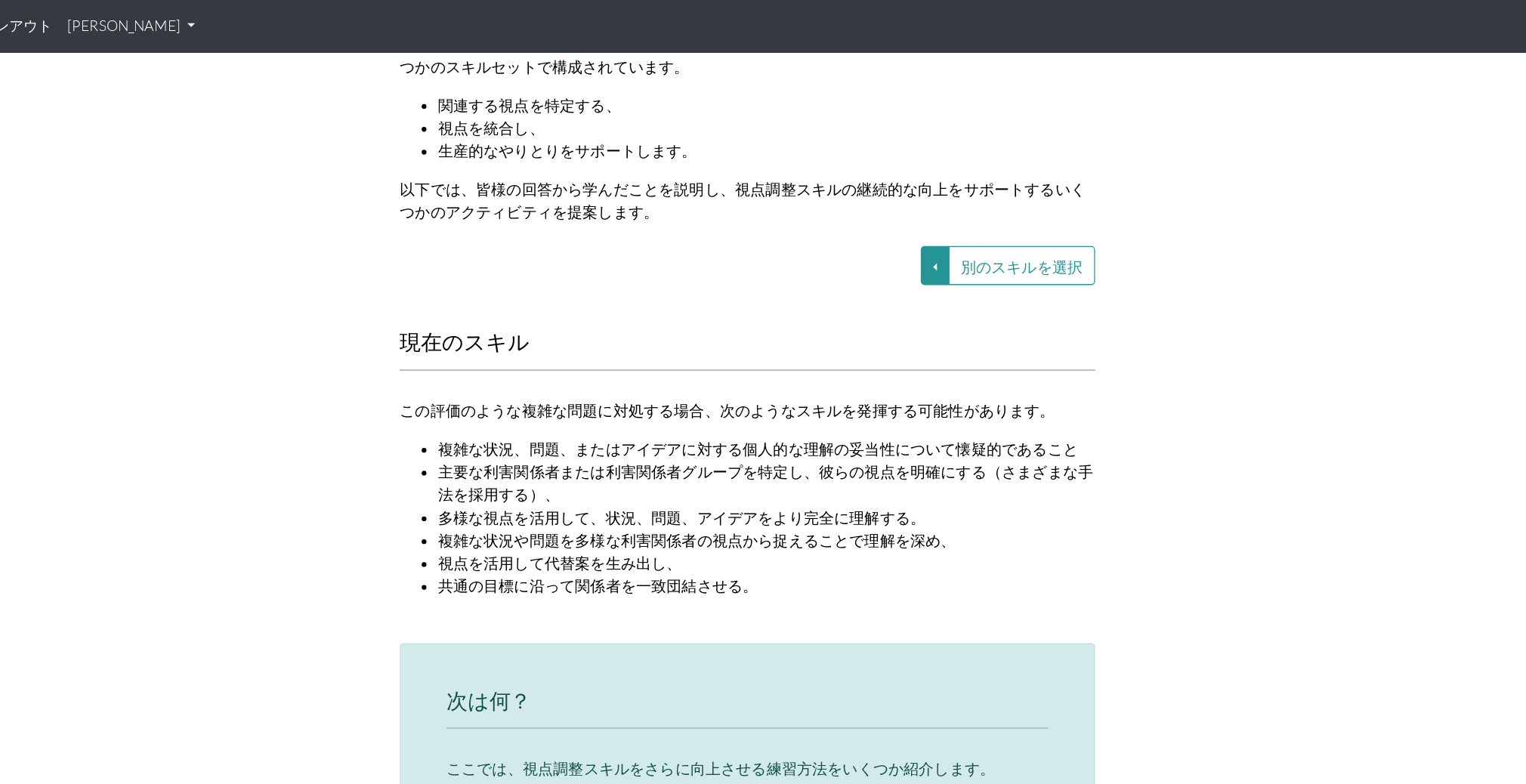
scroll to position [1805, 0]
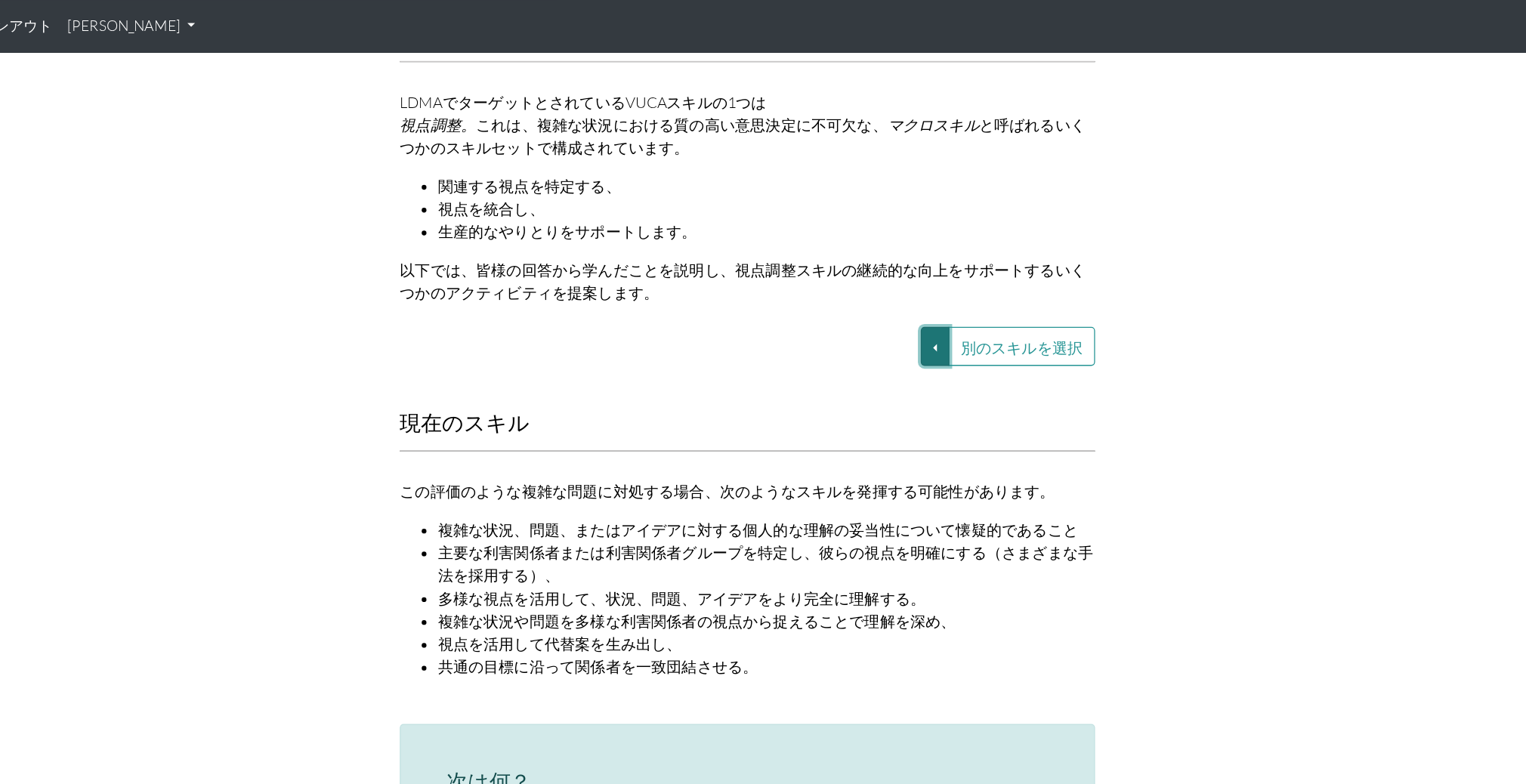
click at [906, 259] on button "別のスキルを選択" at bounding box center [911, 275] width 23 height 31
click at [823, 286] on font "VUCA—文脈的思考" at bounding box center [801, 292] width 90 height 13
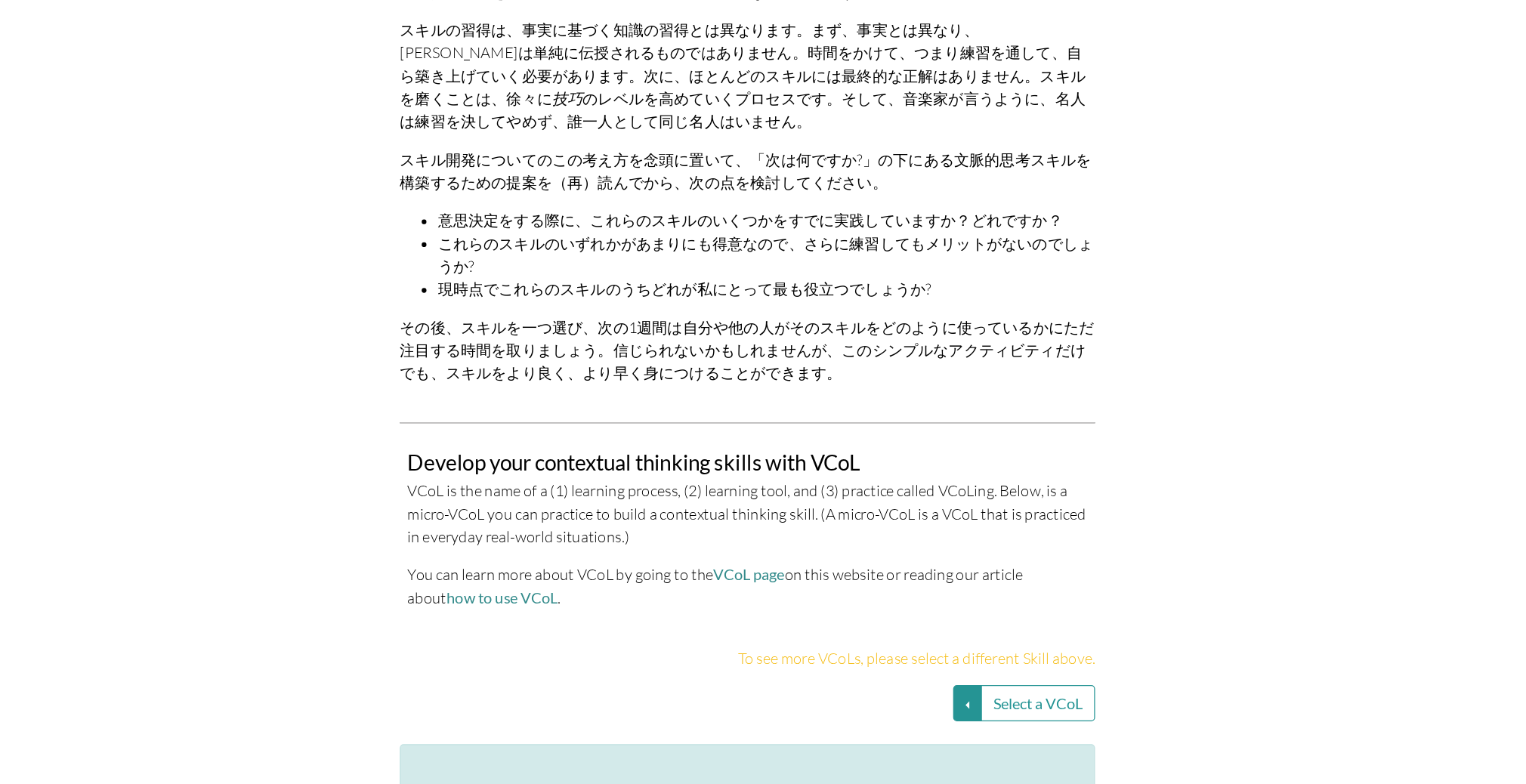
scroll to position [2855, 0]
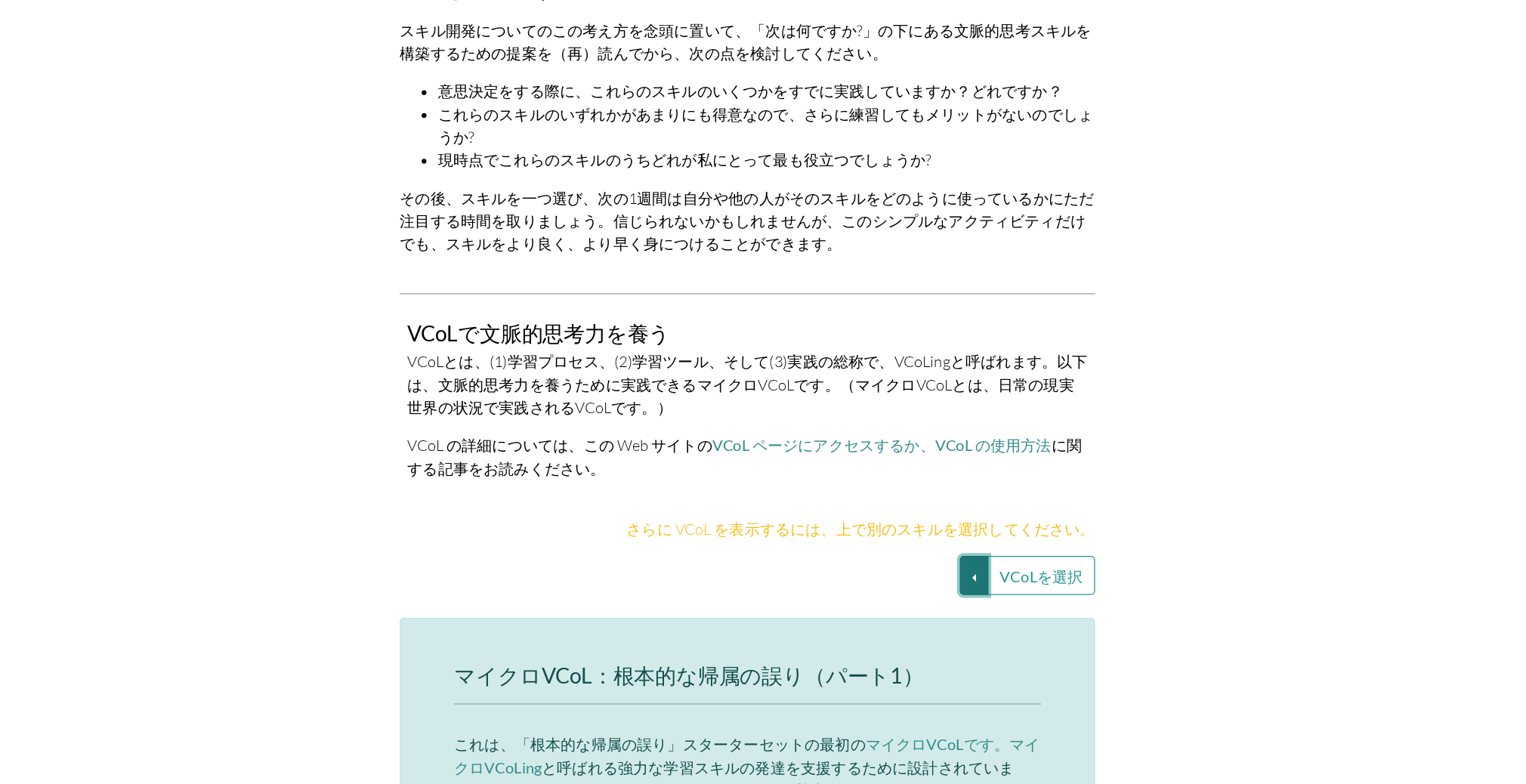
click at [936, 602] on button "VCoLを選択" at bounding box center [942, 618] width 23 height 31
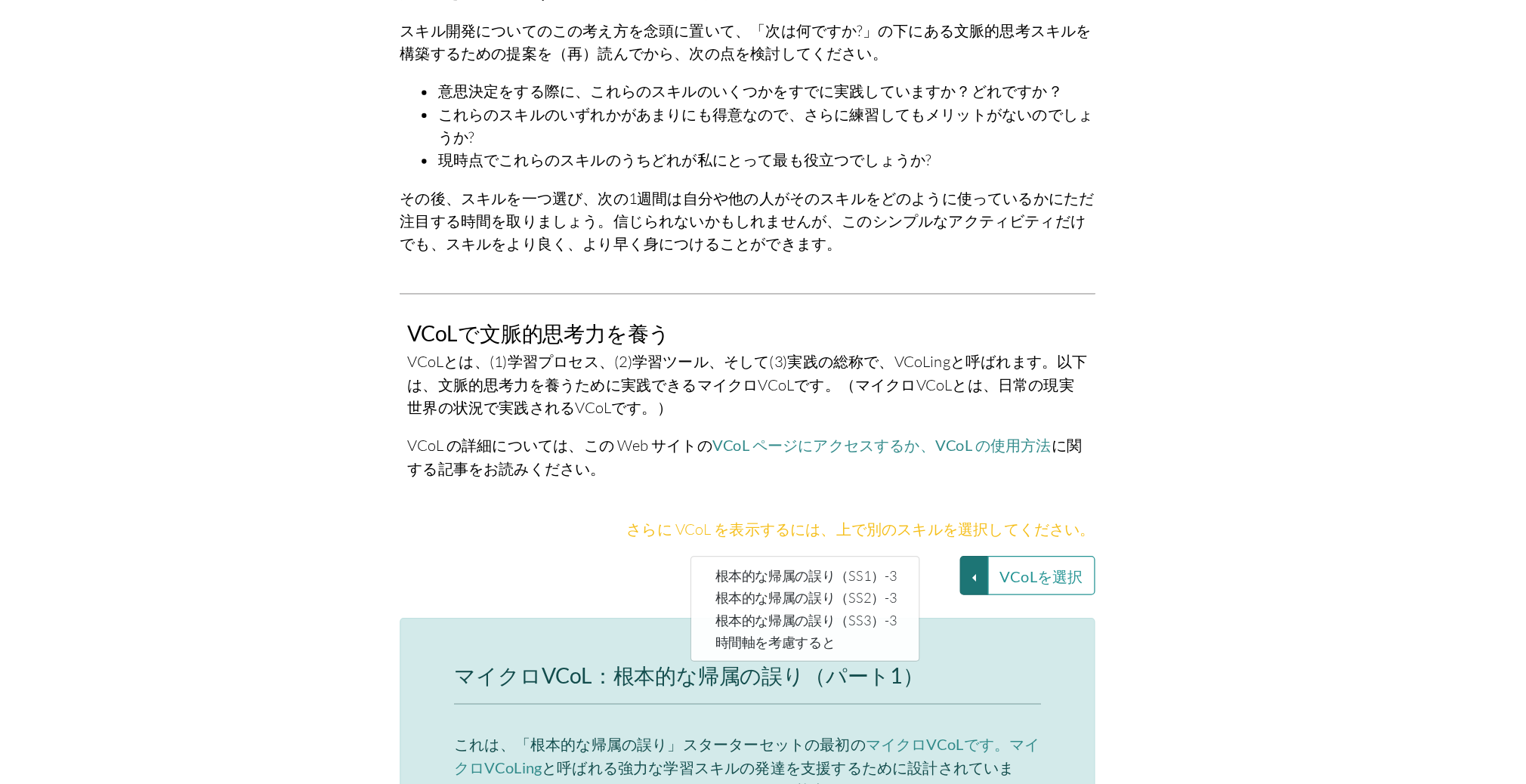
click at [895, 602] on div "根本的な帰属の誤り（SS1）-3 根本的な帰属の誤り（SS2）-3 根本的な帰属の誤り（SS3）-3 時間軸を考慮すると" at bounding box center [808, 644] width 182 height 84
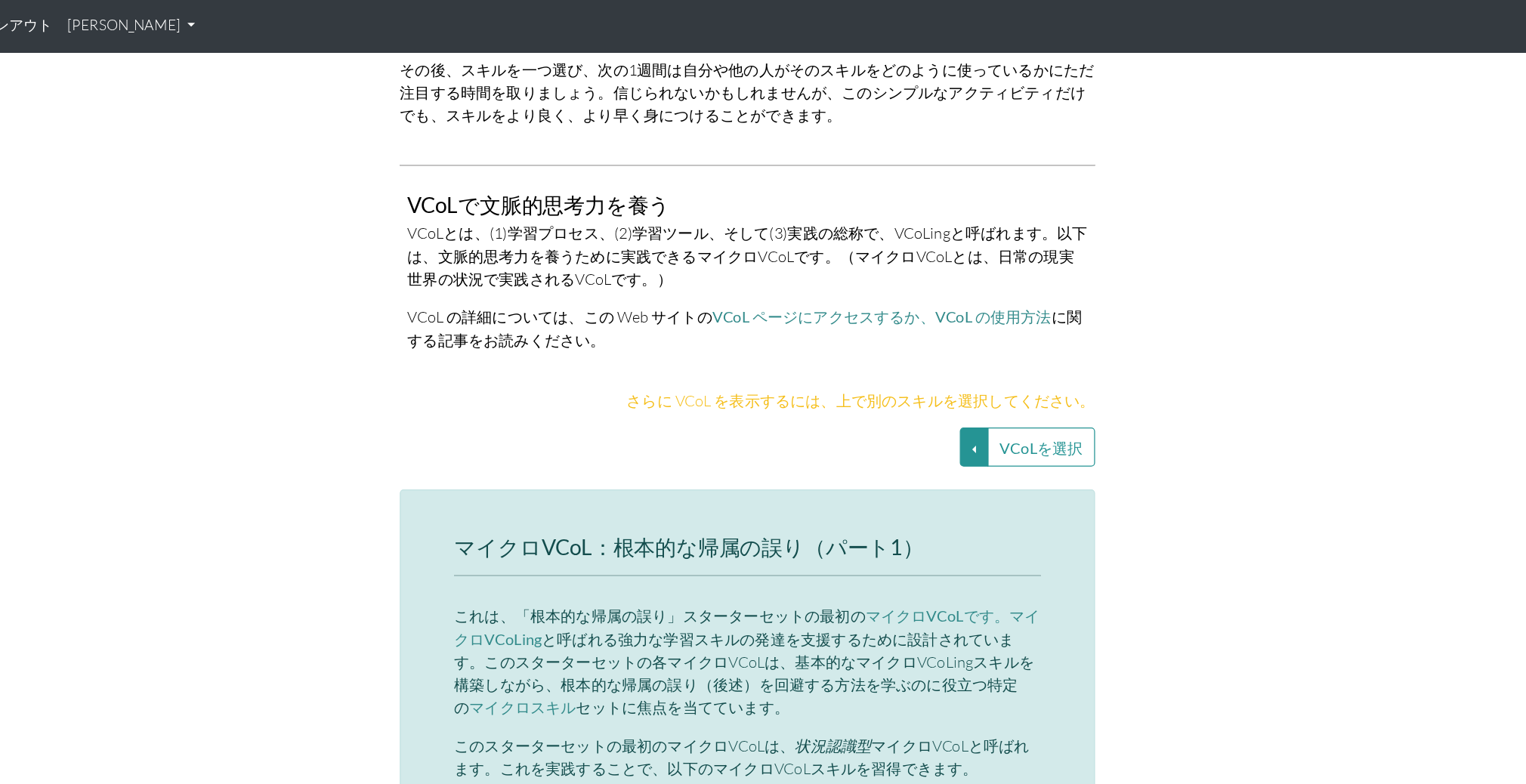
scroll to position [3105, 0]
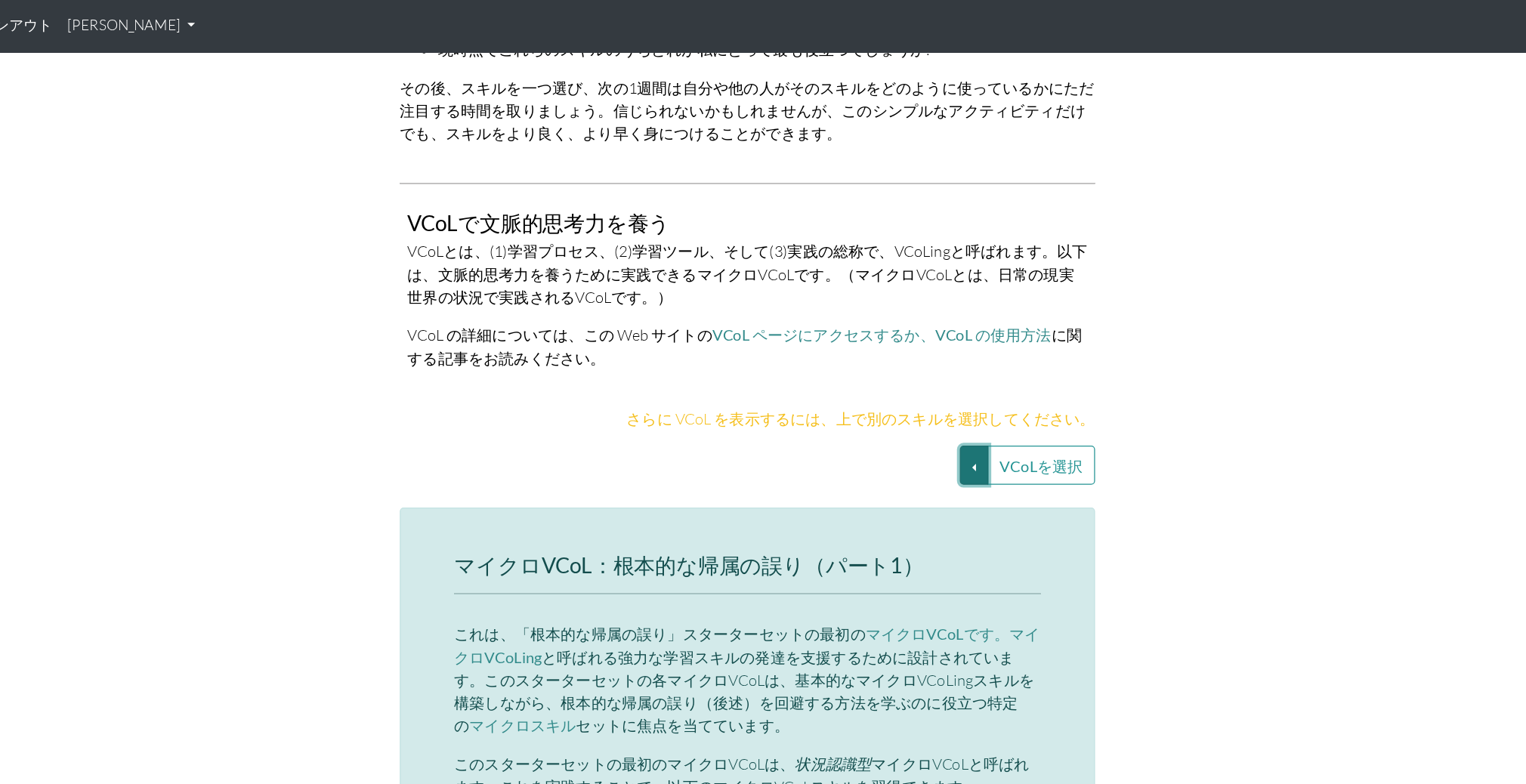
click at [938, 355] on button "VCoLを選択" at bounding box center [942, 369] width 23 height 31
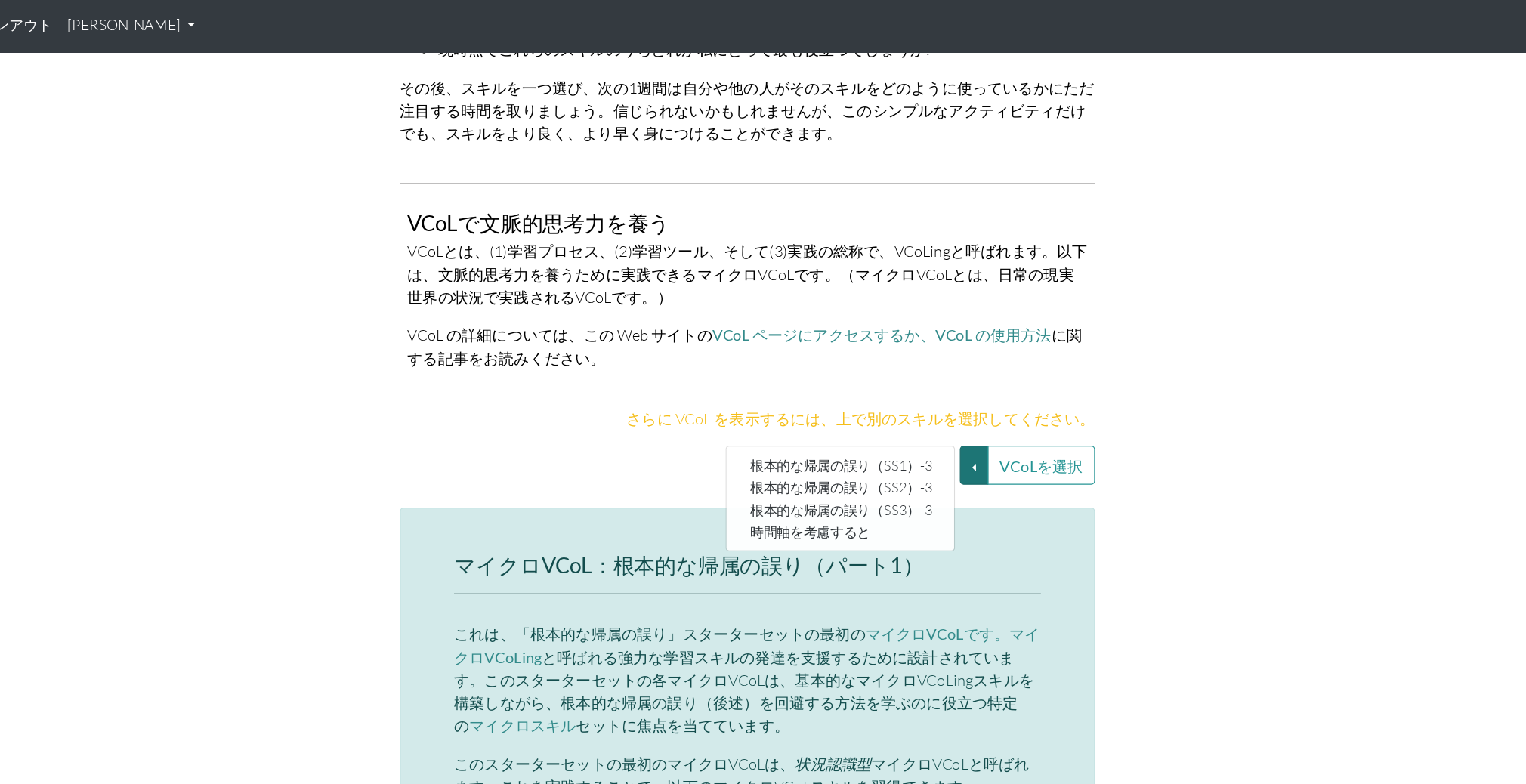
click at [808, 261] on p "VCoL の詳細については、この Web サイトの VCoL ページにアクセスするか、 VCoL の使用方法 に関する記事をお読みください 。" at bounding box center [763, 274] width 539 height 36
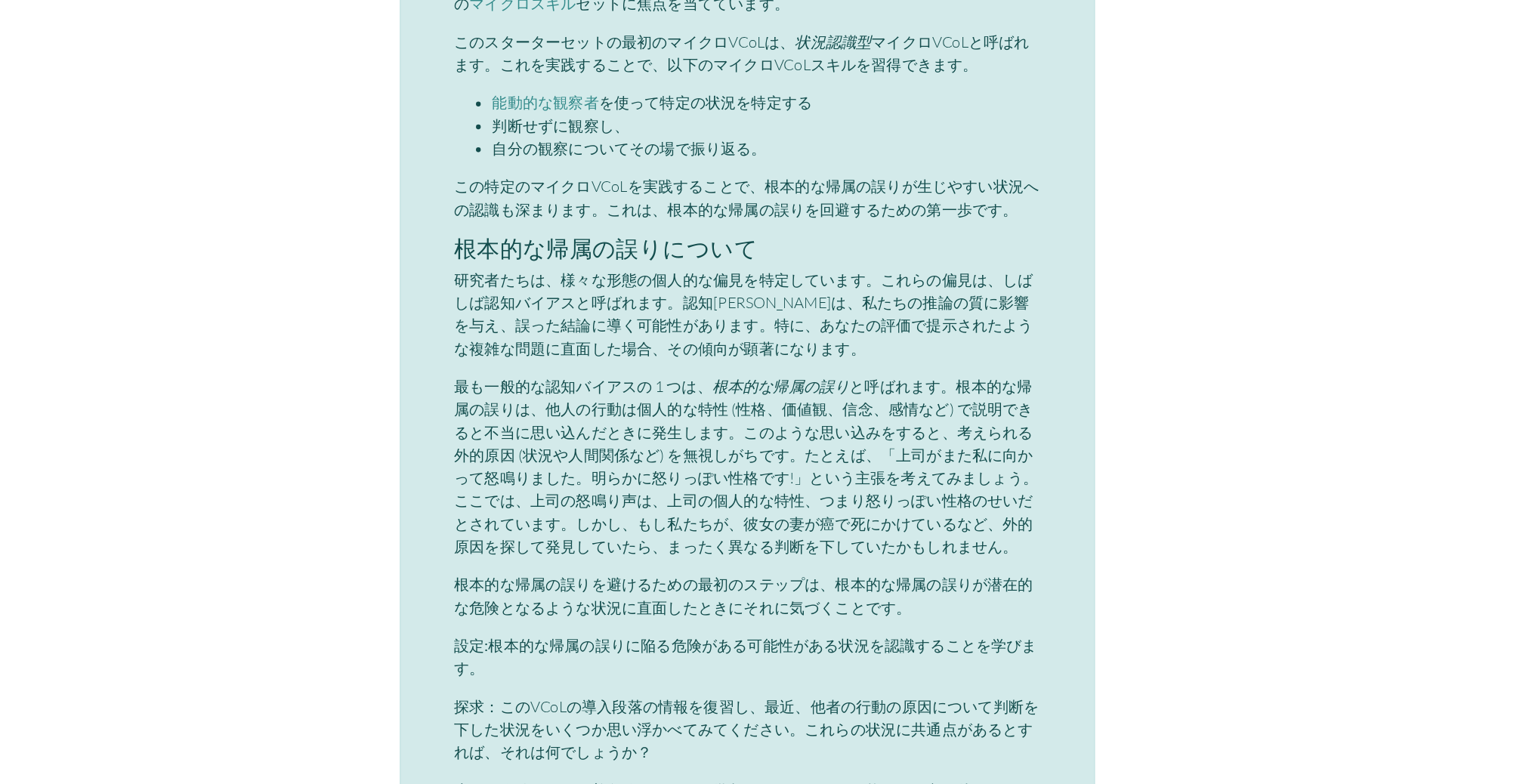
scroll to position [3531, 0]
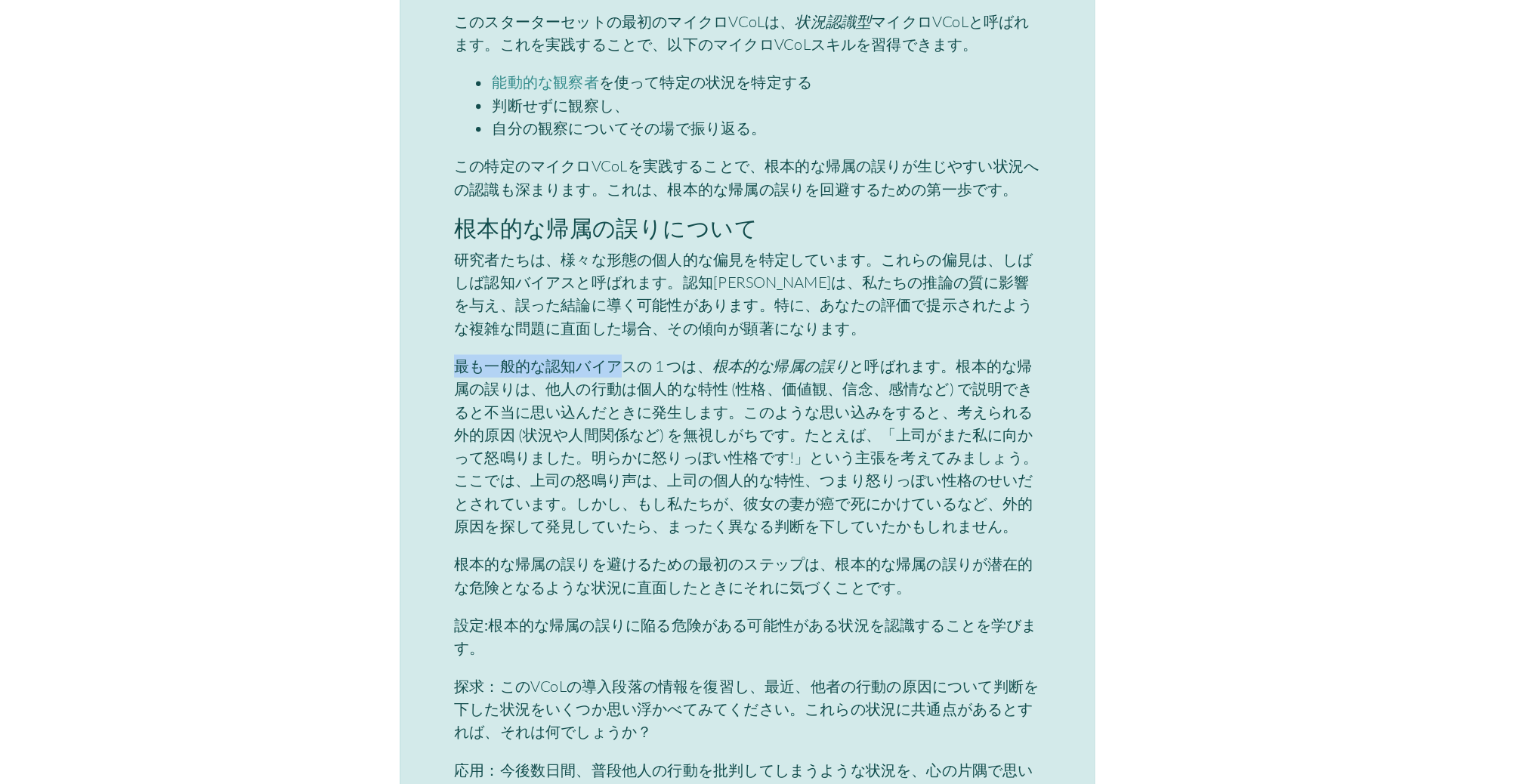
drag, startPoint x: 531, startPoint y: 427, endPoint x: 656, endPoint y: 431, distance: 125.1
click at [661, 445] on font "最も一般的な認知バイアスの 1 つは、" at bounding box center [633, 452] width 204 height 15
drag, startPoint x: 735, startPoint y: 424, endPoint x: 893, endPoint y: 426, distance: 158.0
click at [893, 443] on p "最も一般的な認知バイアスの 1 つは、 根本的な帰属の誤り と呼ばれます。根本的な帰属の誤りは、他人の行動は個人的な特性 (性格、価値観、信念、感情など) で…" at bounding box center [763, 516] width 465 height 145
drag, startPoint x: 931, startPoint y: 426, endPoint x: 600, endPoint y: 444, distance: 331.5
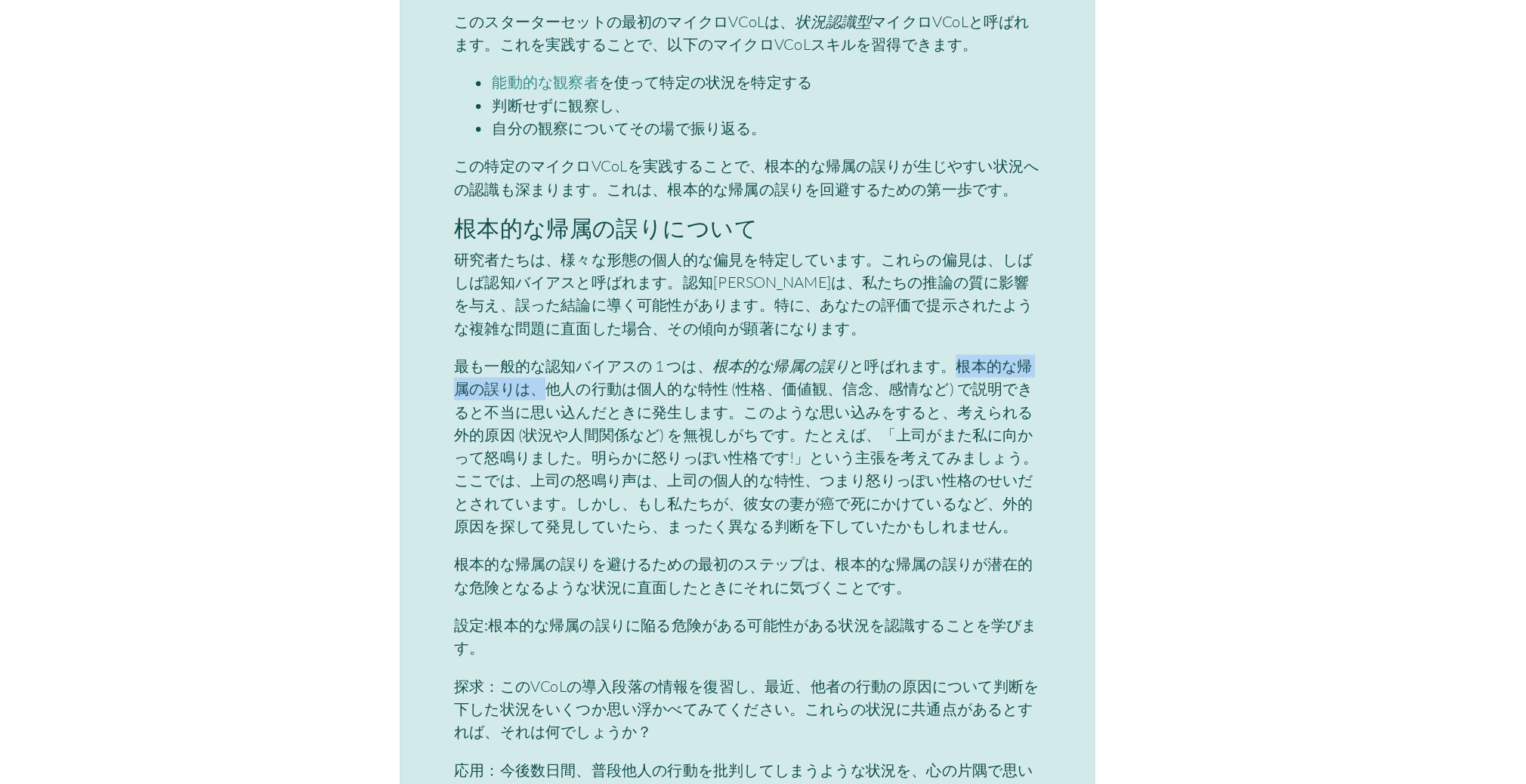
click at [600, 445] on font "と呼ばれます。根本的な帰属の誤りは、他人の行動は個人的な特性 (性格、価値観、信念、感情など) で説明できると不当に思い込んだときに発生します。このような思い…" at bounding box center [762, 516] width 463 height 141
click at [612, 445] on font "と呼ばれます。根本的な帰属の誤りは、他人の行動は個人的な特性 (性格、価値観、信念、感情など) で説明できると不当に思い込んだときに発生します。このような思い…" at bounding box center [762, 516] width 463 height 141
drag, startPoint x: 612, startPoint y: 444, endPoint x: 664, endPoint y: 444, distance: 52.0
click at [664, 445] on font "と呼ばれます。根本的な帰属の誤りは、他人の行動は個人的な特性 (性格、価値観、信念、感情など) で説明できると不当に思い込んだときに発生します。このような思い…" at bounding box center [762, 516] width 463 height 141
drag, startPoint x: 684, startPoint y: 443, endPoint x: 739, endPoint y: 441, distance: 55.0
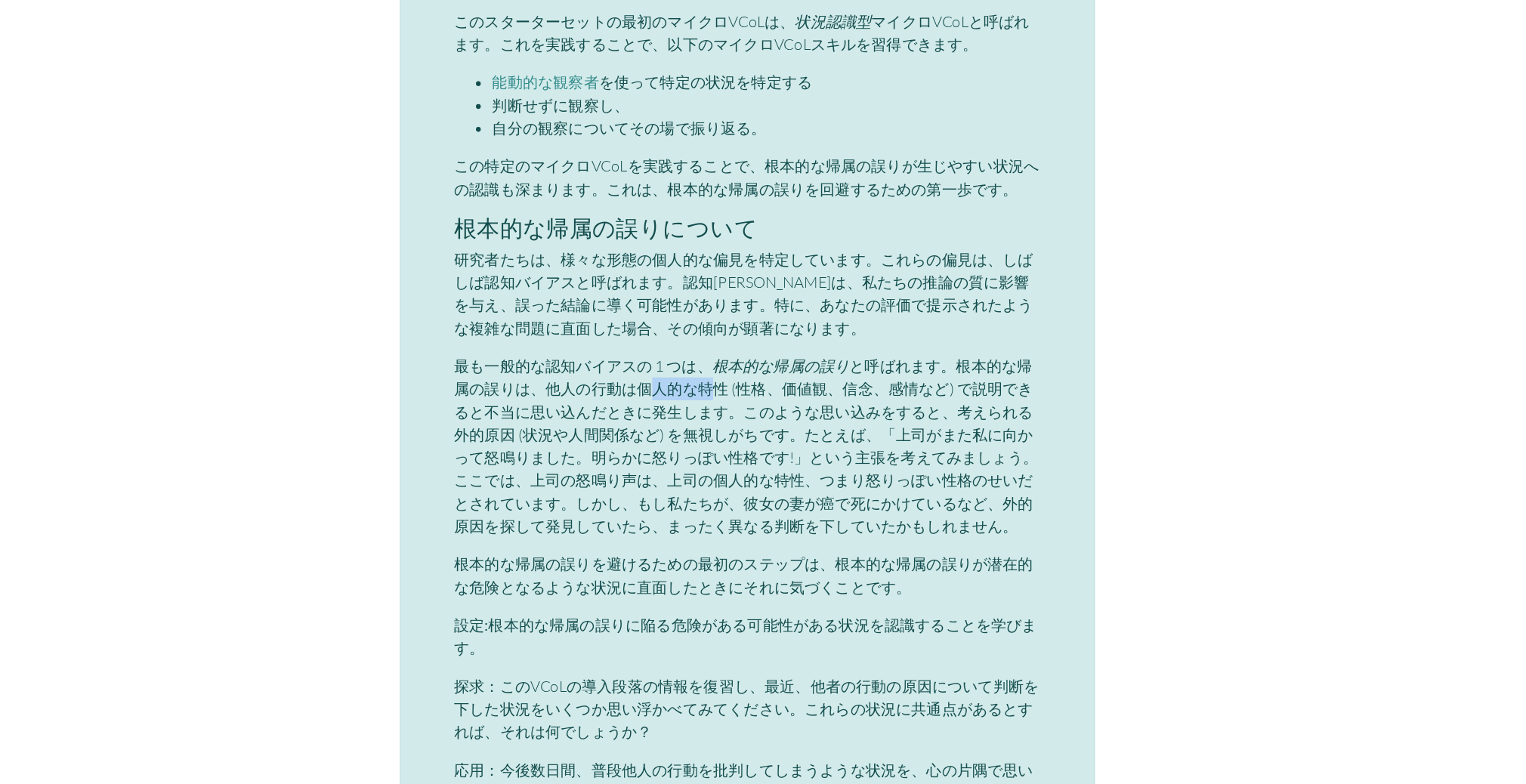
click at [739, 445] on font "と呼ばれます。根本的な帰属の誤りは、他人の行動は個人的な特性 (性格、価値観、信念、感情など) で説明できると不当に思い込んだときに発生します。このような思い…" at bounding box center [762, 516] width 463 height 141
drag, startPoint x: 754, startPoint y: 441, endPoint x: 910, endPoint y: 444, distance: 156.0
click at [910, 445] on font "と呼ばれます。根本的な帰属の誤りは、他人の行動は個人的な特性 (性格、価値観、信念、感情など) で説明できると不当に思い込んだときに発生します。このような思い…" at bounding box center [762, 516] width 463 height 141
drag, startPoint x: 539, startPoint y: 462, endPoint x: 725, endPoint y: 464, distance: 186.0
click at [728, 464] on font "と呼ばれます。根本的な帰属の誤りは、他人の行動は個人的な特性 (性格、価値観、信念、感情など) で説明できると不当に思い込んだときに発生します。このような思い…" at bounding box center [762, 516] width 463 height 141
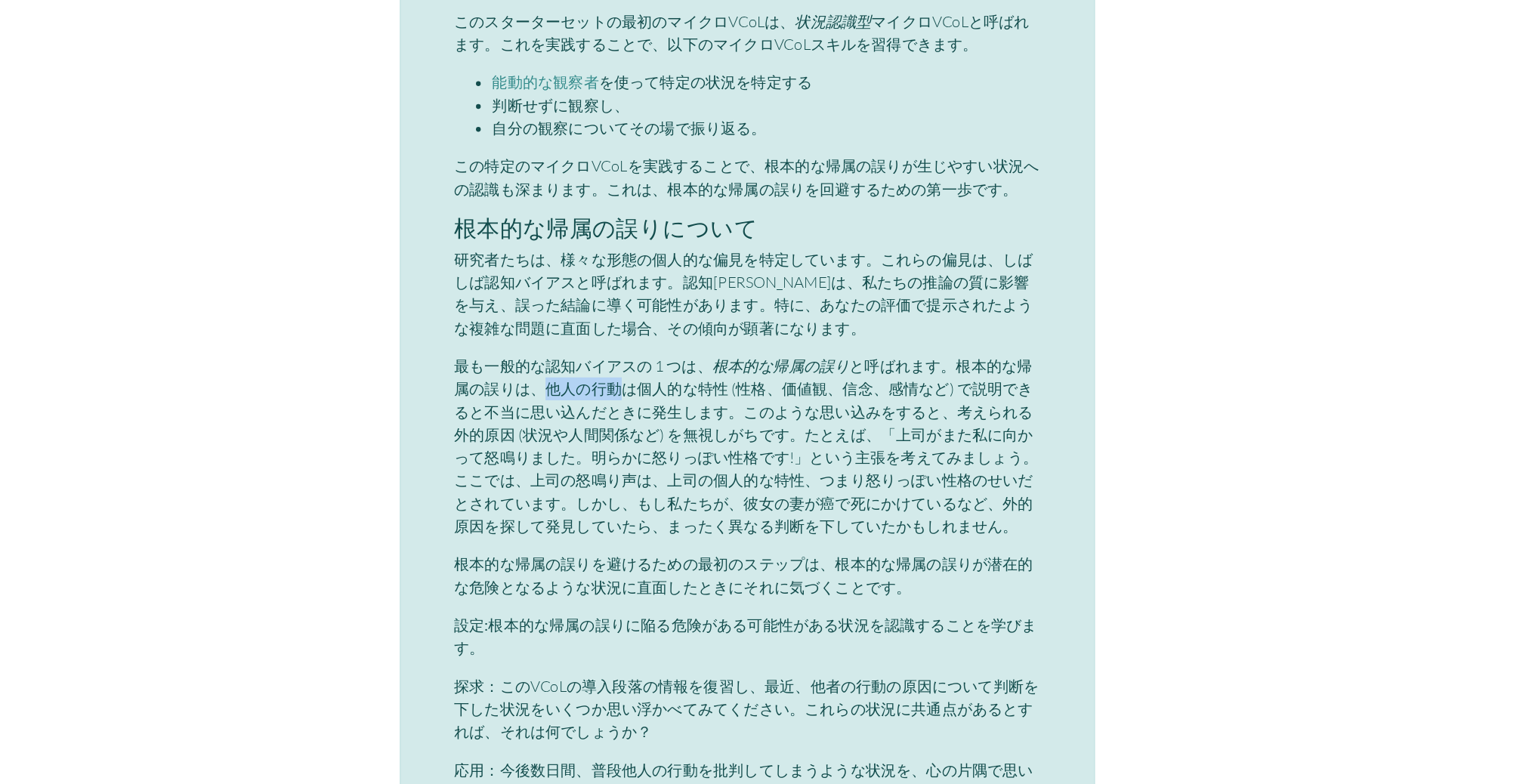
drag, startPoint x: 599, startPoint y: 445, endPoint x: 657, endPoint y: 445, distance: 58.0
click at [657, 445] on font "と呼ばれます。根本的な帰属の誤りは、他人の行動は個人的な特性 (性格、価値観、信念、感情など) で説明できると不当に思い込んだときに発生します。このような思い…" at bounding box center [762, 516] width 463 height 141
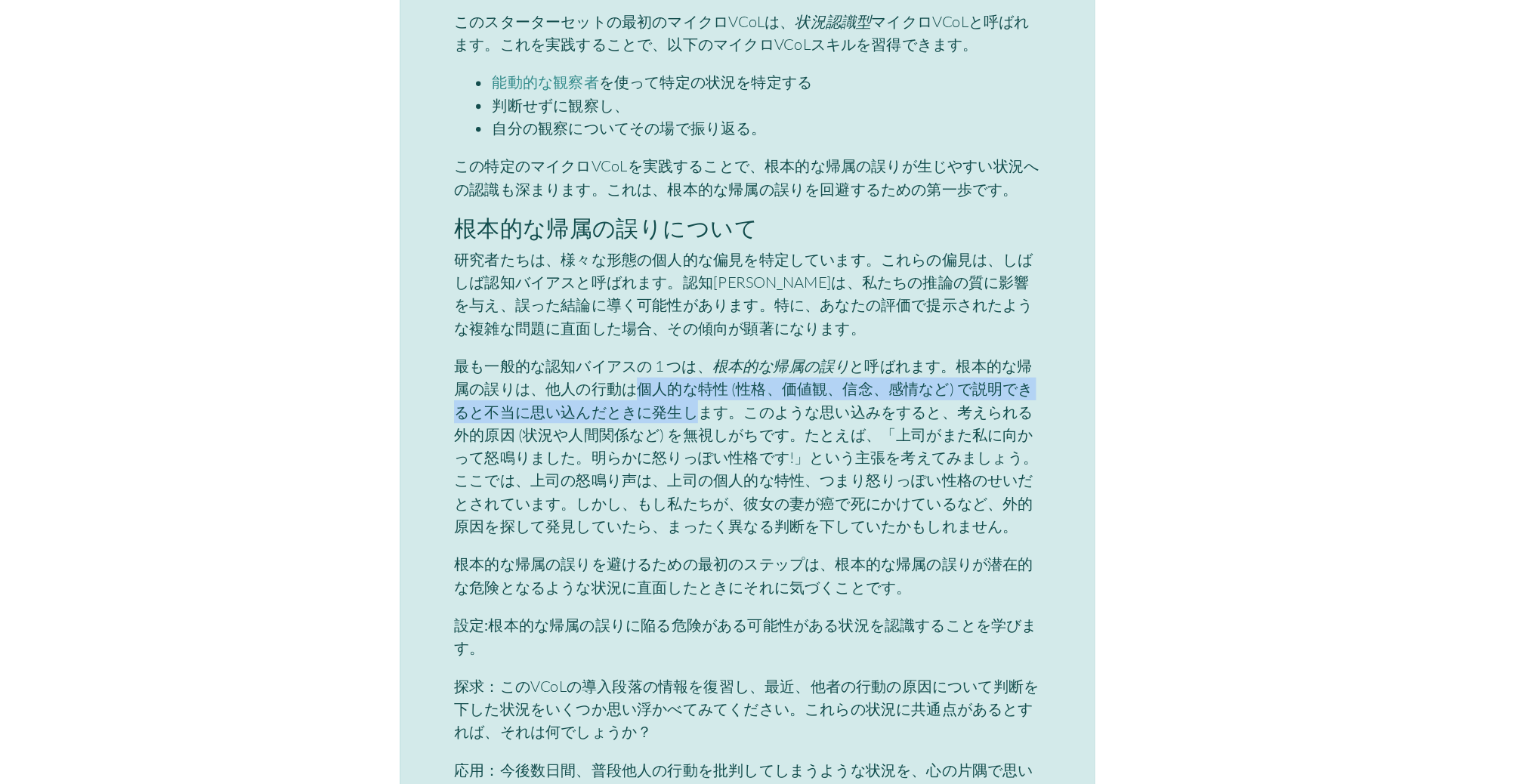
drag, startPoint x: 680, startPoint y: 445, endPoint x: 719, endPoint y: 469, distance: 45.8
click at [719, 469] on font "と呼ばれます。根本的な帰属の誤りは、他人の行動は個人的な特性 (性格、価値観、信念、感情など) で説明できると不当に思い込んだときに発生します。このような思い…" at bounding box center [762, 516] width 463 height 141
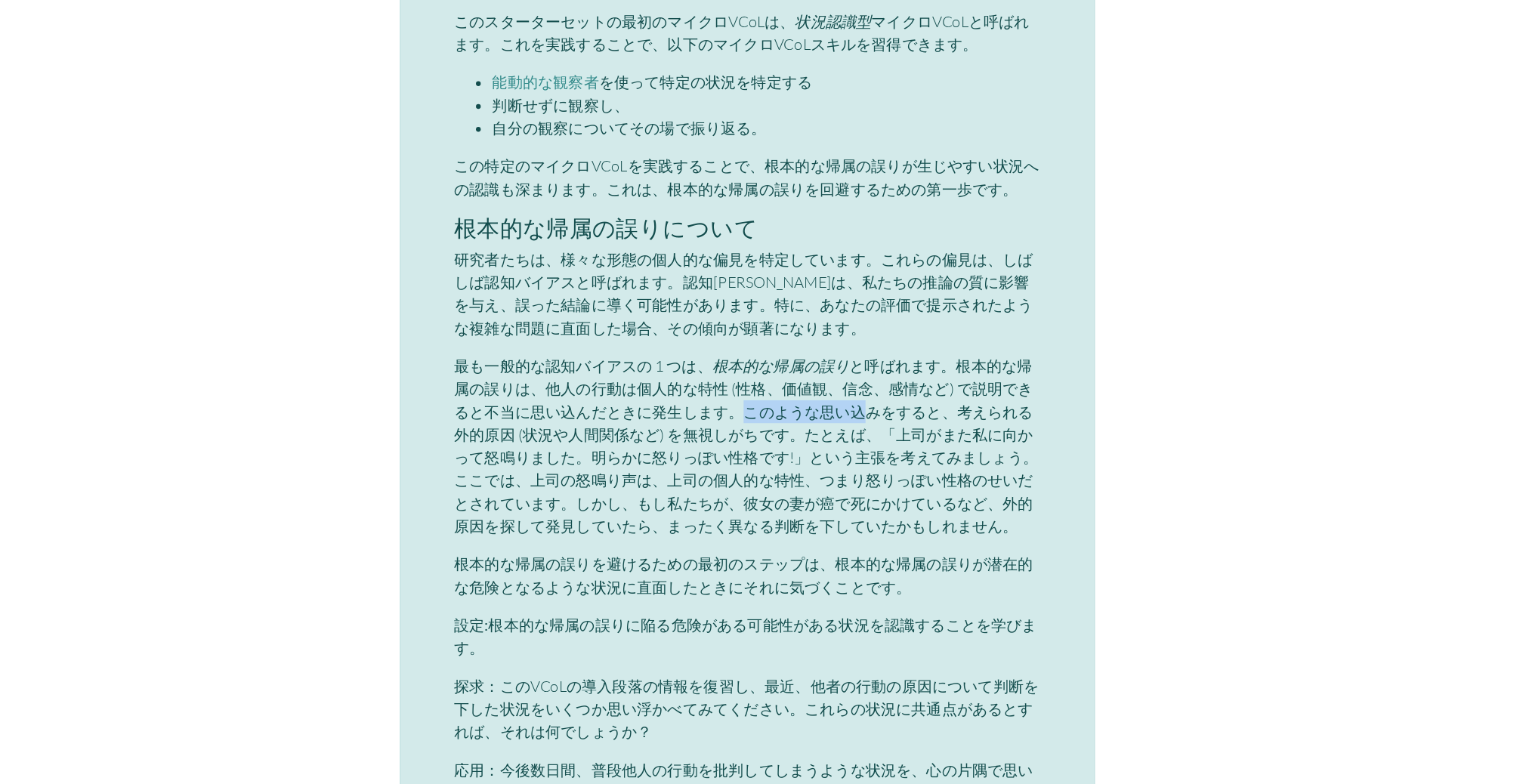
drag, startPoint x: 756, startPoint y: 462, endPoint x: 857, endPoint y: 462, distance: 101.0
click at [857, 462] on font "と呼ばれます。根本的な帰属の誤りは、他人の行動は個人的な特性 (性格、価値観、信念、感情など) で説明できると不当に思い込んだときに発生します。このような思い…" at bounding box center [762, 516] width 463 height 141
drag, startPoint x: 918, startPoint y: 459, endPoint x: 781, endPoint y: 478, distance: 138.3
click at [781, 478] on font "と呼ばれます。根本的な帰属の誤りは、他人の行動は個人的な特性 (性格、価値観、信念、感情など) で説明できると不当に思い込んだときに発生します。このような思い…" at bounding box center [762, 516] width 463 height 141
drag, startPoint x: 870, startPoint y: 478, endPoint x: 780, endPoint y: 494, distance: 91.4
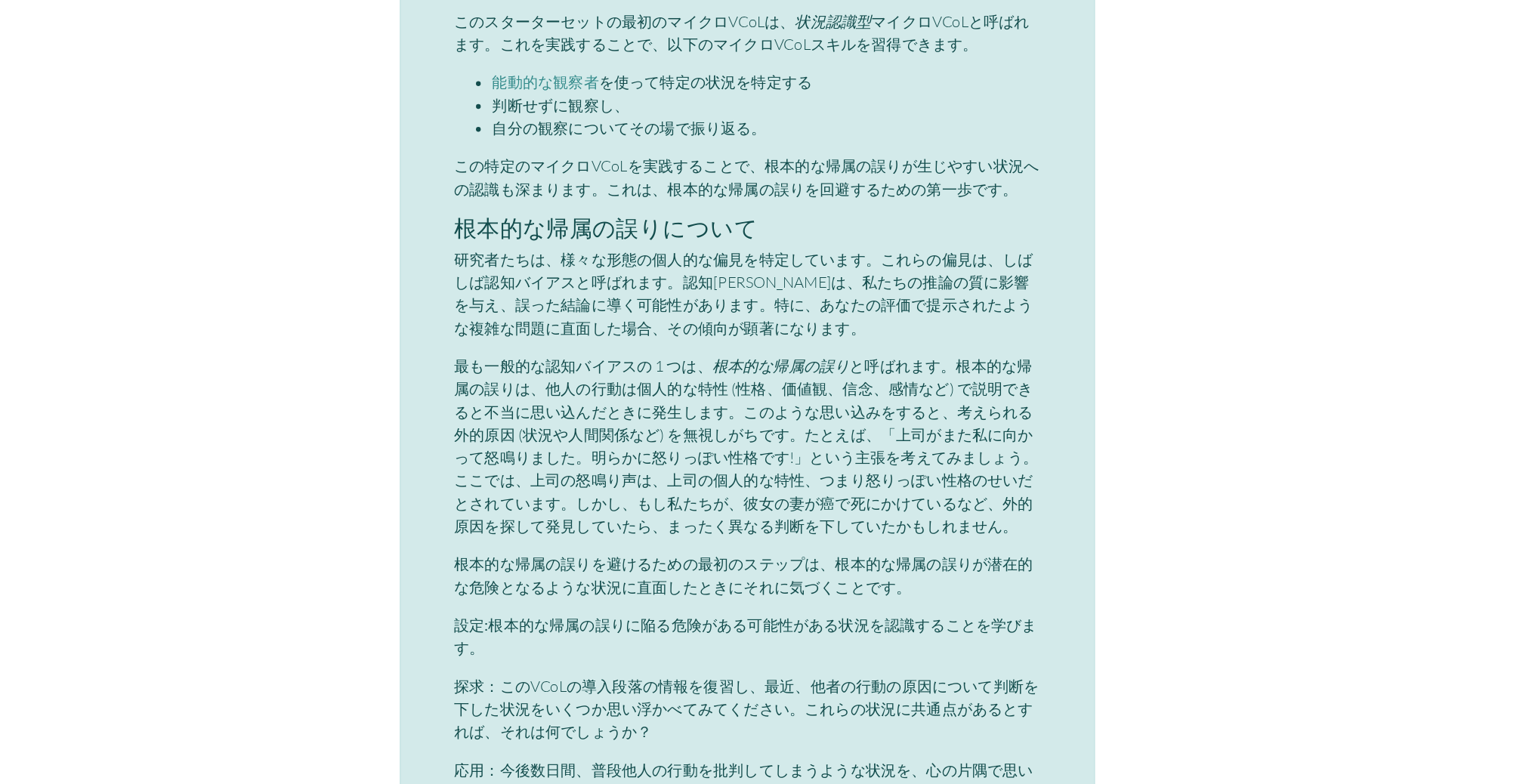
click at [780, 494] on font "と呼ばれます。根本的な帰属の誤りは、他人の行動は個人的な特性 (性格、価値観、信念、感情など) で説明できると不当に思い込んだときに発生します。このような思い…" at bounding box center [762, 516] width 463 height 141
drag, startPoint x: 866, startPoint y: 475, endPoint x: 789, endPoint y: 501, distance: 81.3
click at [790, 501] on font "と呼ばれます。根本的な帰属の誤りは、他人の行動は個人的な特性 (性格、価値観、信念、感情など) で説明できると不当に思い込んだときに発生します。このような思い…" at bounding box center [762, 516] width 463 height 141
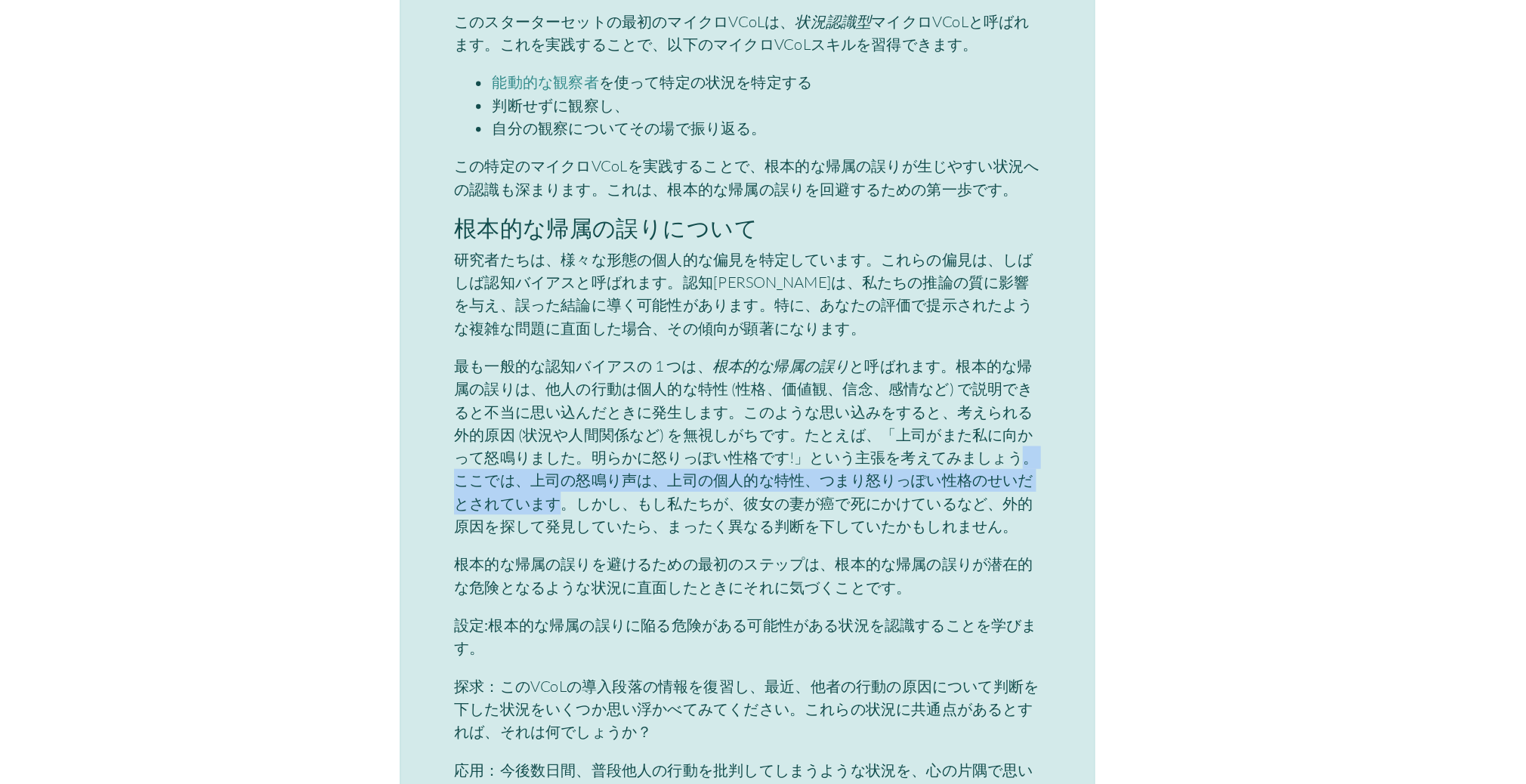
drag, startPoint x: 971, startPoint y: 499, endPoint x: 595, endPoint y: 539, distance: 378.1
click at [595, 539] on font "と呼ばれます。根本的な帰属の誤りは、他人の行動は個人的な特性 (性格、価値観、信念、感情など) で説明できると不当に思い込んだときに発生します。このような思い…" at bounding box center [762, 516] width 463 height 141
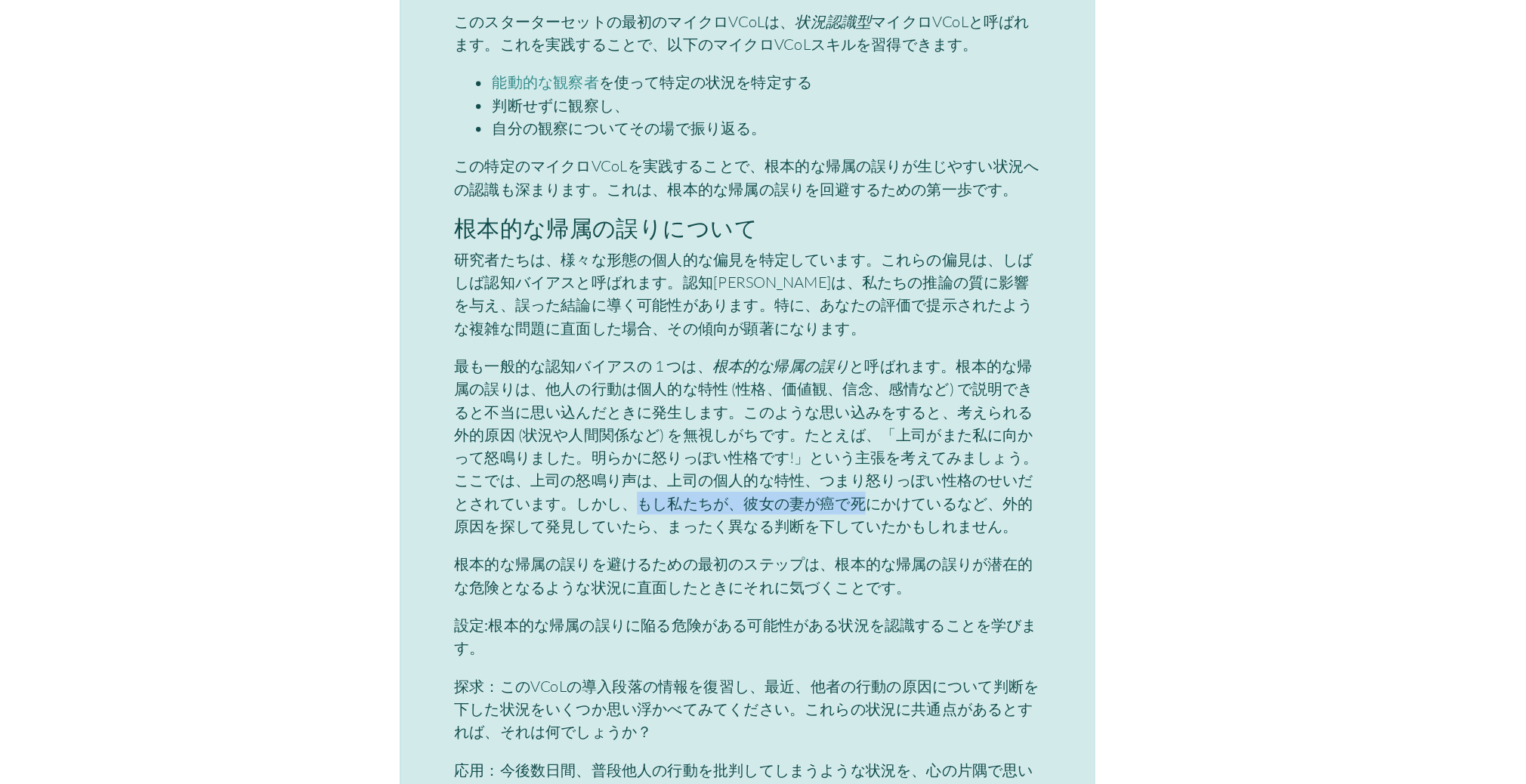
drag, startPoint x: 664, startPoint y: 536, endPoint x: 847, endPoint y: 530, distance: 183.1
click at [847, 530] on font "と呼ばれます。根本的な帰属の誤りは、他人の行動は個人的な特性 (性格、価値観、信念、感情など) で説明できると不当に思い込んだときに発生します。このような思い…" at bounding box center [762, 516] width 463 height 141
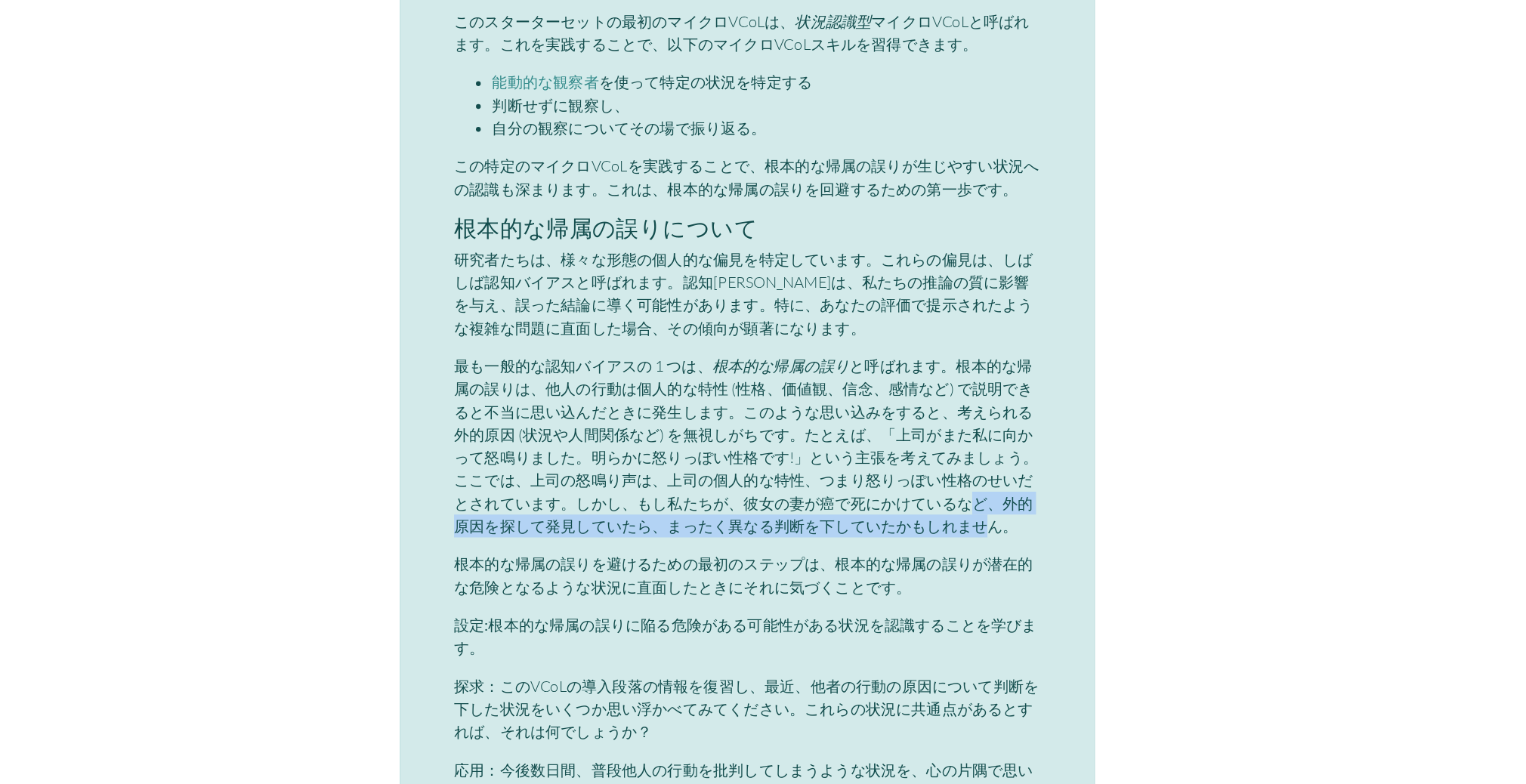
drag, startPoint x: 927, startPoint y: 531, endPoint x: 939, endPoint y: 550, distance: 22.5
click at [939, 550] on font "と呼ばれます。根本的な帰属の誤りは、他人の行動は個人的な特性 (性格、価値観、信念、感情など) で説明できると不当に思い込んだときに発生します。このような思い…" at bounding box center [762, 516] width 463 height 141
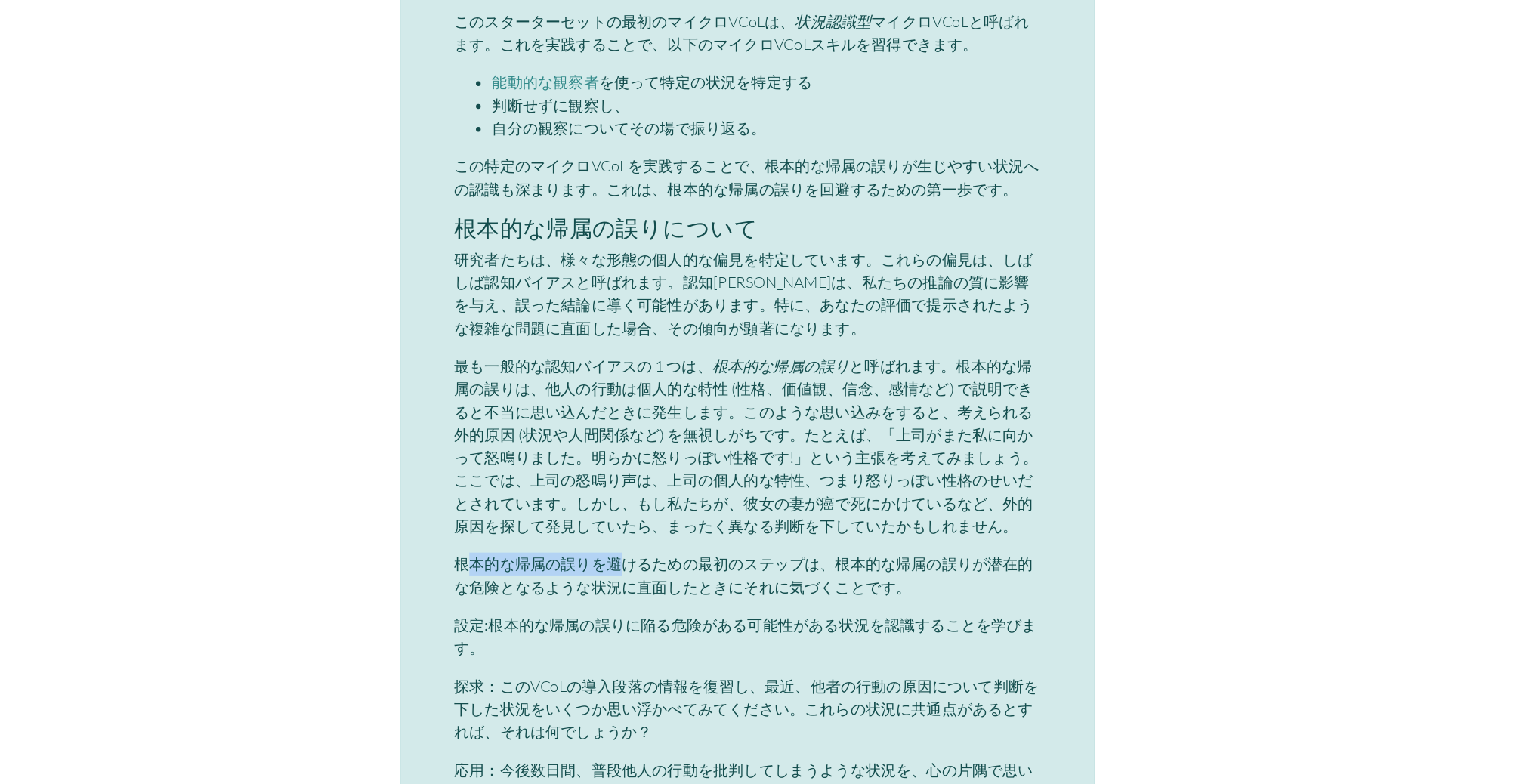
drag, startPoint x: 546, startPoint y: 586, endPoint x: 659, endPoint y: 586, distance: 113.0
click at [660, 602] on font "根本的な帰属の誤りを避けるための最初のステップは、根本的な帰属の誤りが潜在的な危険となるような状況に直面したときにそれに気づくことです。" at bounding box center [760, 619] width 459 height 33
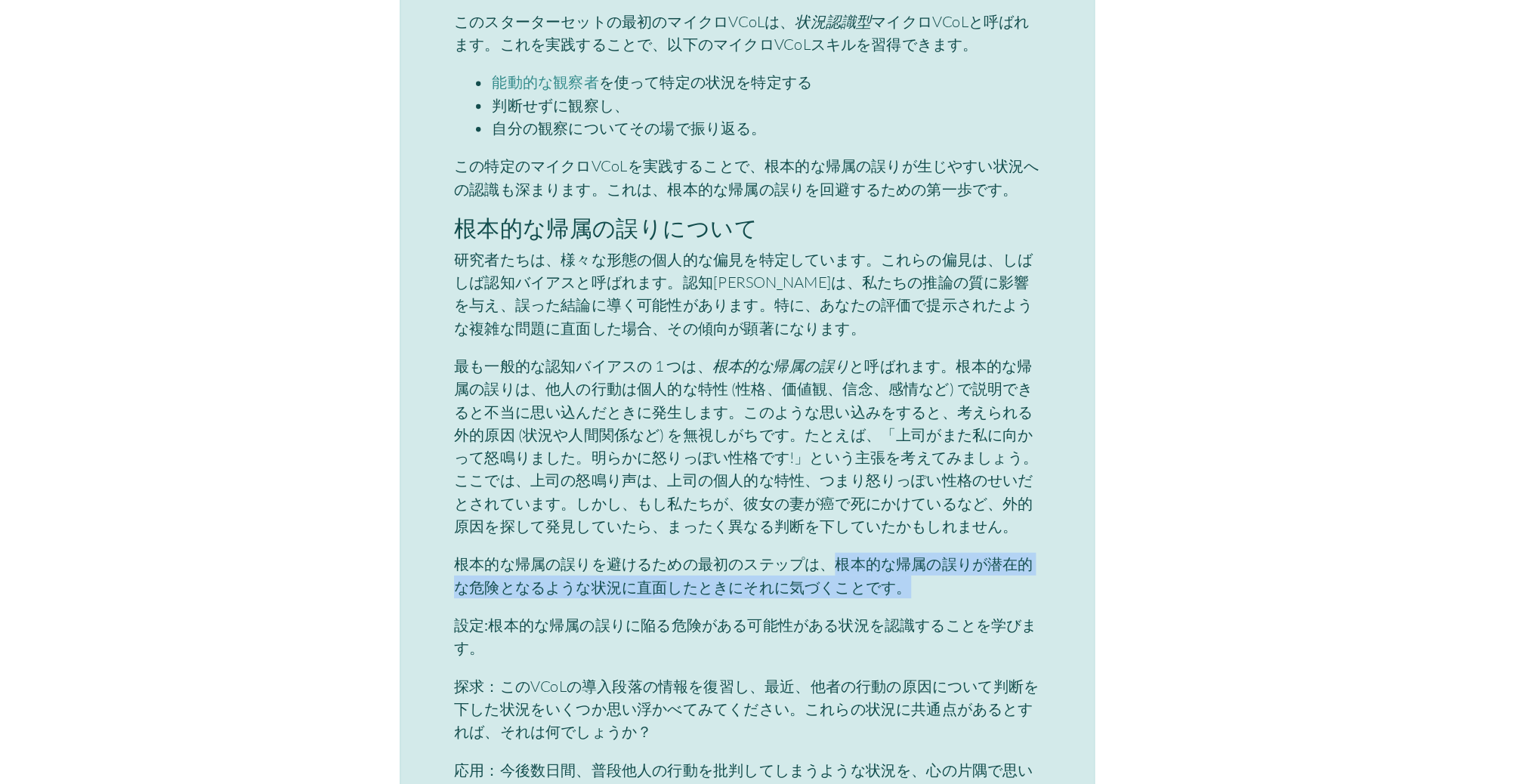
drag, startPoint x: 831, startPoint y: 580, endPoint x: 927, endPoint y: 595, distance: 97.2
click at [927, 600] on p "根本的な帰属の誤りを避けるための最初のステップは、根本的な帰属の誤りが潜在的な危険となるような状況に直面したときにそれに気づくことです。" at bounding box center [763, 618] width 465 height 36
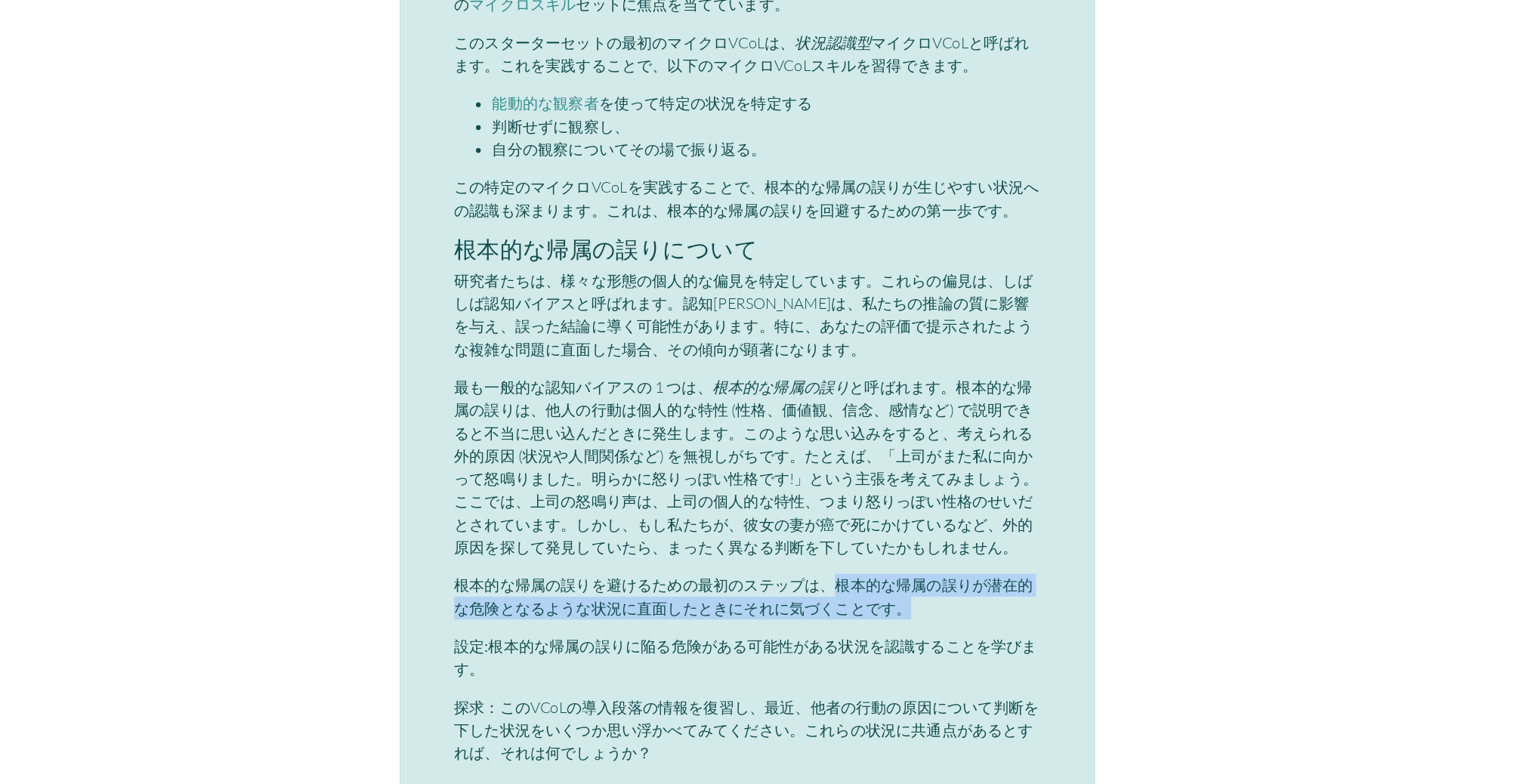
scroll to position [3598, 0]
